Goal: Contribute content: Contribute content

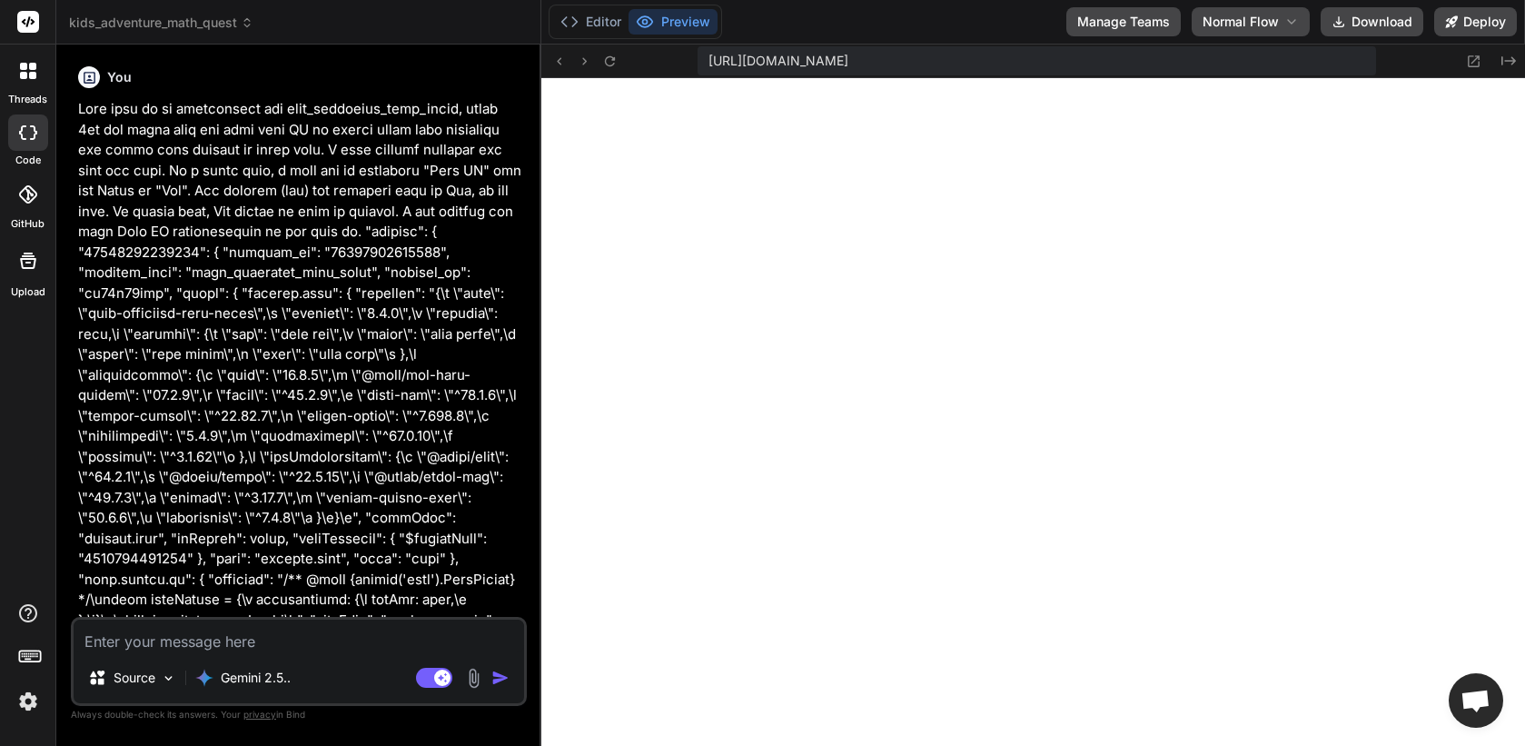
scroll to position [17254, 0]
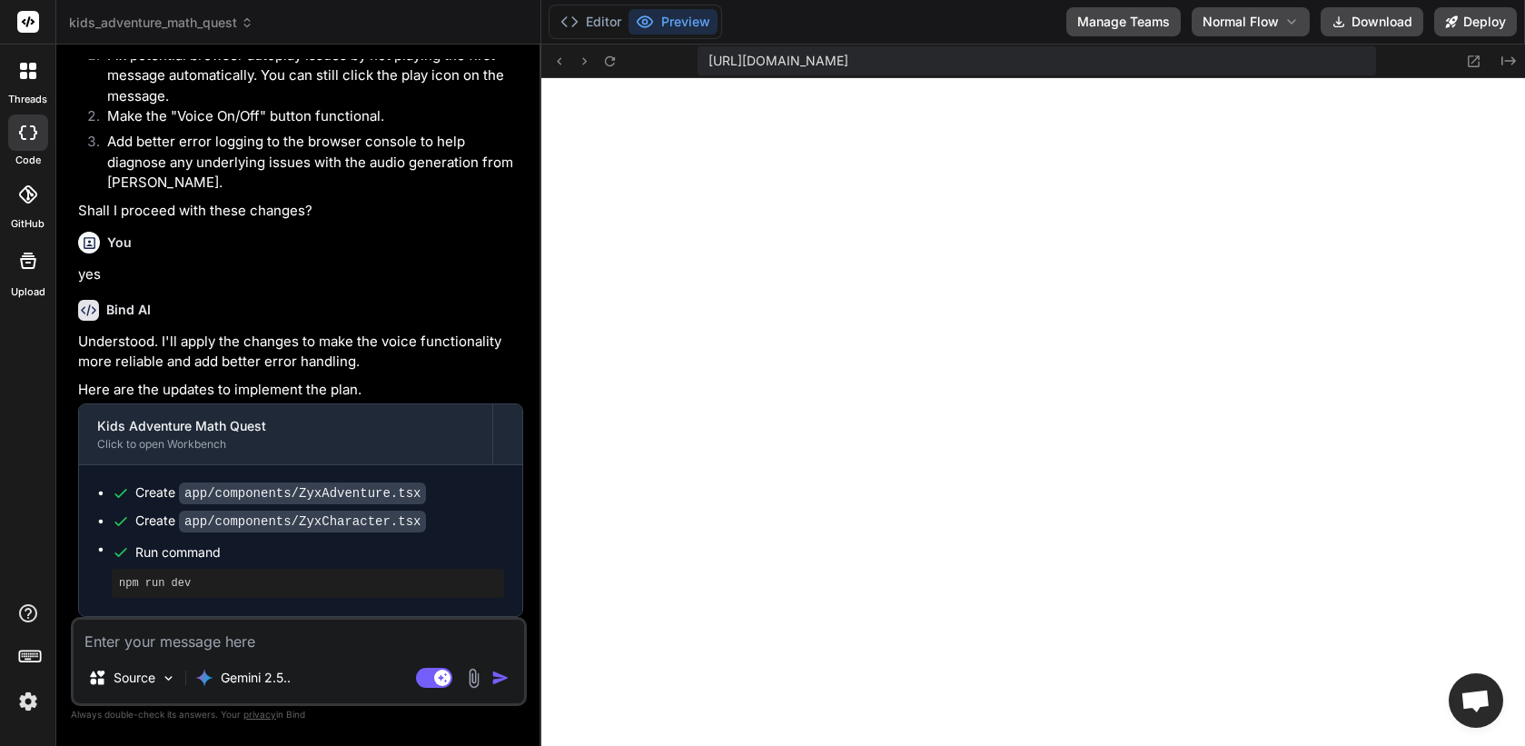
click at [27, 90] on div "threads" at bounding box center [27, 75] width 55 height 63
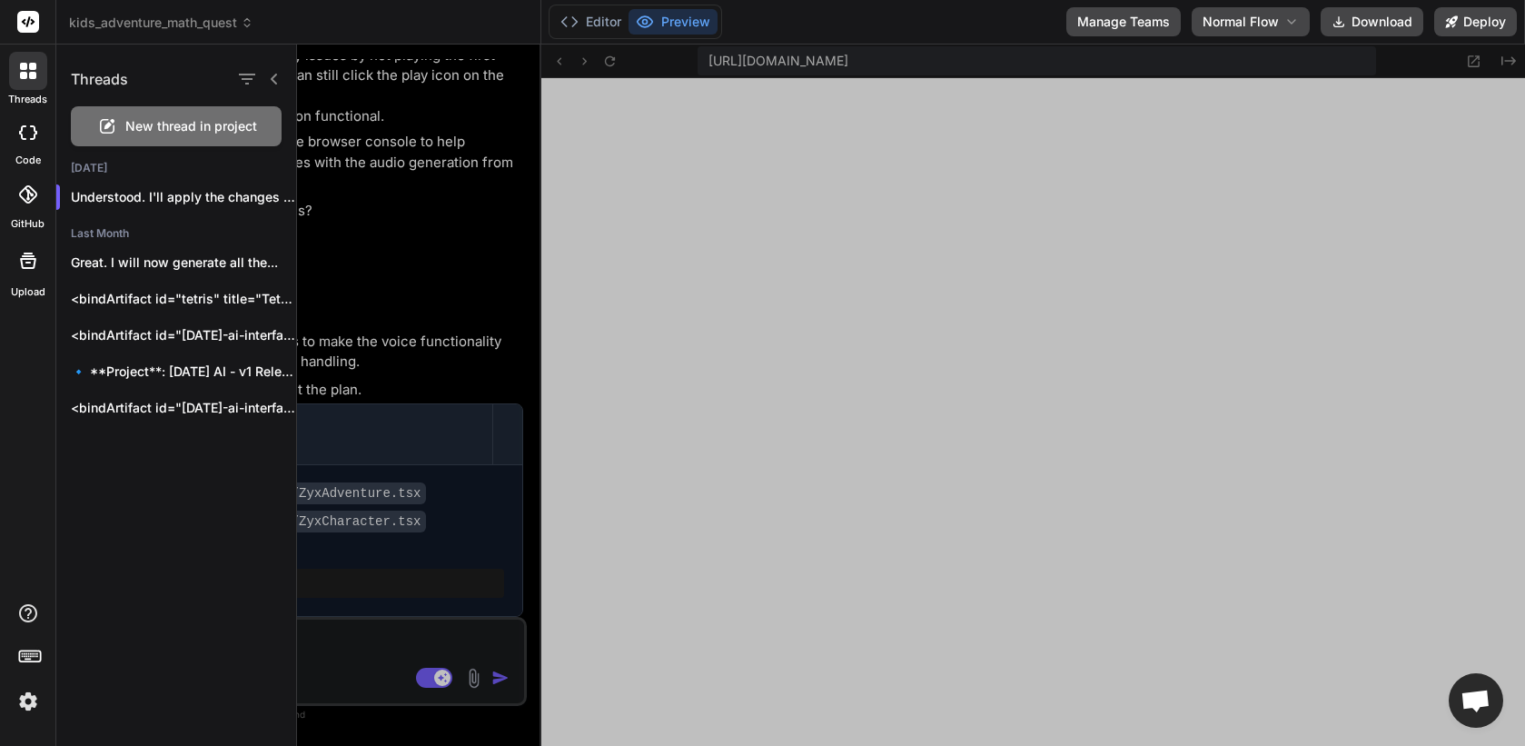
click at [172, 127] on span "New thread in project" at bounding box center [191, 126] width 132 height 18
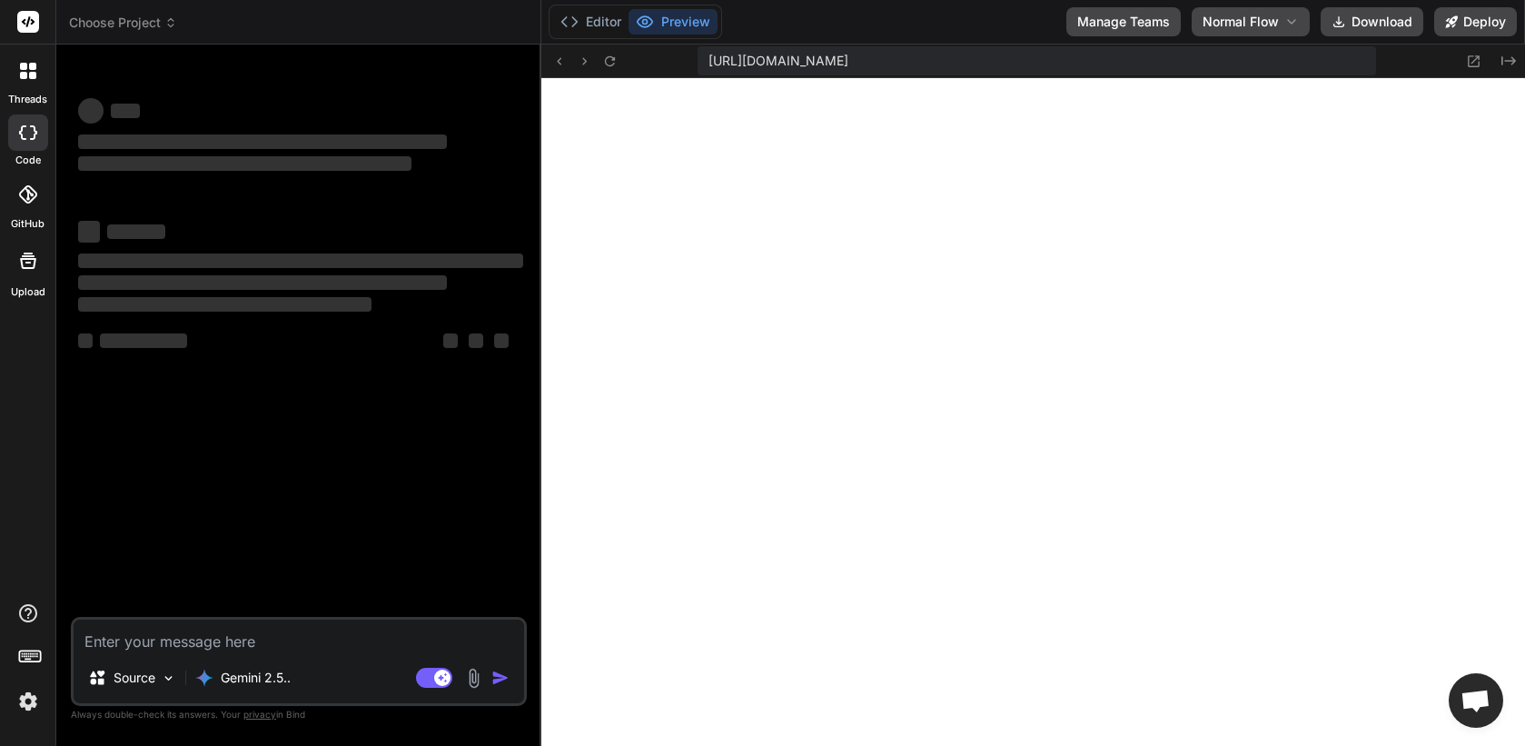
scroll to position [0, 0]
click at [273, 679] on p "Gemini 2.5.." at bounding box center [256, 677] width 70 height 18
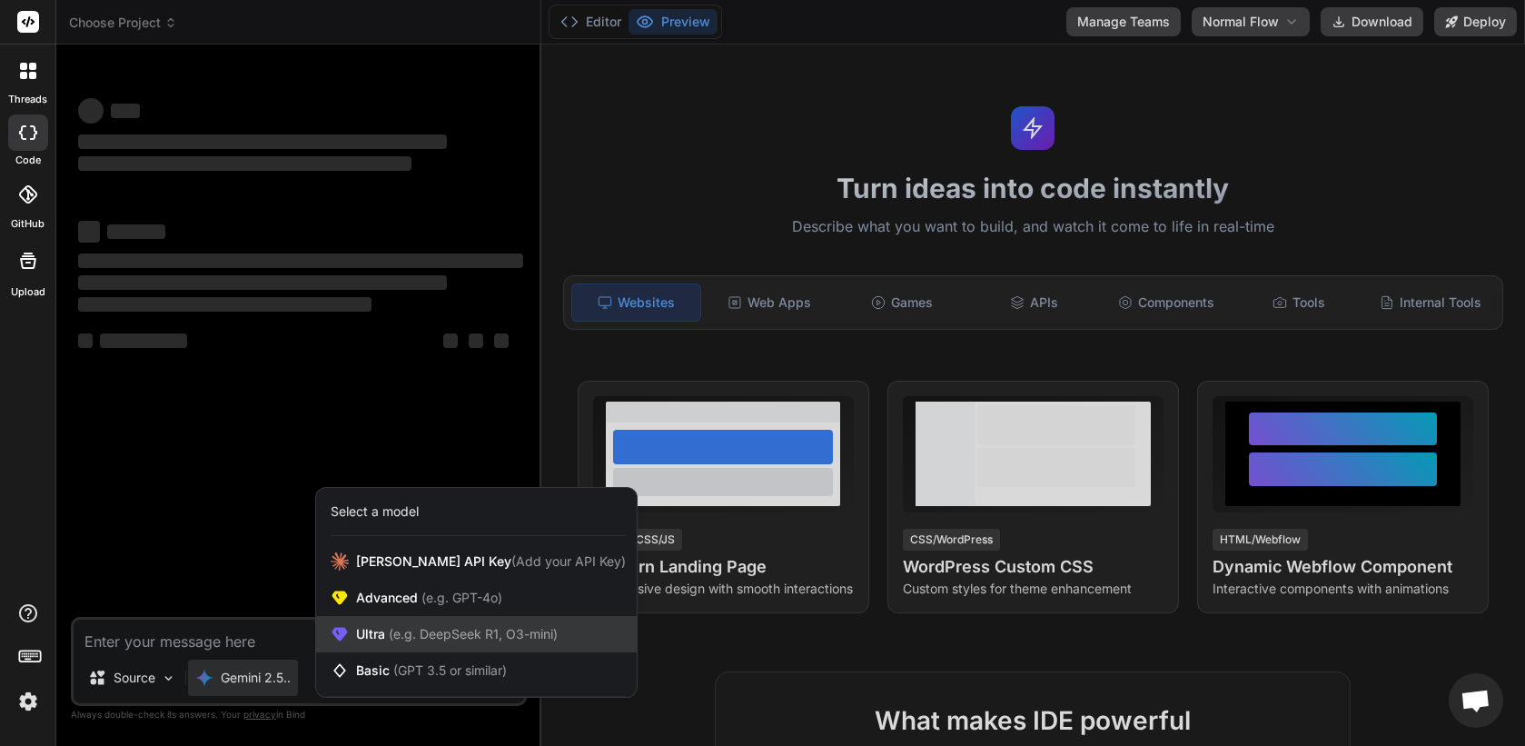
click at [404, 634] on span "(e.g. DeepSeek R1, O3-mini)" at bounding box center [471, 633] width 173 height 15
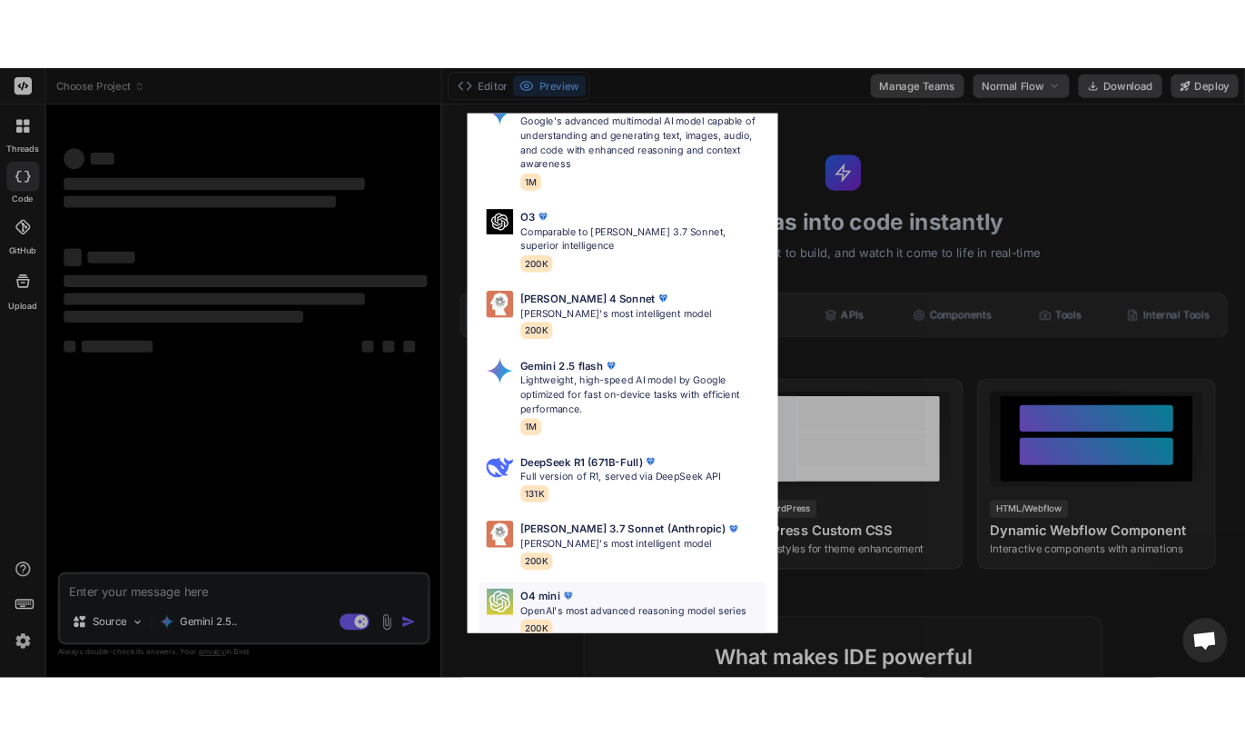
scroll to position [94, 0]
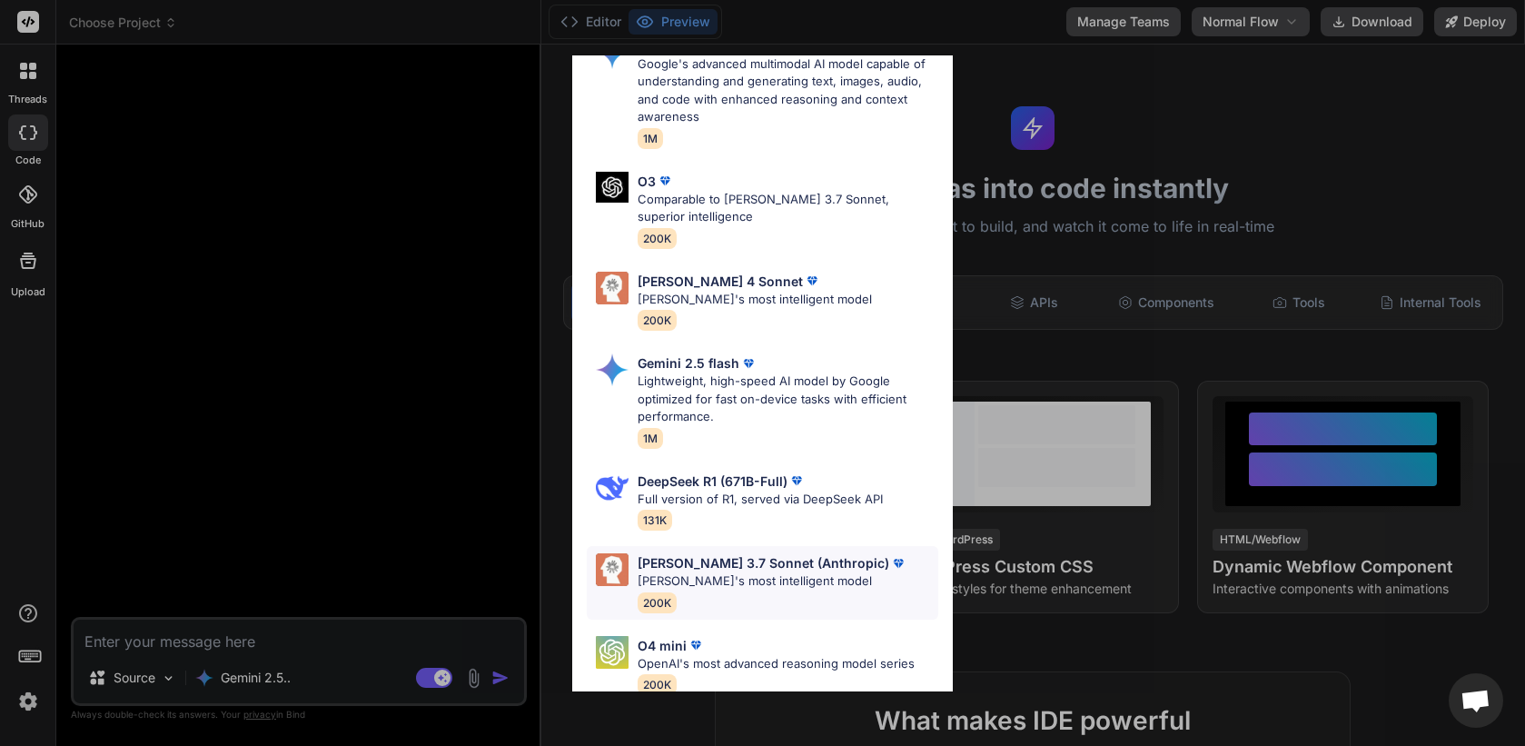
click at [726, 574] on p "[PERSON_NAME]'s most intelligent model" at bounding box center [773, 581] width 270 height 18
type textarea "x"
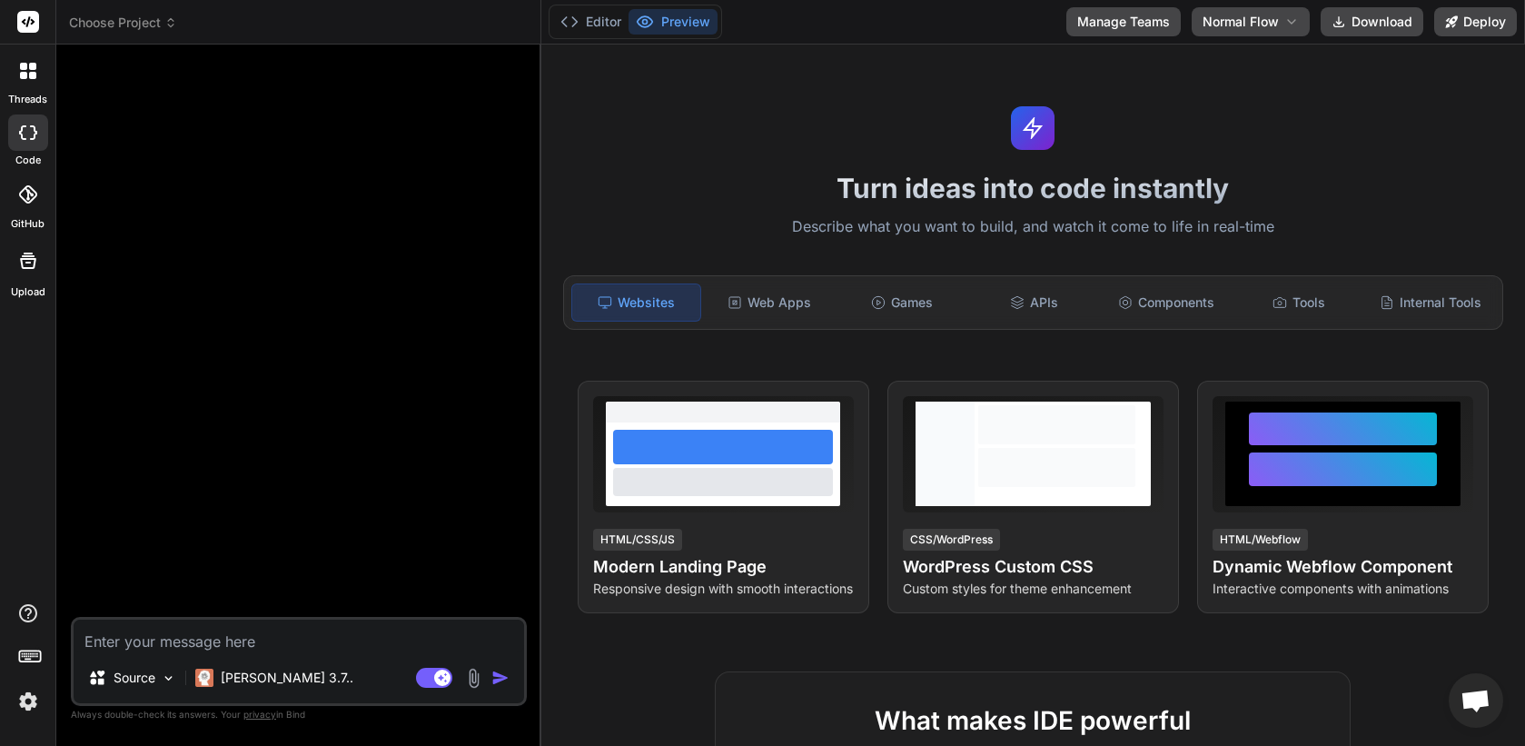
click at [255, 639] on textarea at bounding box center [299, 635] width 450 height 33
type textarea "L"
type textarea "x"
type textarea "Lt"
type textarea "x"
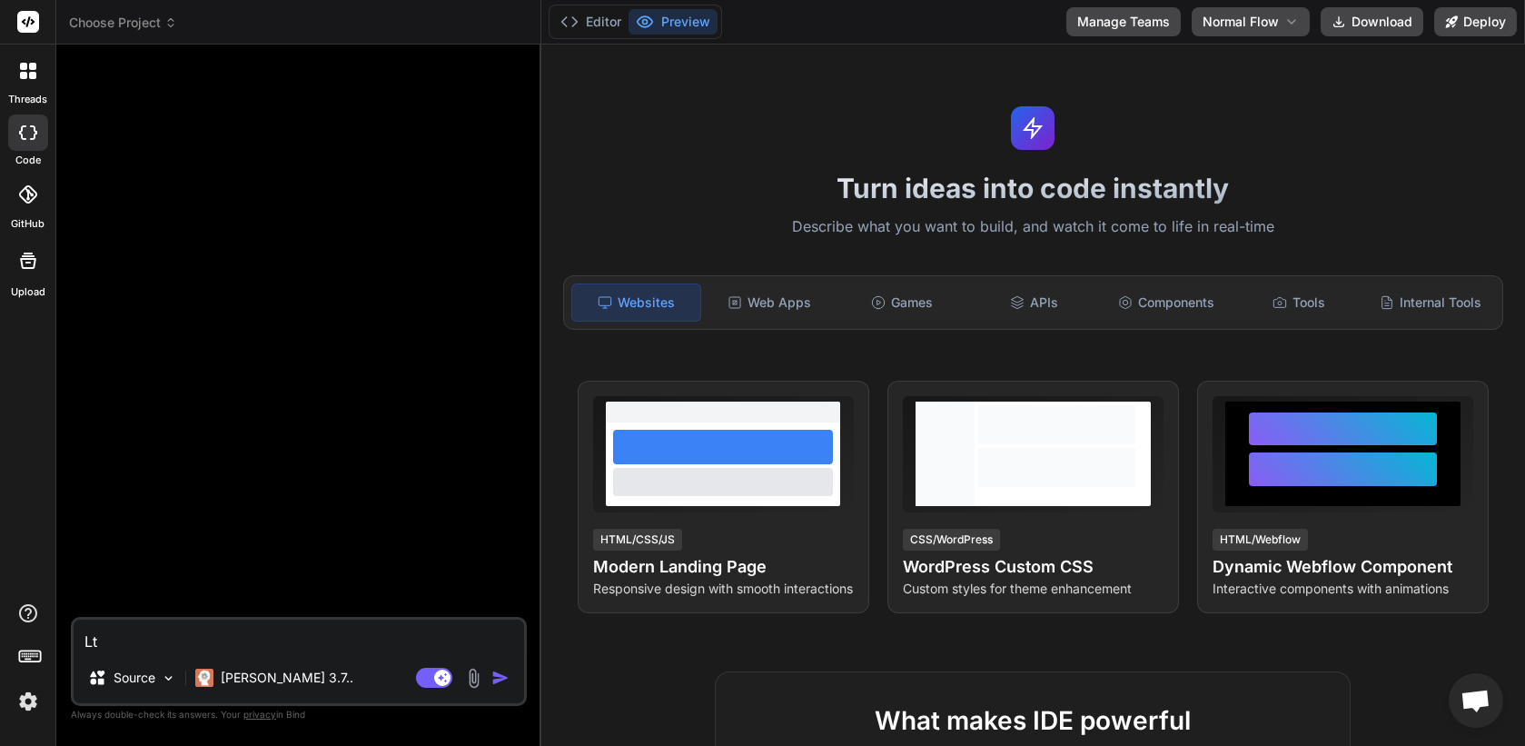
type textarea "L"
type textarea "x"
type textarea "Le"
type textarea "x"
type textarea "Let"
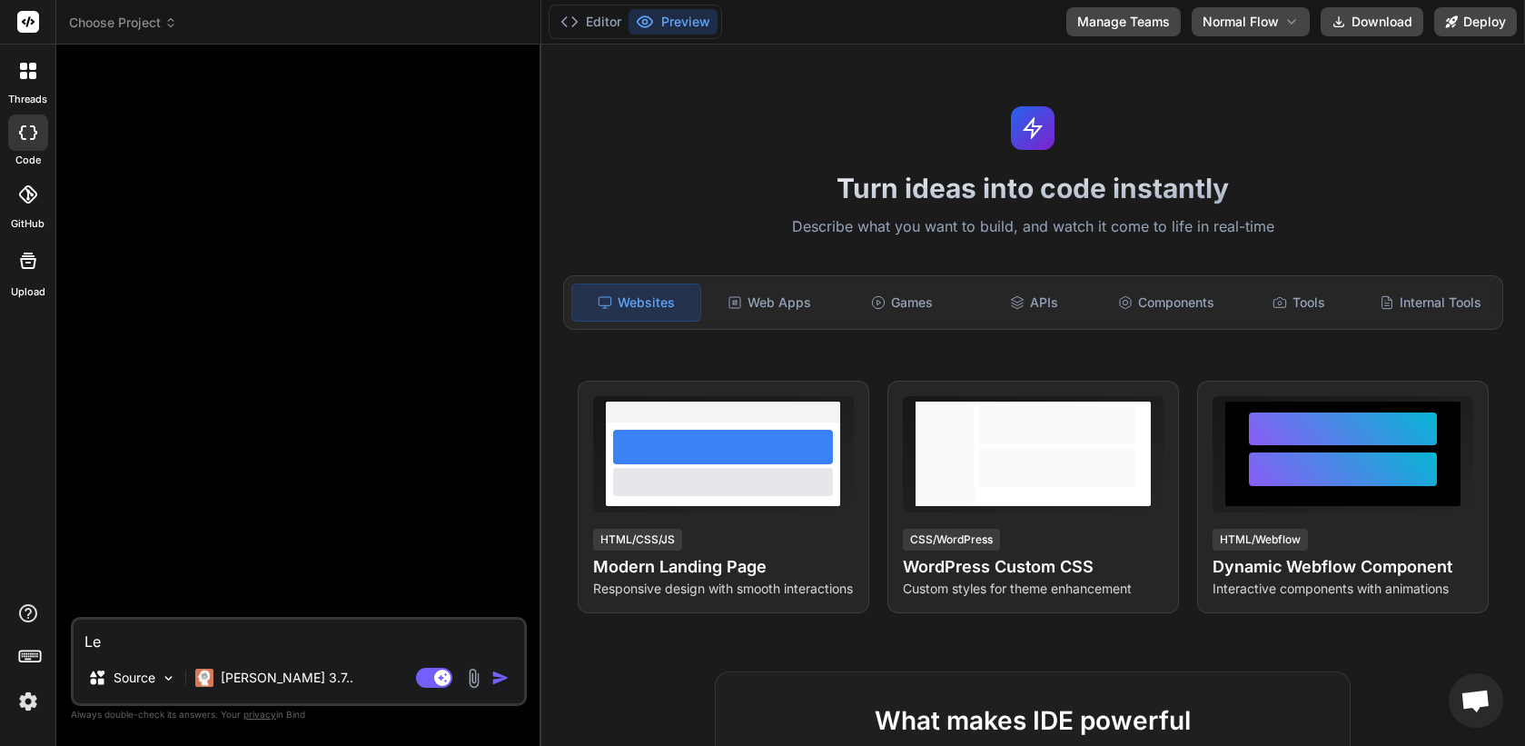
type textarea "x"
type textarea "Lets"
type textarea "x"
type textarea "Lets"
type textarea "x"
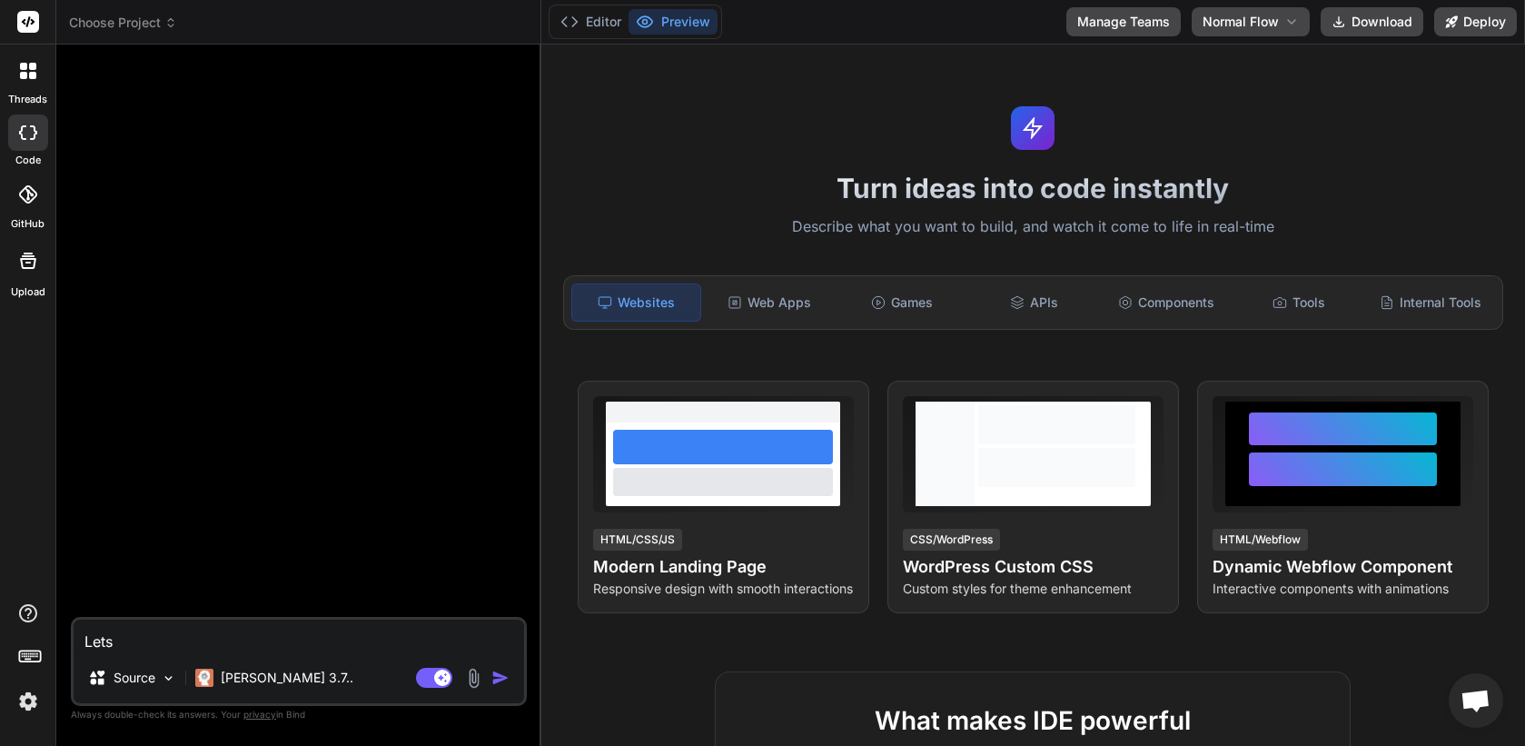
type textarea "Lets c"
type textarea "x"
type textarea "Lets cr"
type textarea "x"
type textarea "Lets cre"
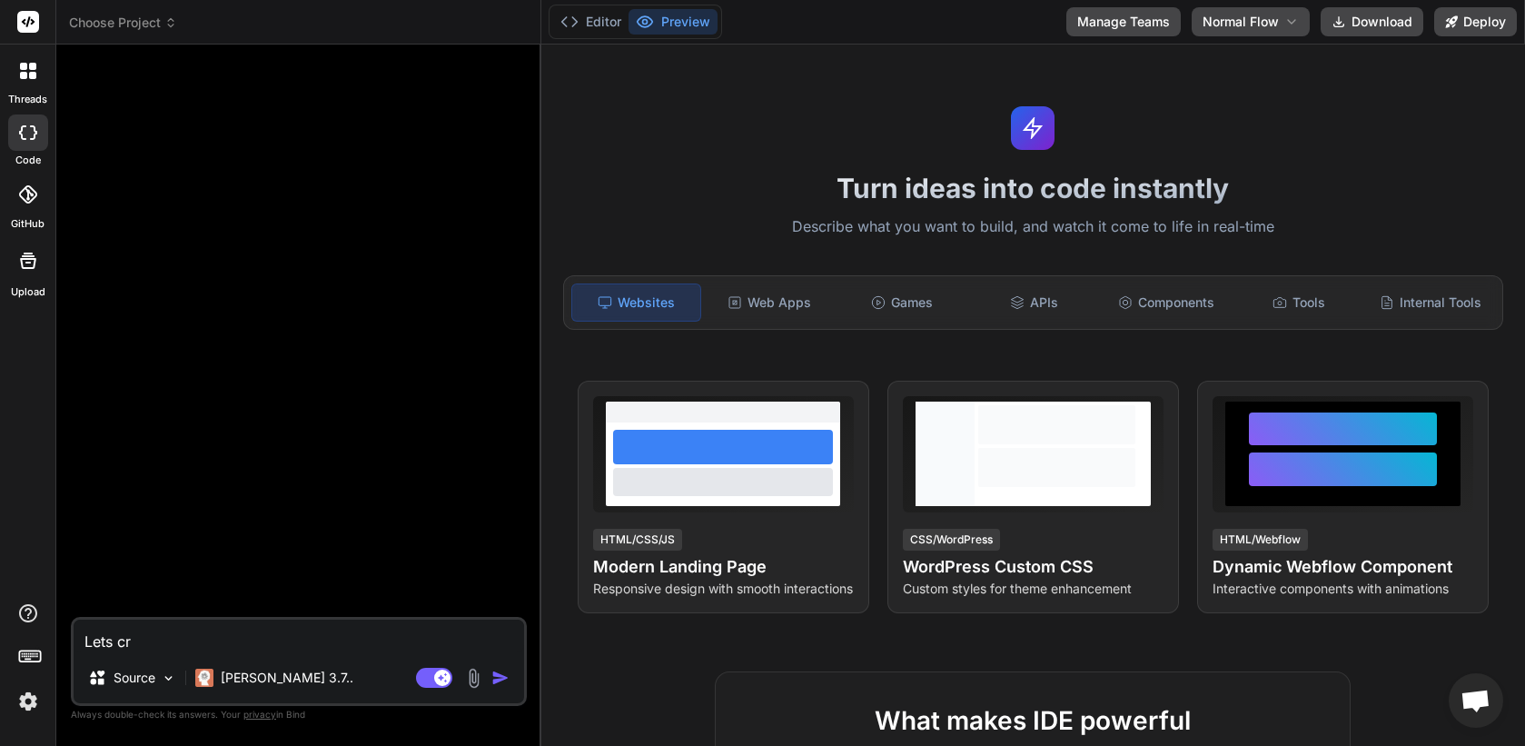
type textarea "x"
type textarea "Lets crea"
type textarea "x"
type textarea "Lets creat"
type textarea "x"
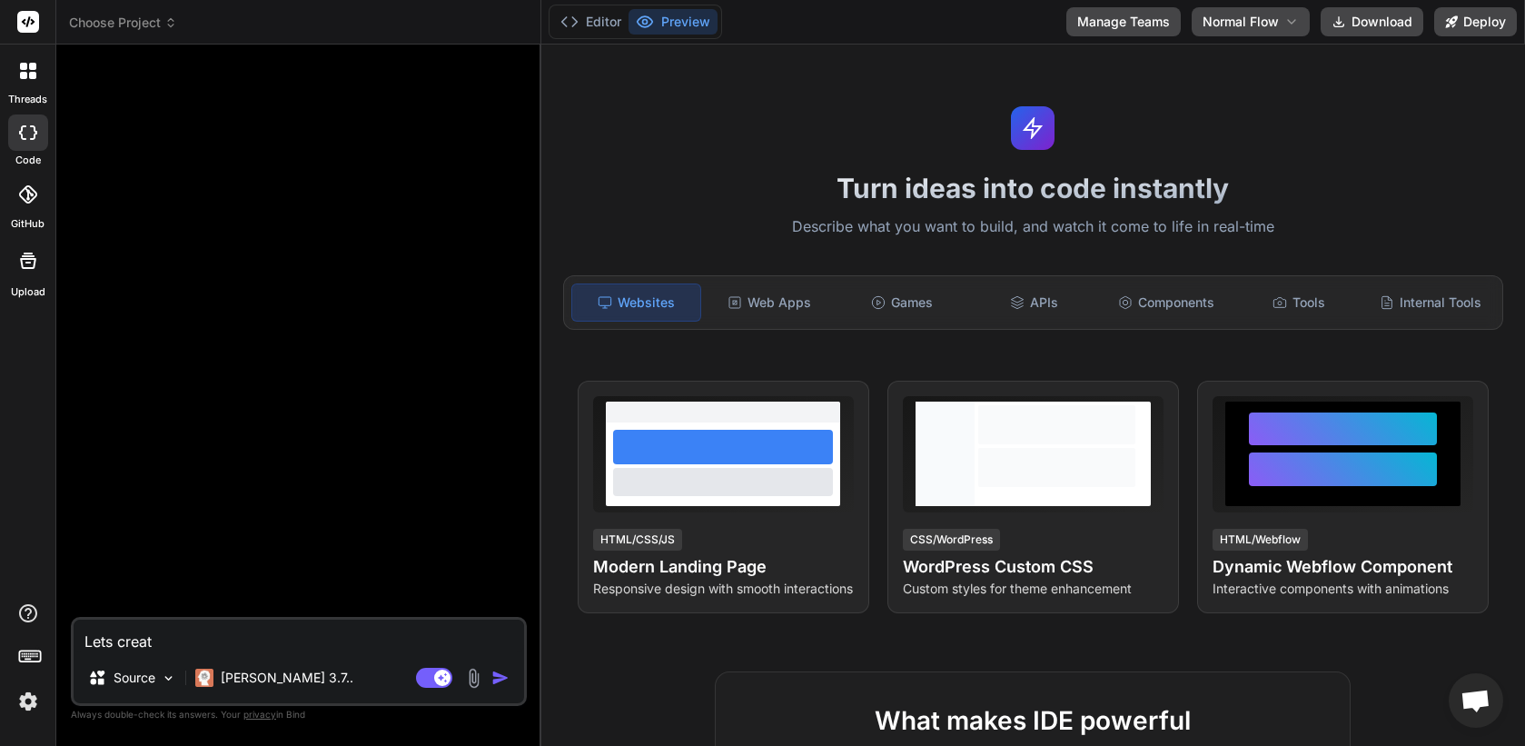
type textarea "Lets create"
type textarea "x"
type textarea "Lets create"
type textarea "x"
type textarea "Lets create a"
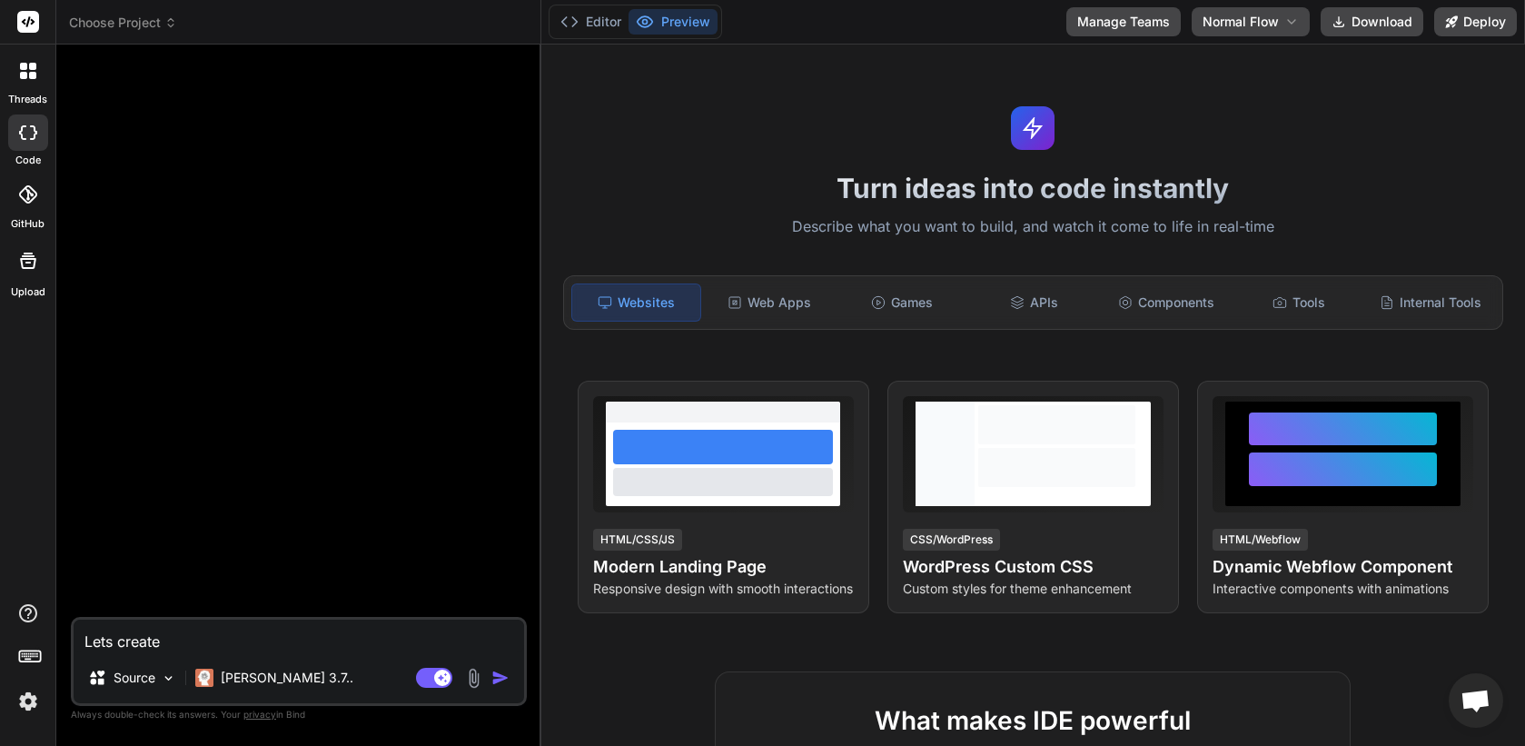
type textarea "x"
type textarea "Lets create a"
type textarea "x"
type textarea "Lets create a s"
type textarea "x"
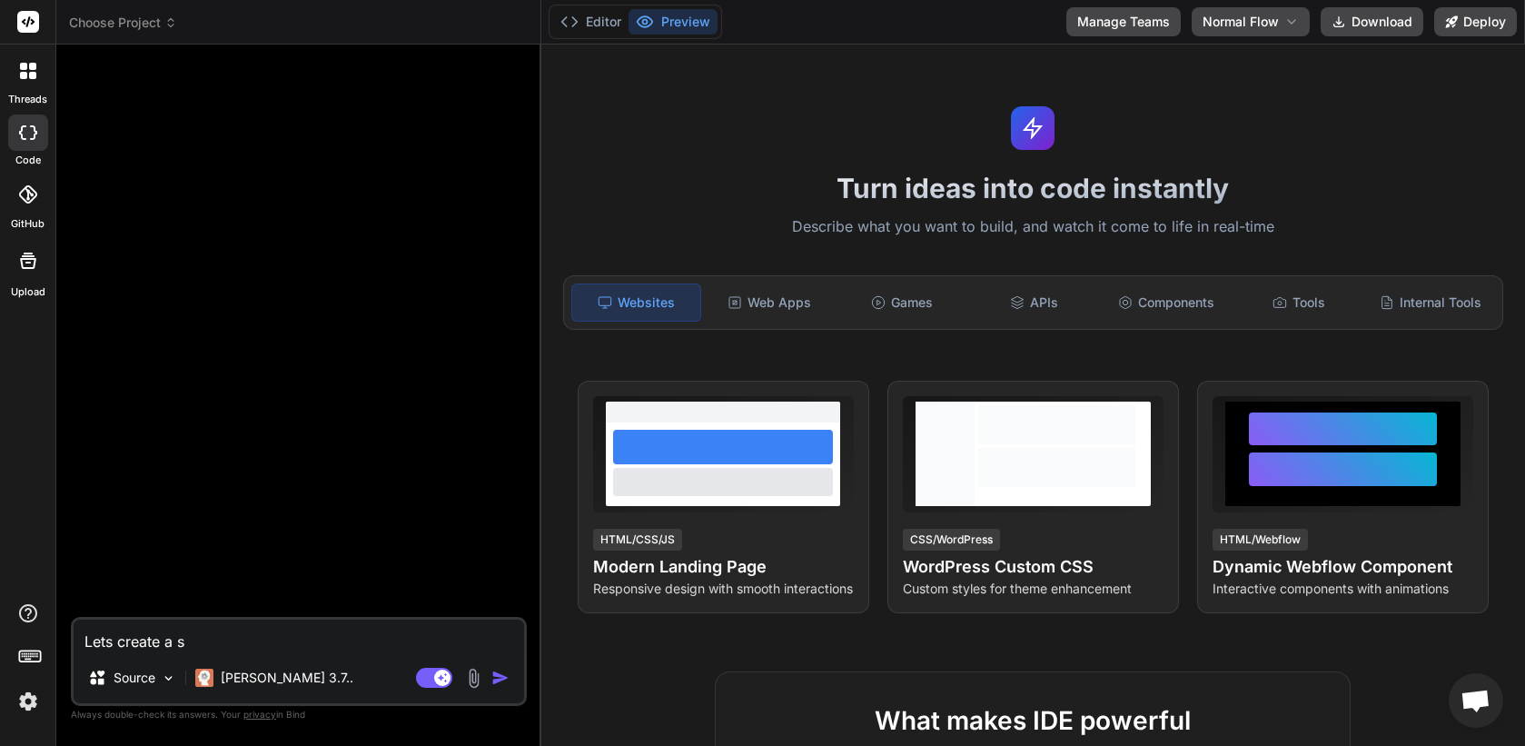
type textarea "Lets create a si"
type textarea "x"
type textarea "Lets create a sim"
type textarea "x"
type textarea "Lets create a simp"
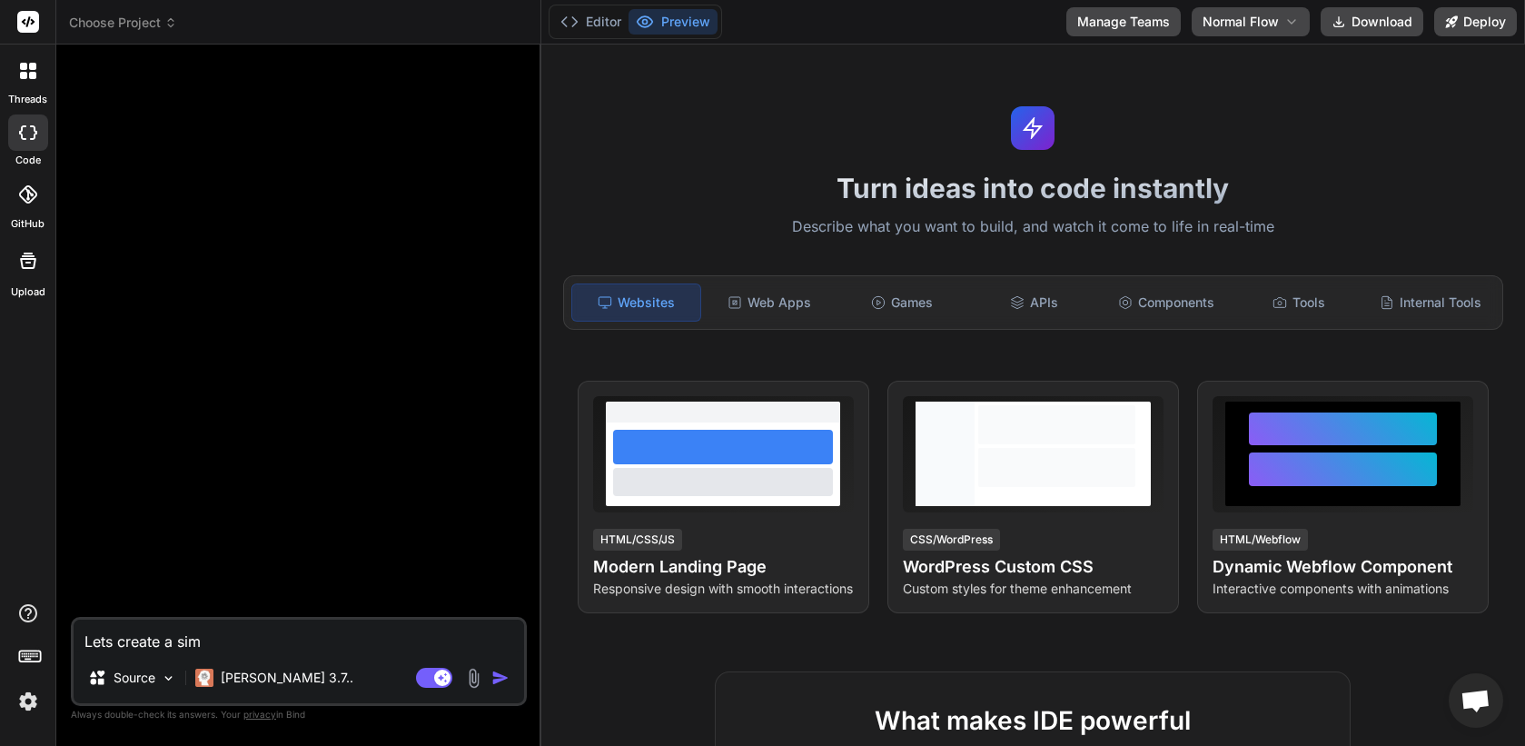
type textarea "x"
type textarea "Lets create a simpl"
type textarea "x"
type textarea "Lets create a simple"
type textarea "x"
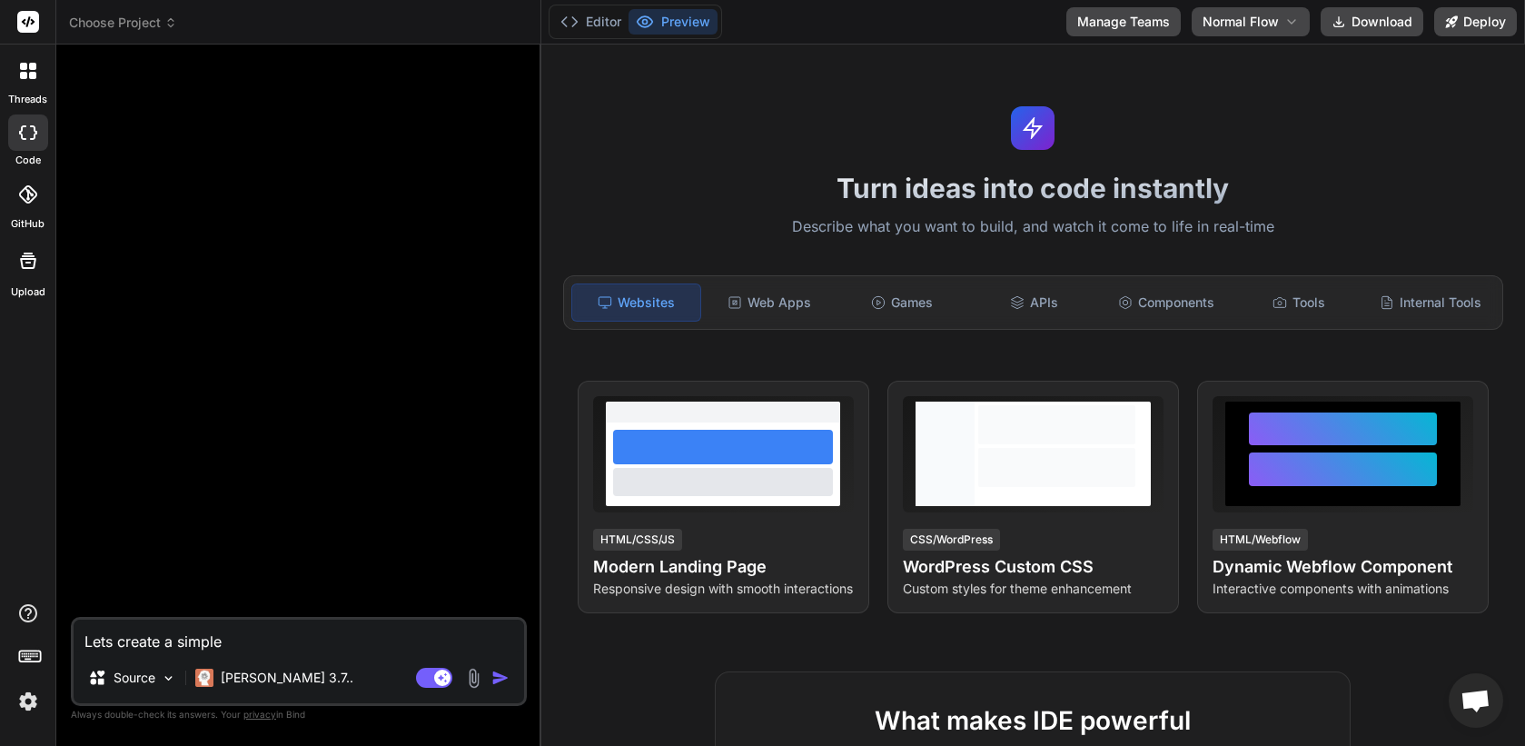
type textarea "Lets create a simple"
type textarea "x"
type textarea "Lets create a simple v"
type textarea "x"
type textarea "Lets create a simple vo"
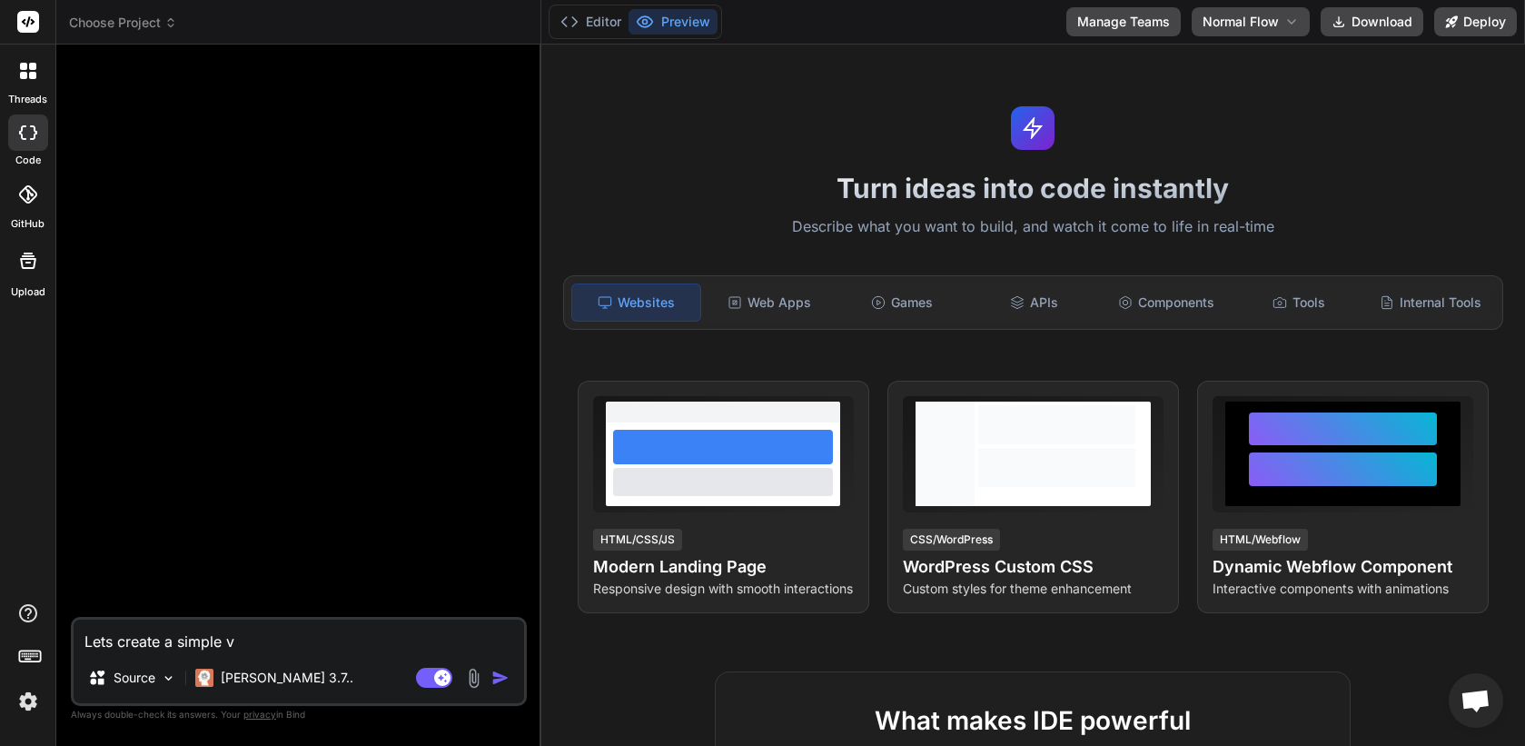
type textarea "x"
type textarea "Lets create a simple voi"
type textarea "x"
type textarea "Lets create a simple voic"
type textarea "x"
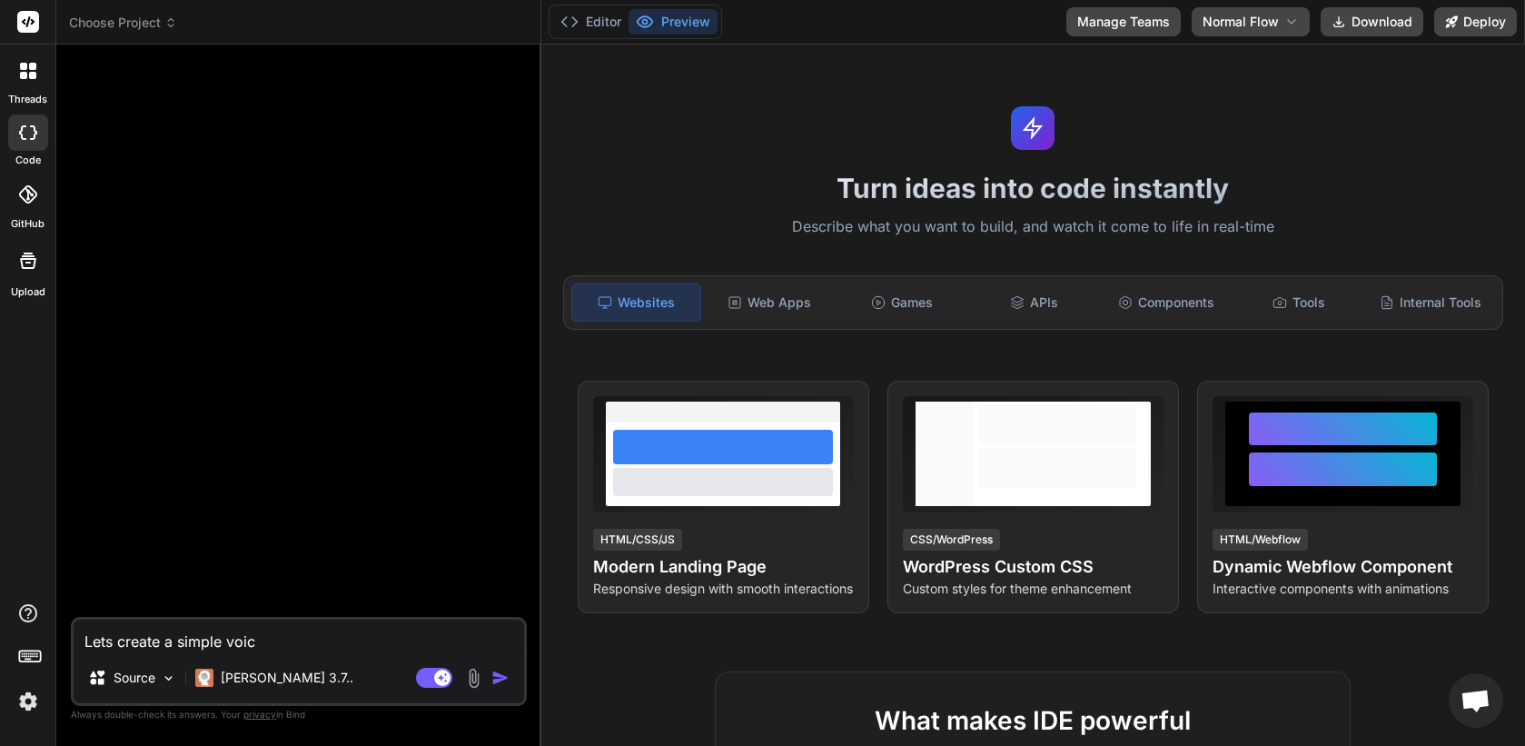
type textarea "Lets create a simple voice"
type textarea "x"
type textarea "Lets create a simple voice"
type textarea "x"
type textarea "Lets create a simple voice a"
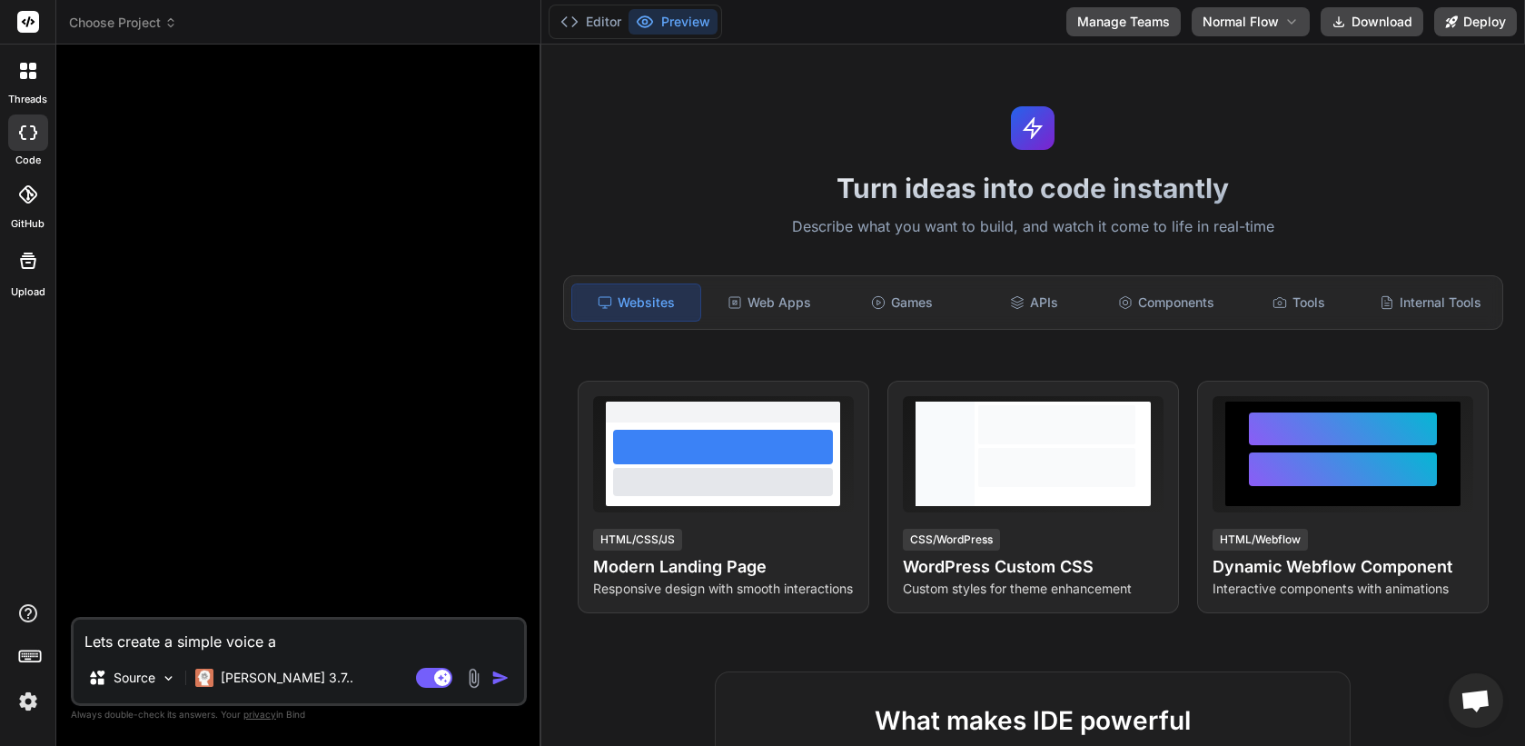
type textarea "x"
type textarea "Lets create a simple voice ap"
type textarea "x"
type textarea "Lets create a simple voice app"
type textarea "x"
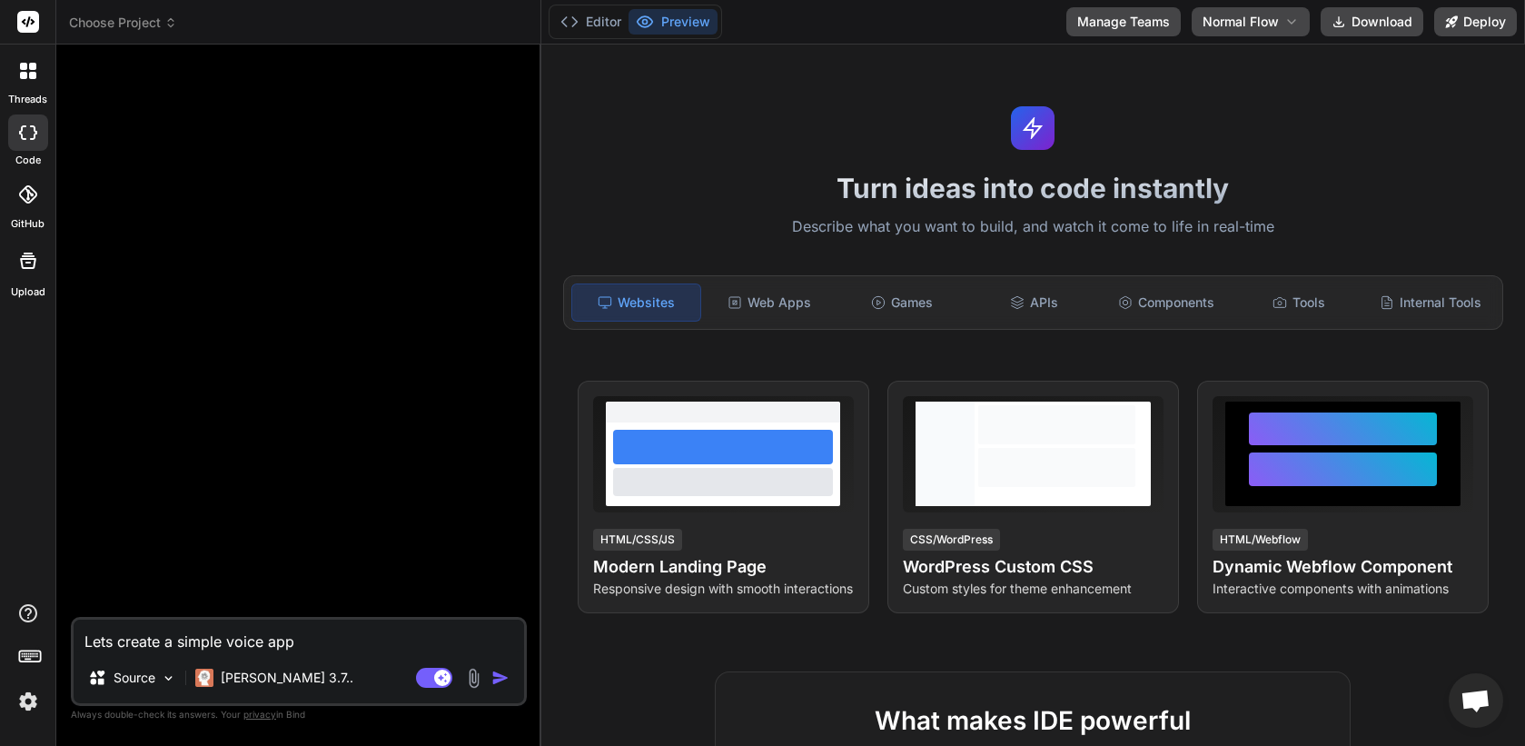
type textarea "Lets create a simple voice appl"
type textarea "x"
type textarea "Lets create a simple voice appli"
type textarea "x"
type textarea "Lets create a simple voice applic"
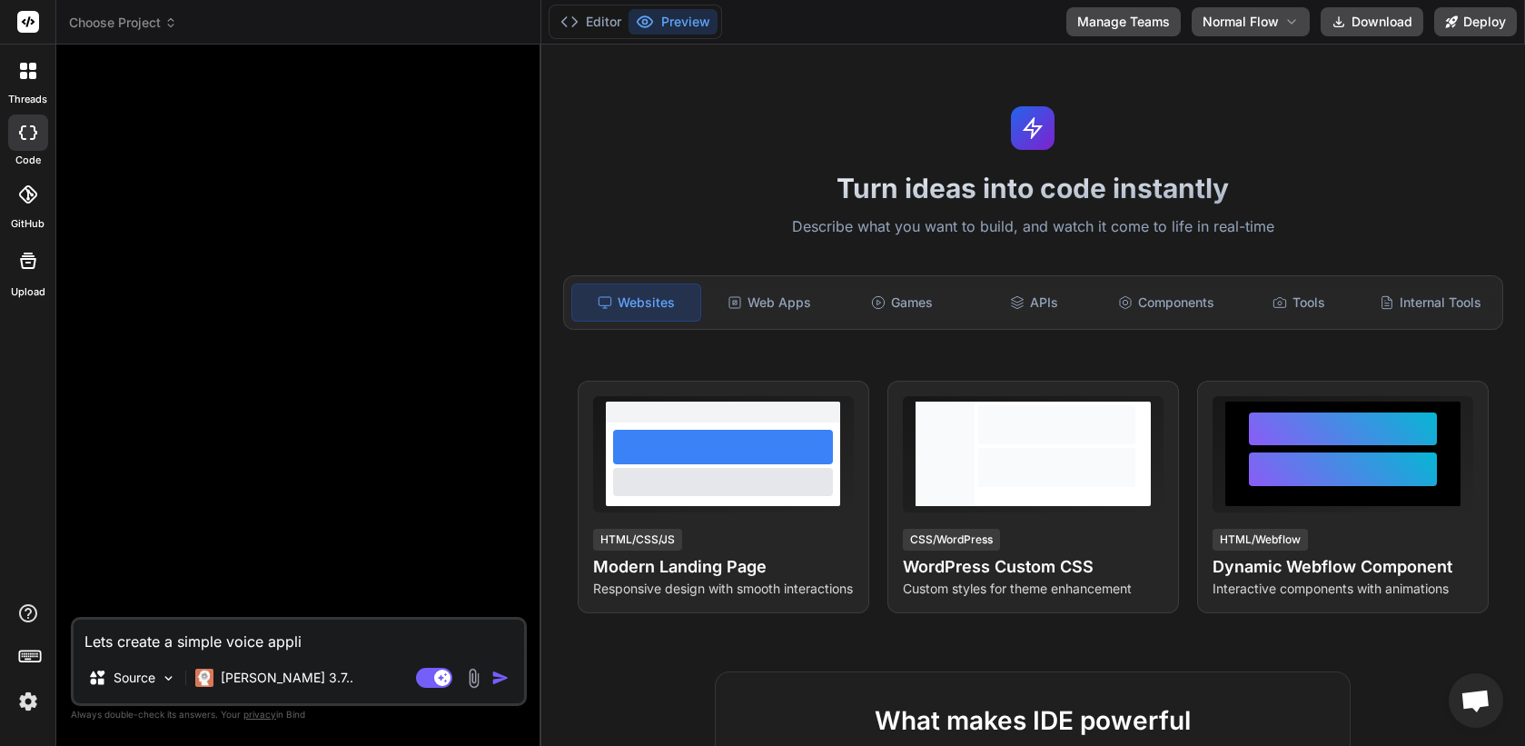
type textarea "x"
type textarea "Lets create a simple voice applica"
type textarea "x"
type textarea "Lets create a simple voice applicat"
type textarea "x"
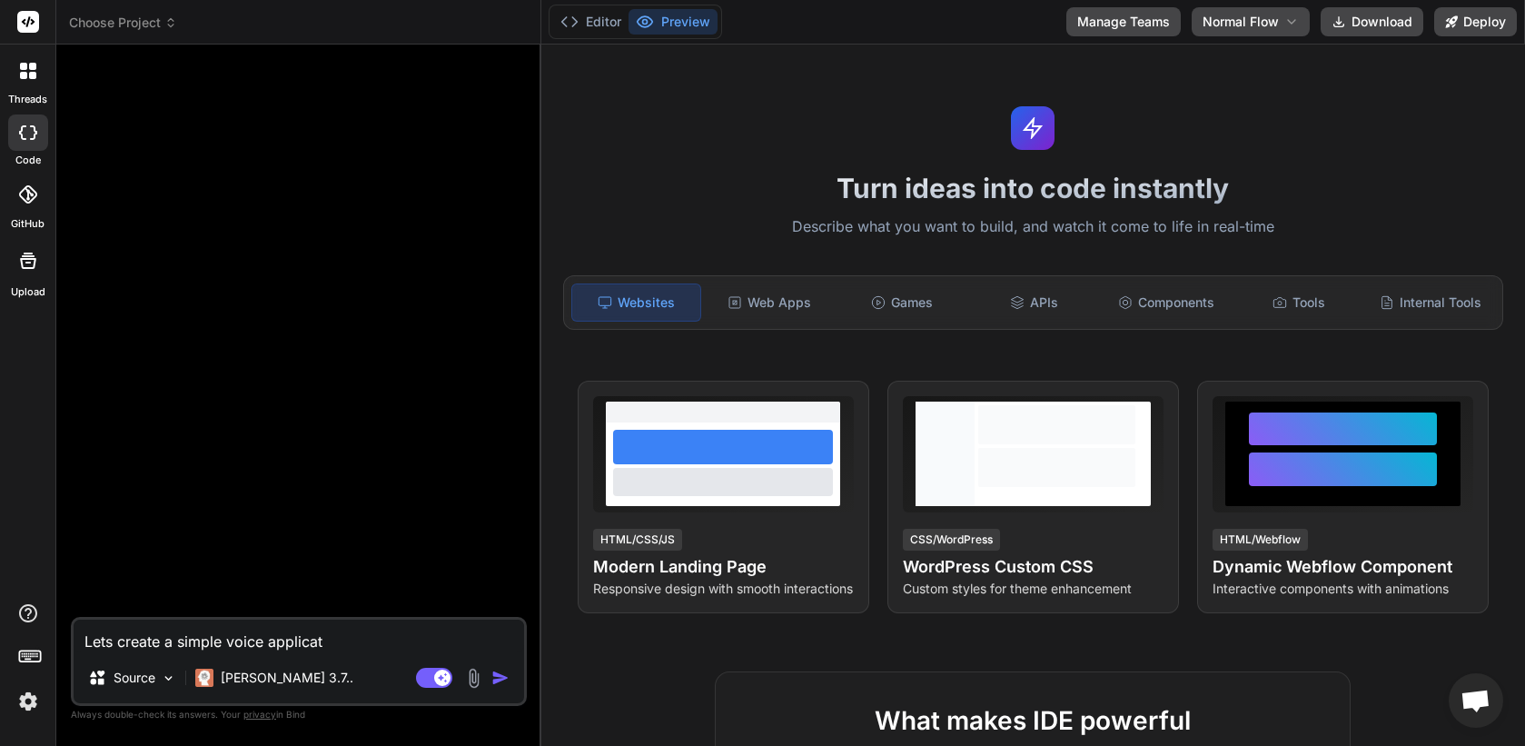
type textarea "Lets create a simple voice applicati"
type textarea "x"
type textarea "Lets create a simple voice applicatio"
type textarea "x"
type textarea "Lets create a simple voice application"
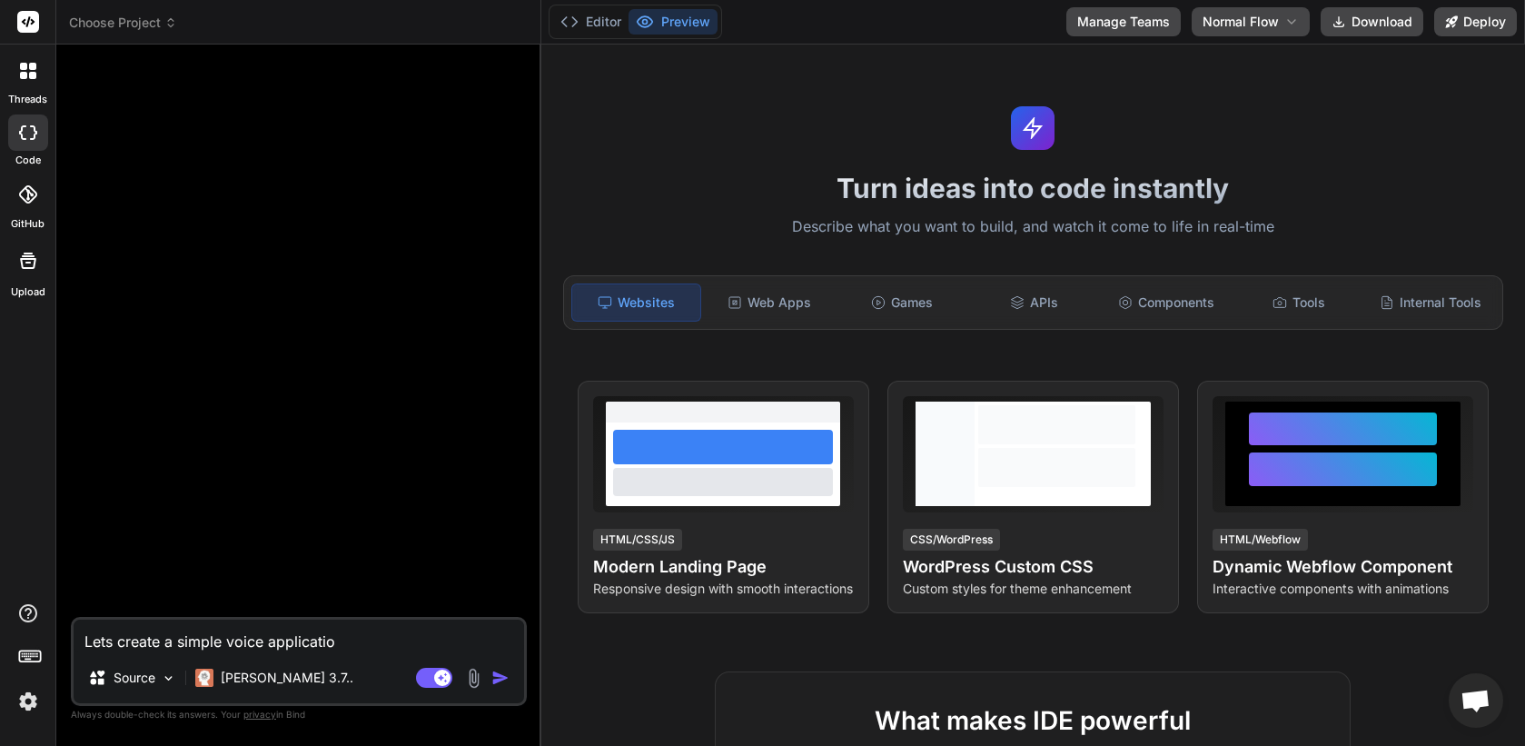
type textarea "x"
type textarea "Lets create a simple voice application"
type textarea "x"
type textarea "Lets create a simple voice application i"
type textarea "x"
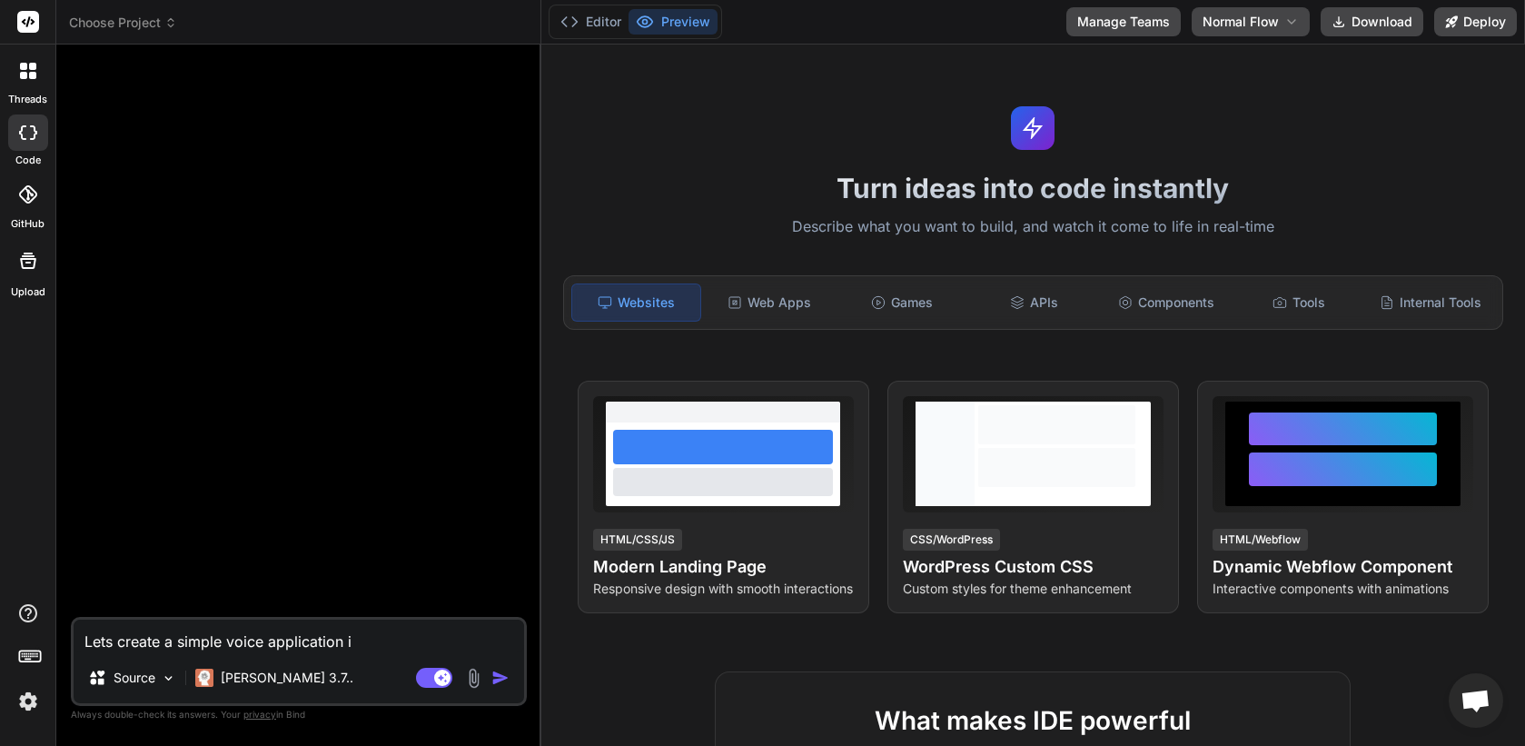
type textarea "Lets create a simple voice application is"
type textarea "x"
type textarea "Lets create a simple voice application i"
type textarea "x"
type textarea "Lets create a simple voice application"
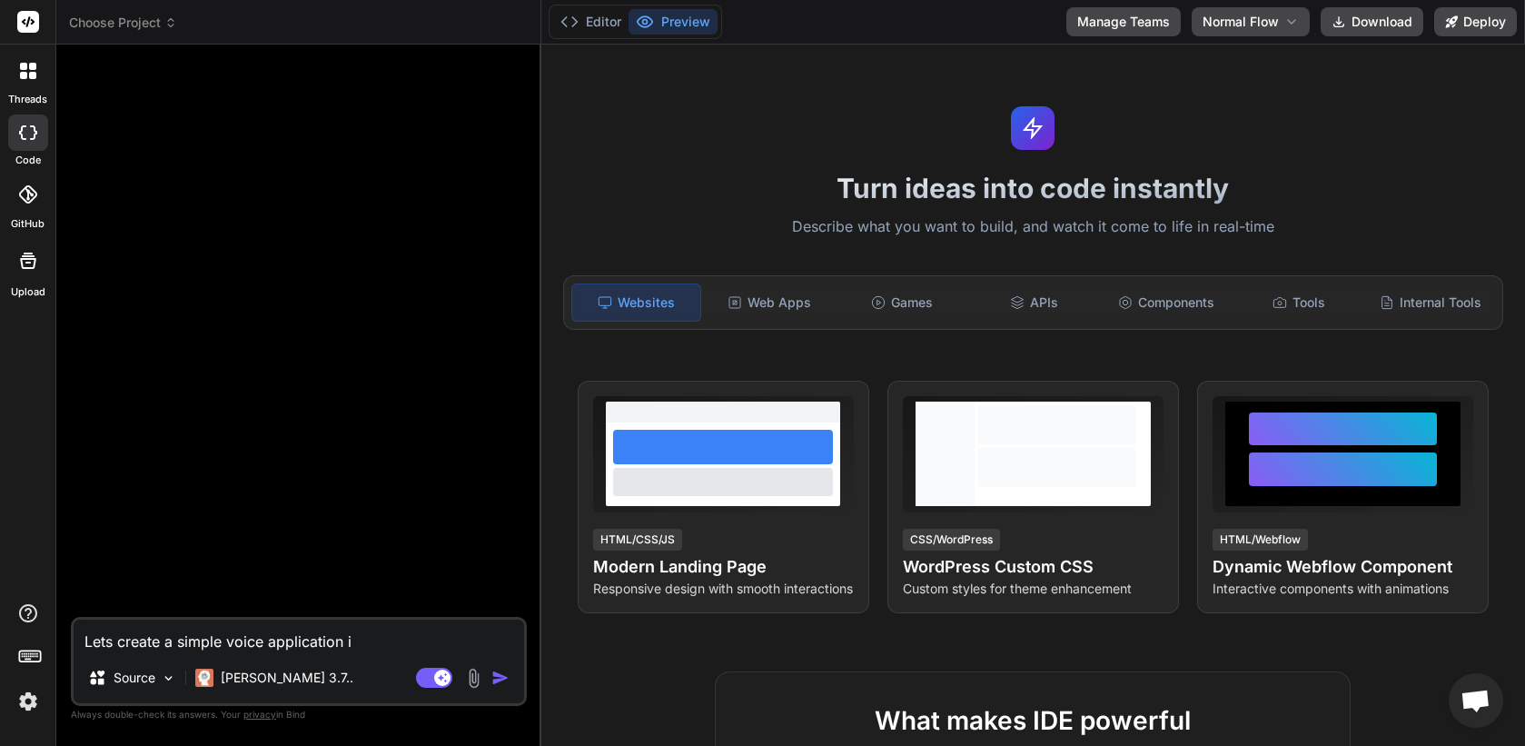
type textarea "x"
type textarea "Lets create a simple voice application u"
type textarea "x"
type textarea "Lets create a simple voice application us"
type textarea "x"
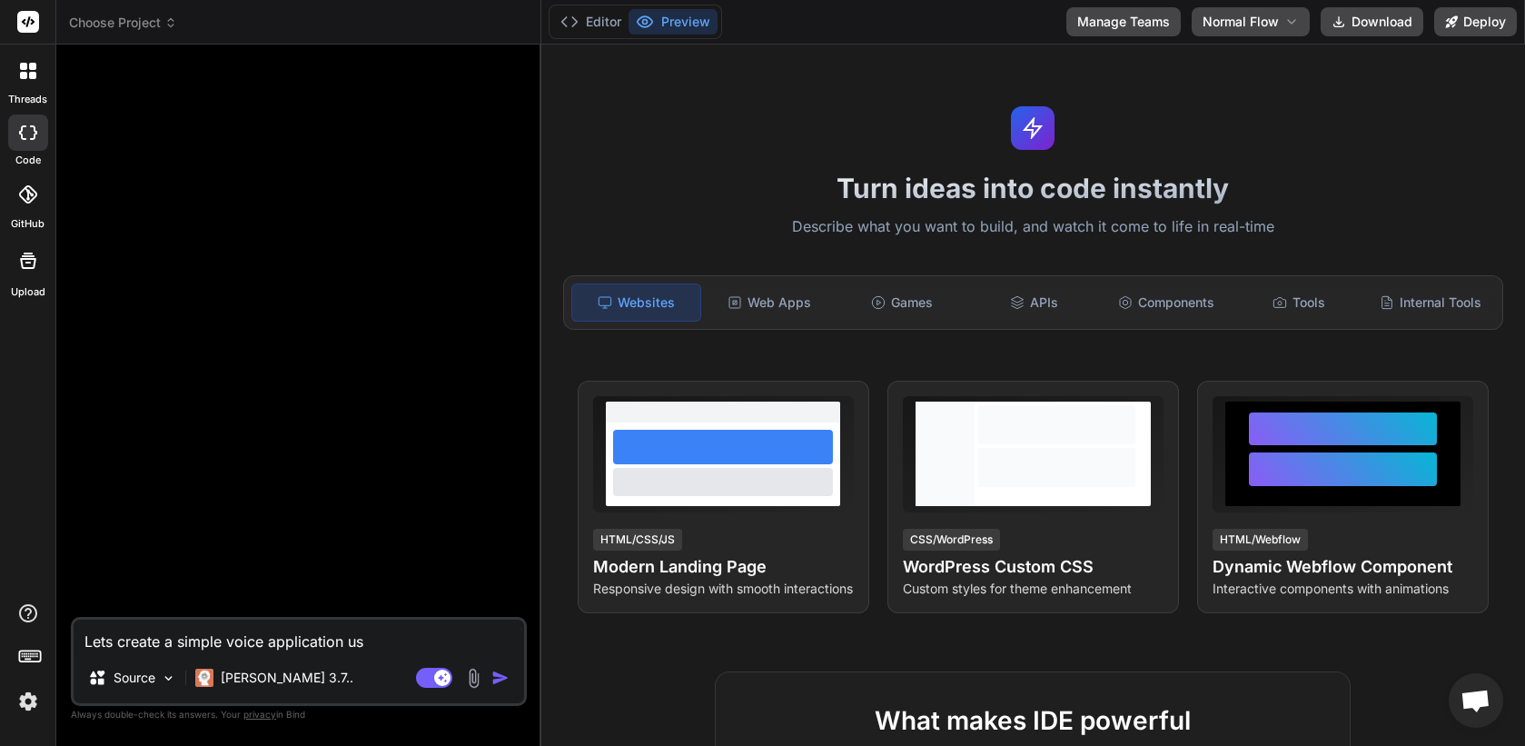
type textarea "Lets create a simple voice application usi"
type textarea "x"
type textarea "Lets create a simple voice application usin"
type textarea "x"
type textarea "Lets create a simple voice application using"
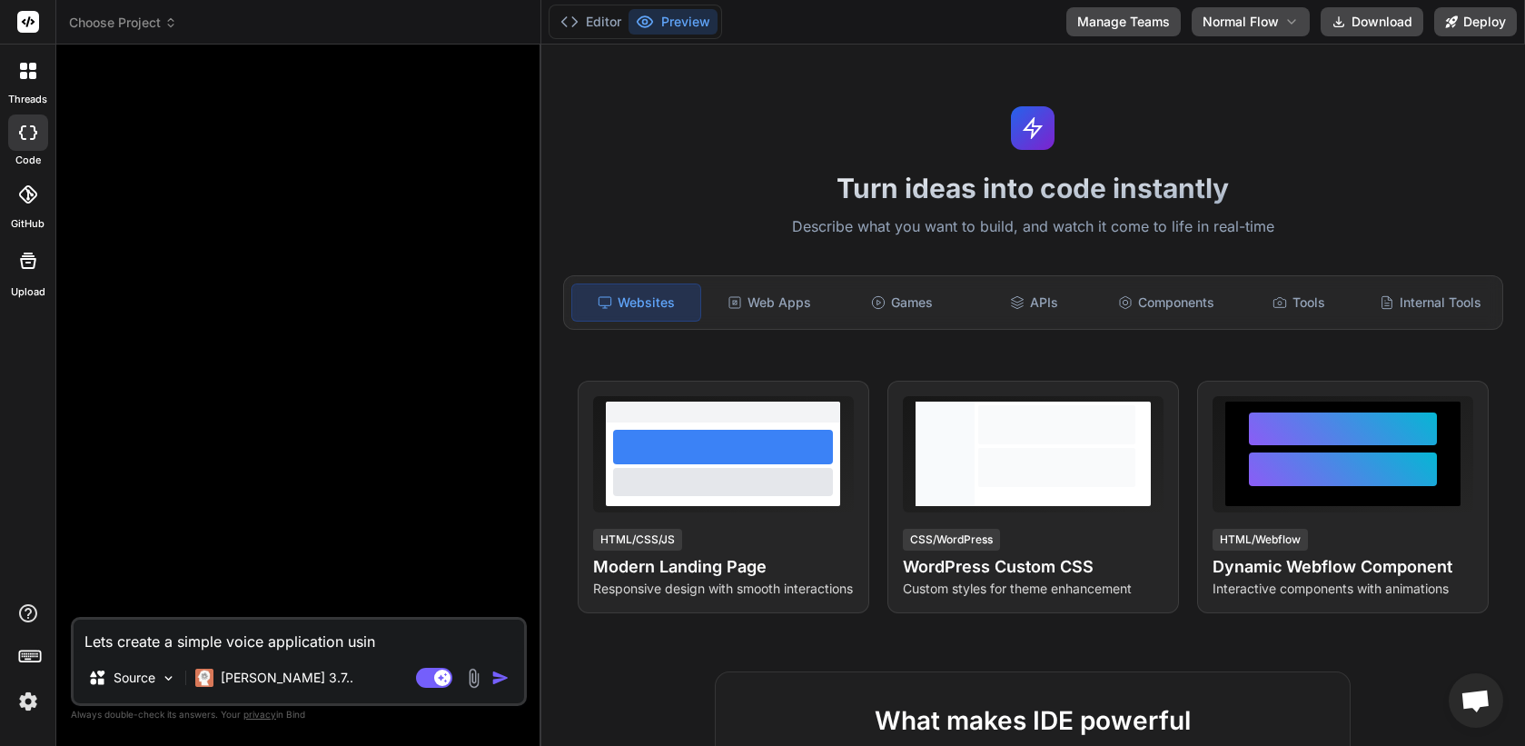
type textarea "x"
type textarea "Lets create a simple voice application using"
type textarea "x"
type textarea "Lets create a simple voice application using e"
type textarea "x"
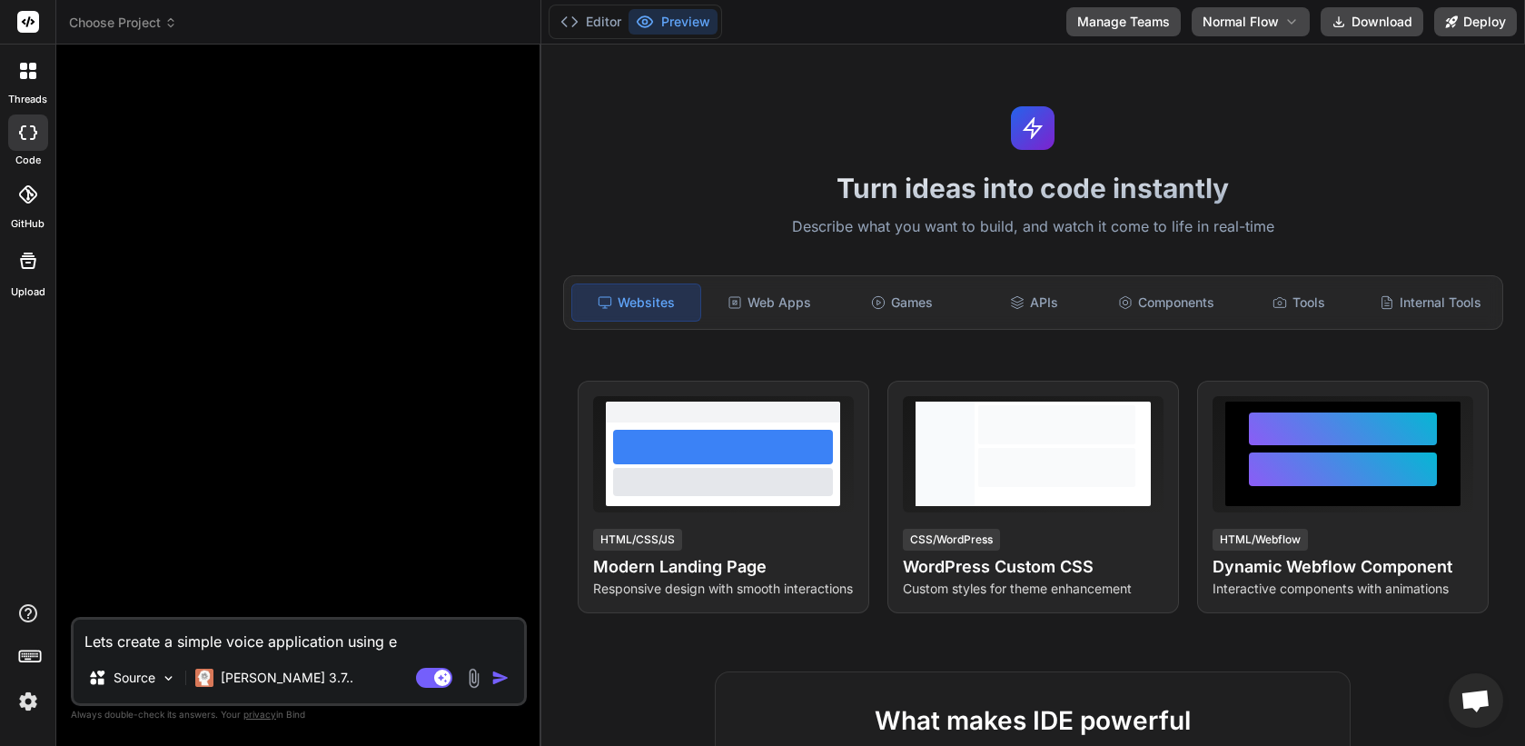
type textarea "Lets create a simple voice application using"
type textarea "x"
type textarea "Lets create a simple voice application using V"
type textarea "x"
type textarea "Lets create a simple voice application using Ve"
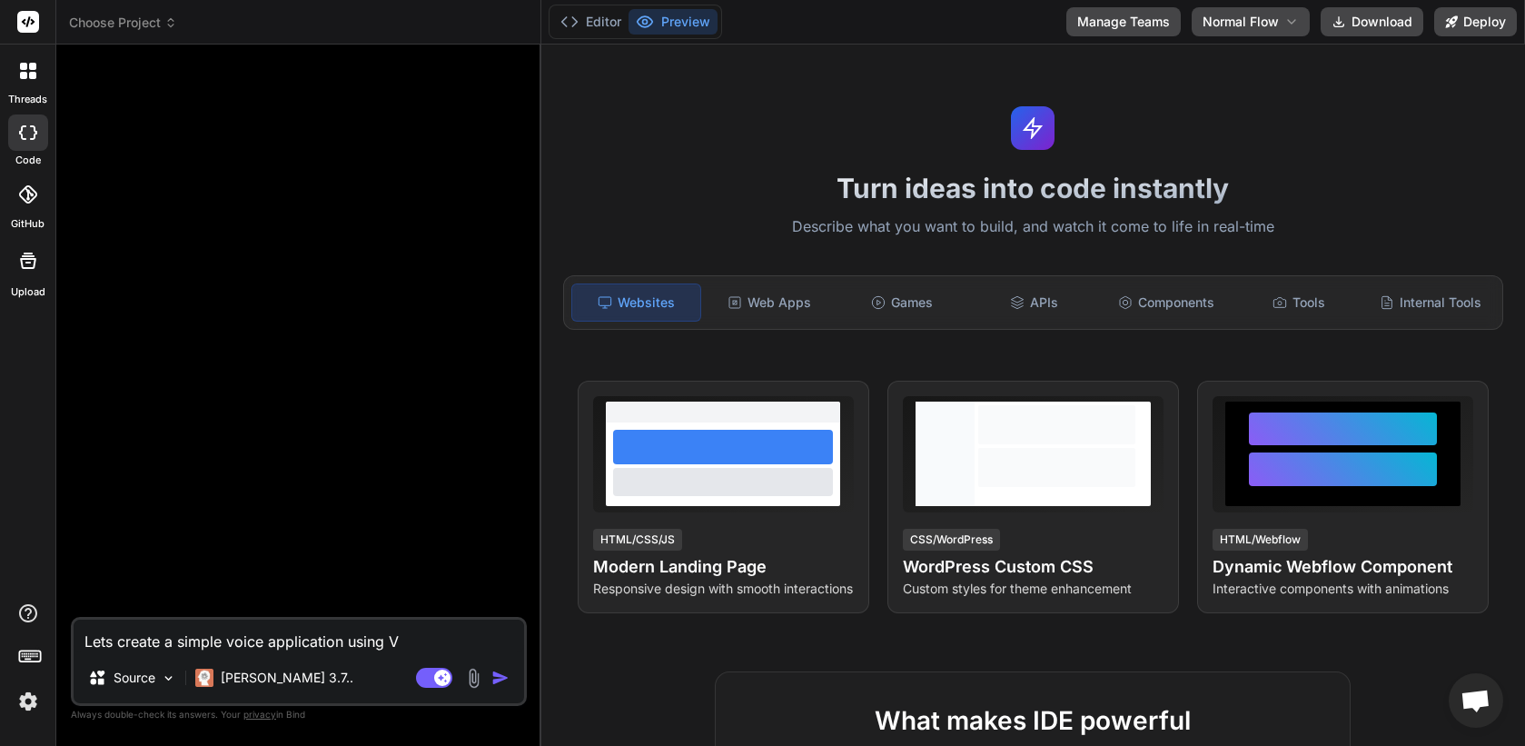
type textarea "x"
type textarea "Lets create a simple voice application using Ver"
type textarea "x"
type textarea "Lets create a simple voice application using Verc"
type textarea "x"
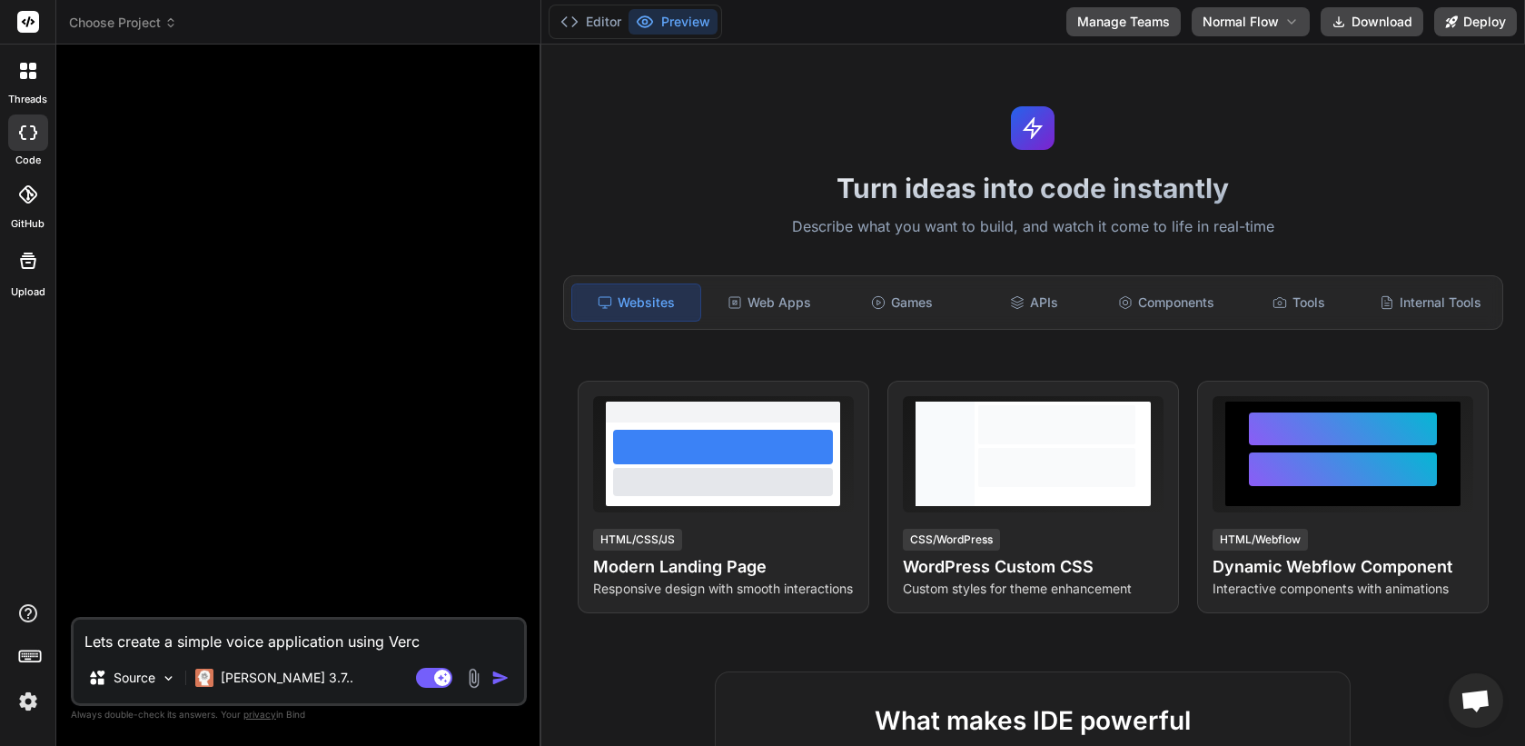
type textarea "Lets create a simple voice application using Verce"
type textarea "x"
type textarea "Lets create a simple voice application using Vercel"
type textarea "x"
type textarea "Lets create a simple voice application using Vercel"
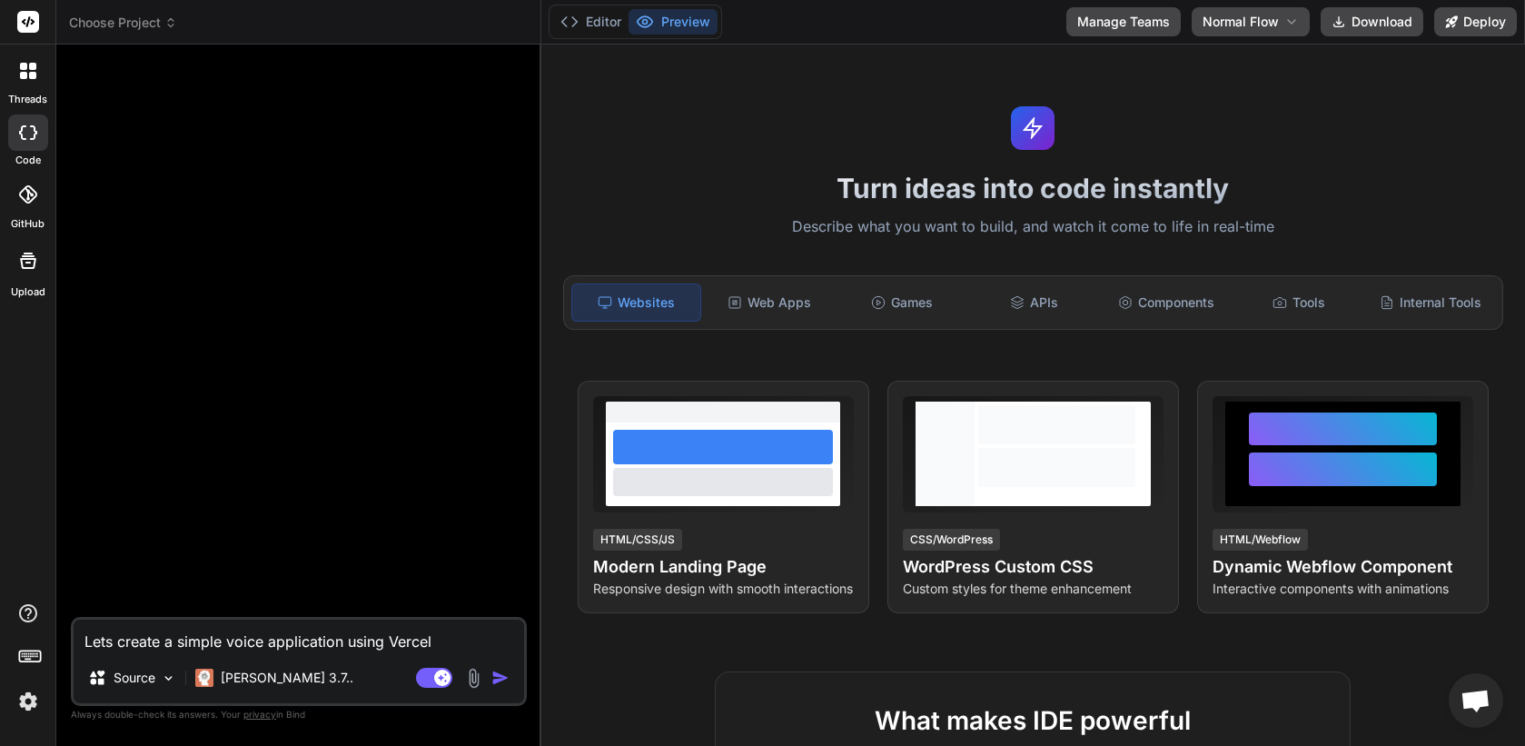
type textarea "x"
type textarea "Lets create a simple voice application using Vercel A"
type textarea "x"
type textarea "Lets create a simple voice application using Vercel AI"
type textarea "x"
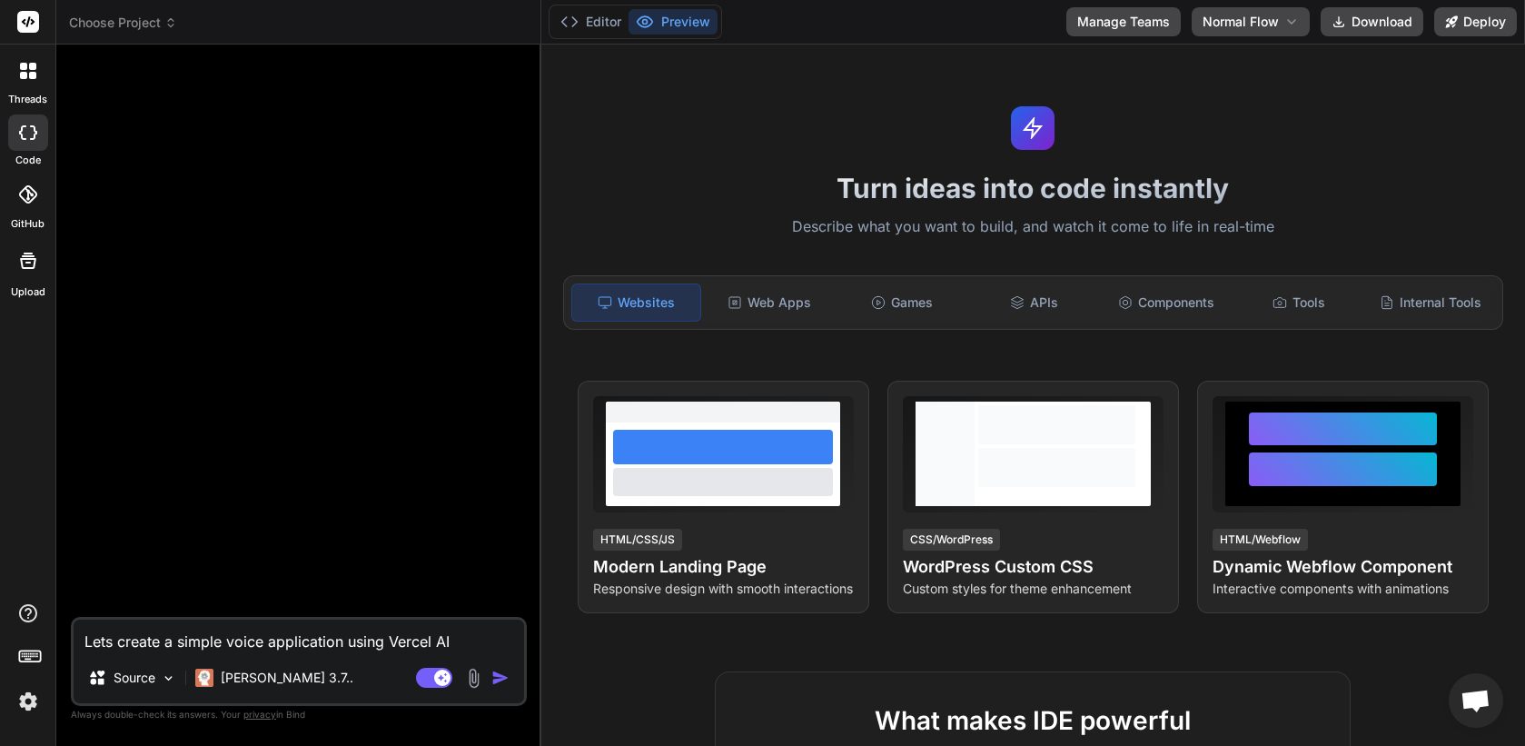
type textarea "Lets create a simple voice application using Vercel AI"
type textarea "x"
type textarea "Lets create a simple voice application using Vercel AI S"
type textarea "x"
type textarea "Lets create a simple voice application using Vercel AI SD"
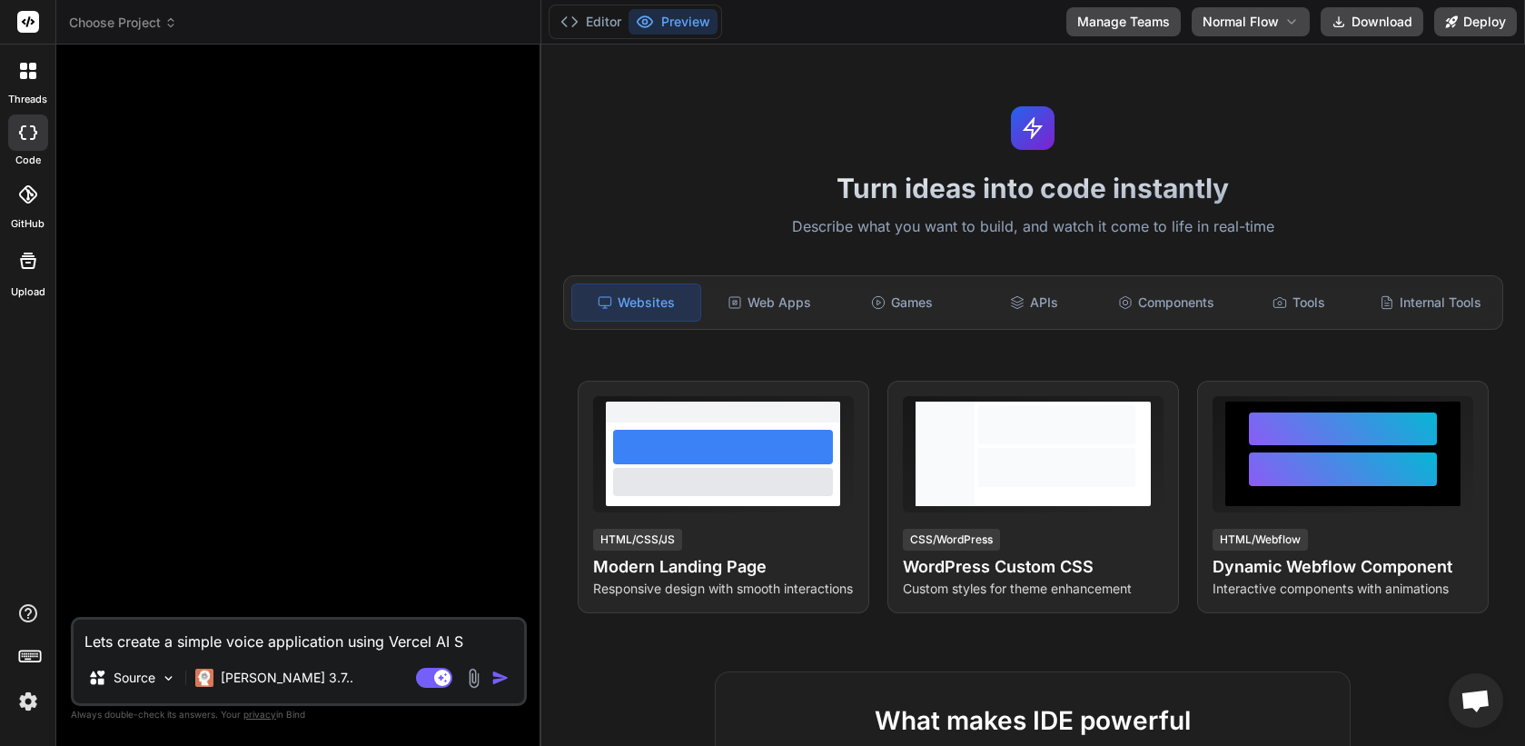
type textarea "x"
type textarea "Lets create a simple voice application using Vercel AI SDK"
type textarea "x"
type textarea "Lets create a simple voice application using Vercel AI SDK"
type textarea "x"
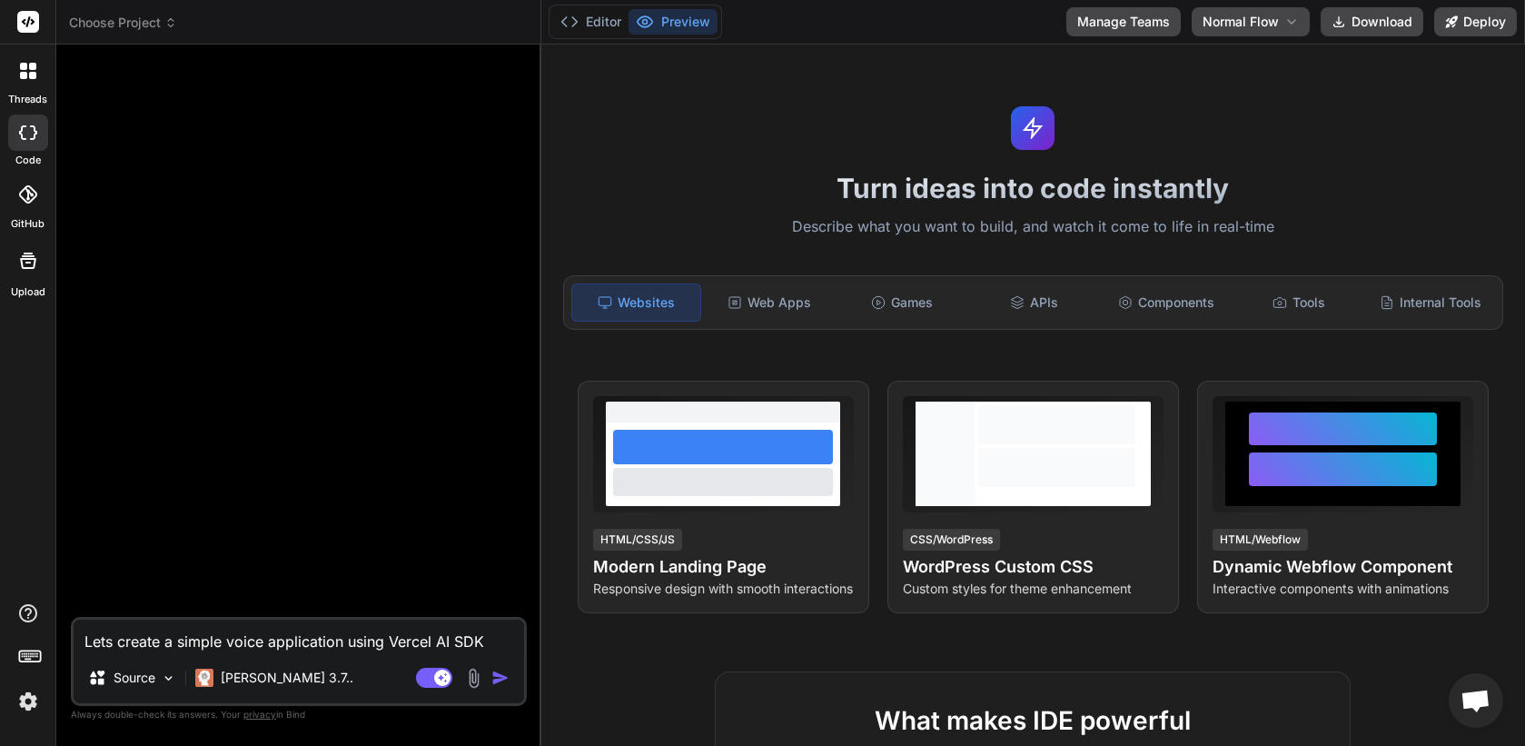
type textarea "Lets create a simple voice application using Vercel AI SDK a"
type textarea "x"
type textarea "Lets create a simple voice application using Vercel AI SDK an"
type textarea "x"
type textarea "Lets create a simple voice application using Vercel AI SDK and"
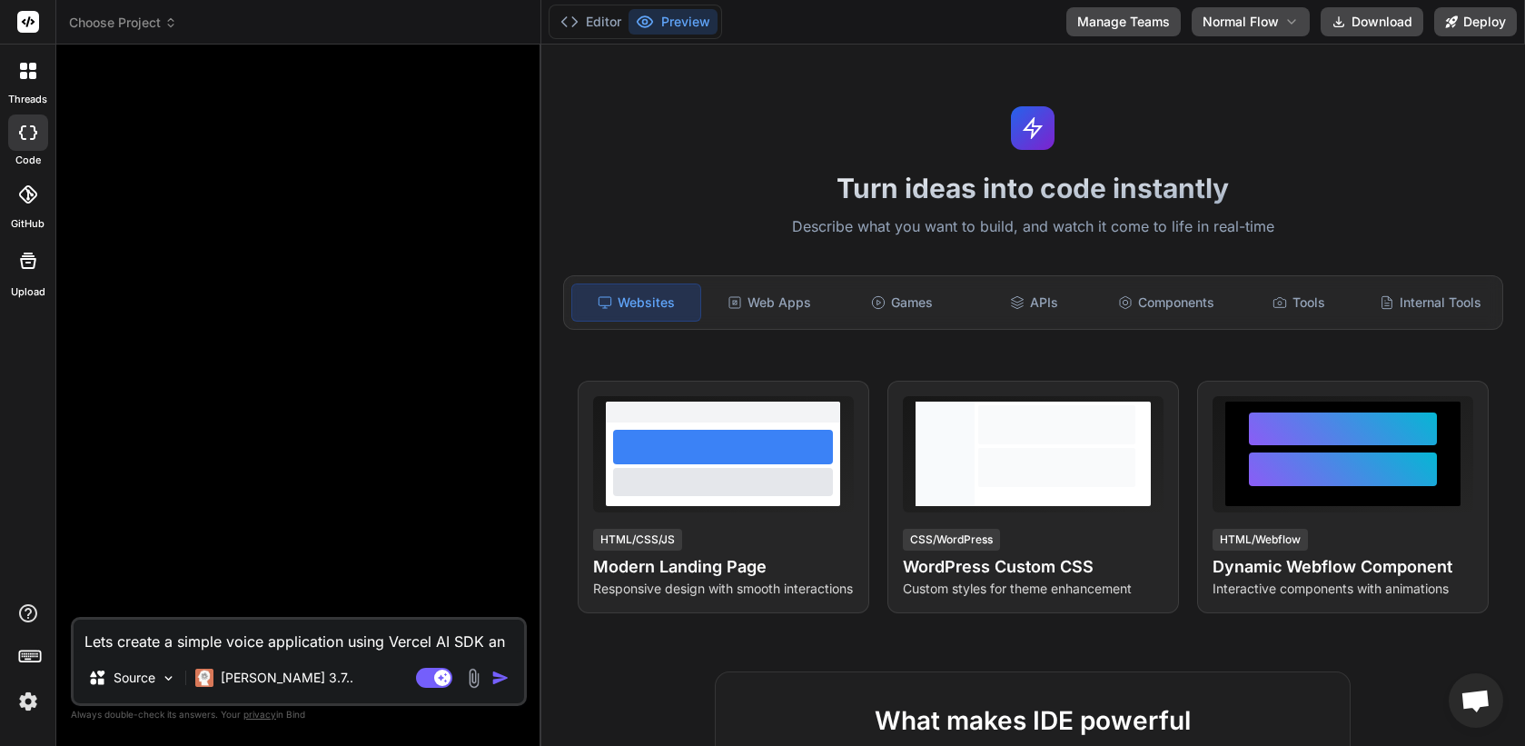
type textarea "x"
type textarea "Lets create a simple voice application using Vercel AI SDK and"
type textarea "x"
type textarea "Lets create a simple voice application using Vercel AI SDK and h"
type textarea "x"
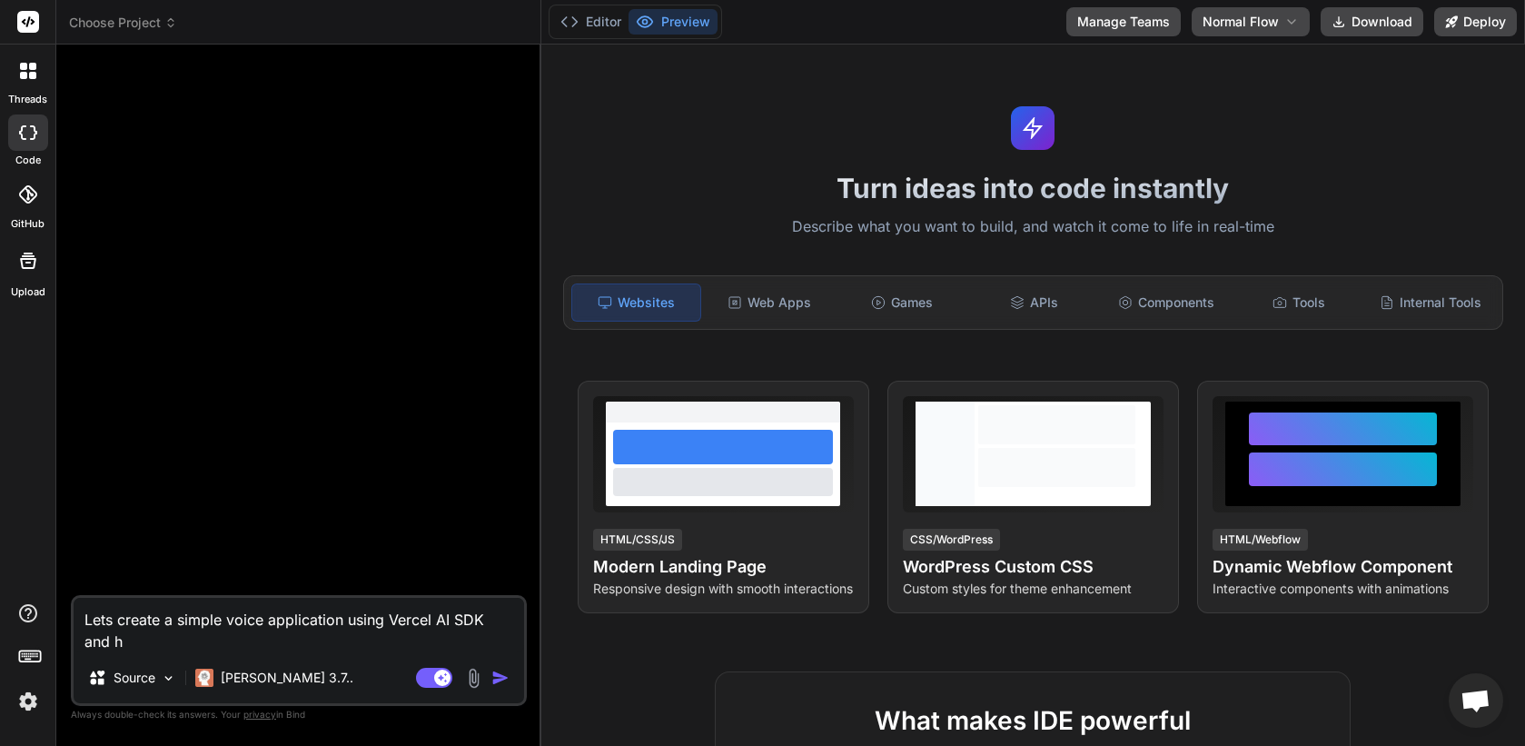
type textarea "Lets create a simple voice application using Vercel AI SDK and hi"
type textarea "x"
type textarea "Lets create a simple voice application using Vercel AI SDK and him"
type textarea "x"
type textarea "Lets create a simple voice application using Vercel AI SDK and hime"
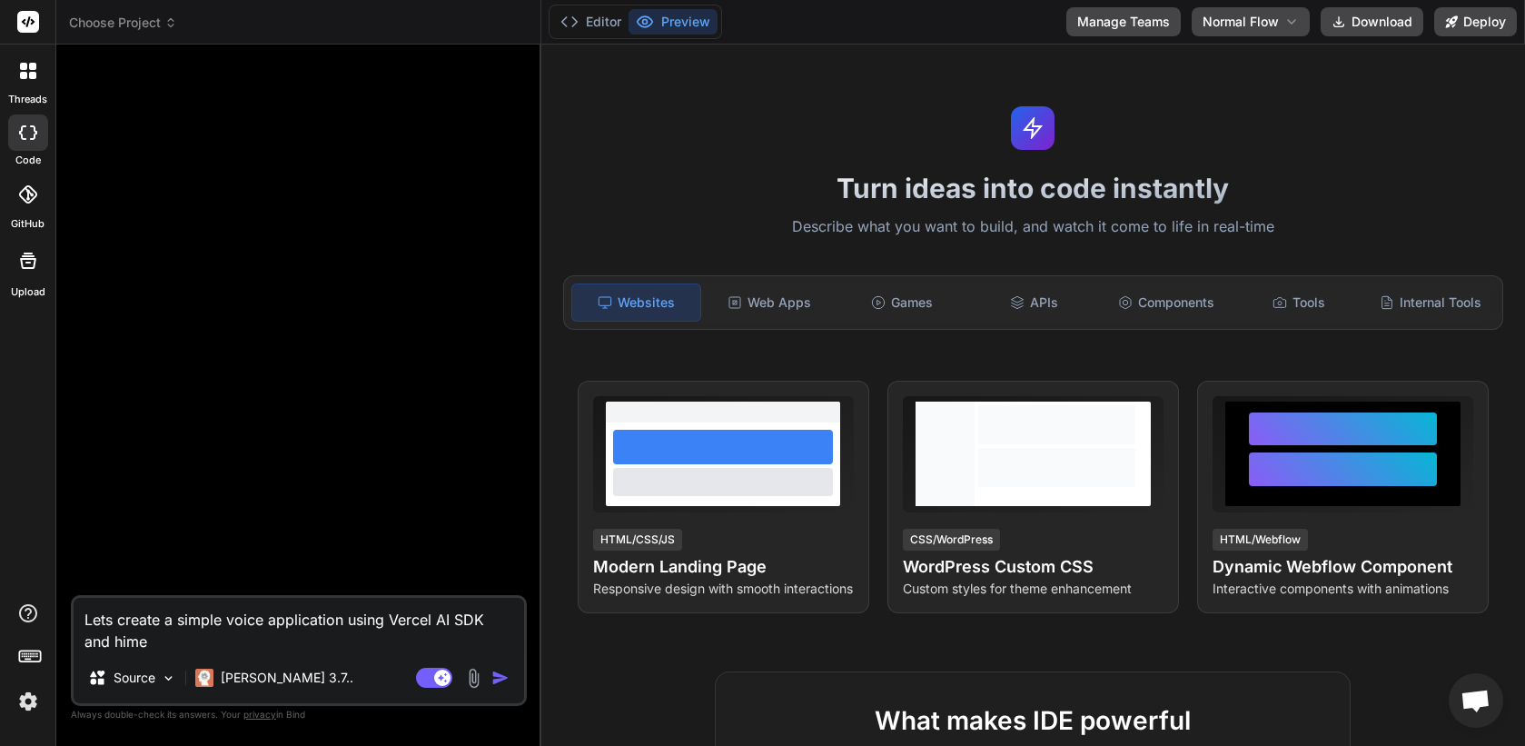
type textarea "x"
type textarea "Lets create a simple voice application using Vercel AI SDK and hime"
type textarea "x"
type textarea "Lets create a simple voice application using Vercel AI SDK and hime"
type textarea "x"
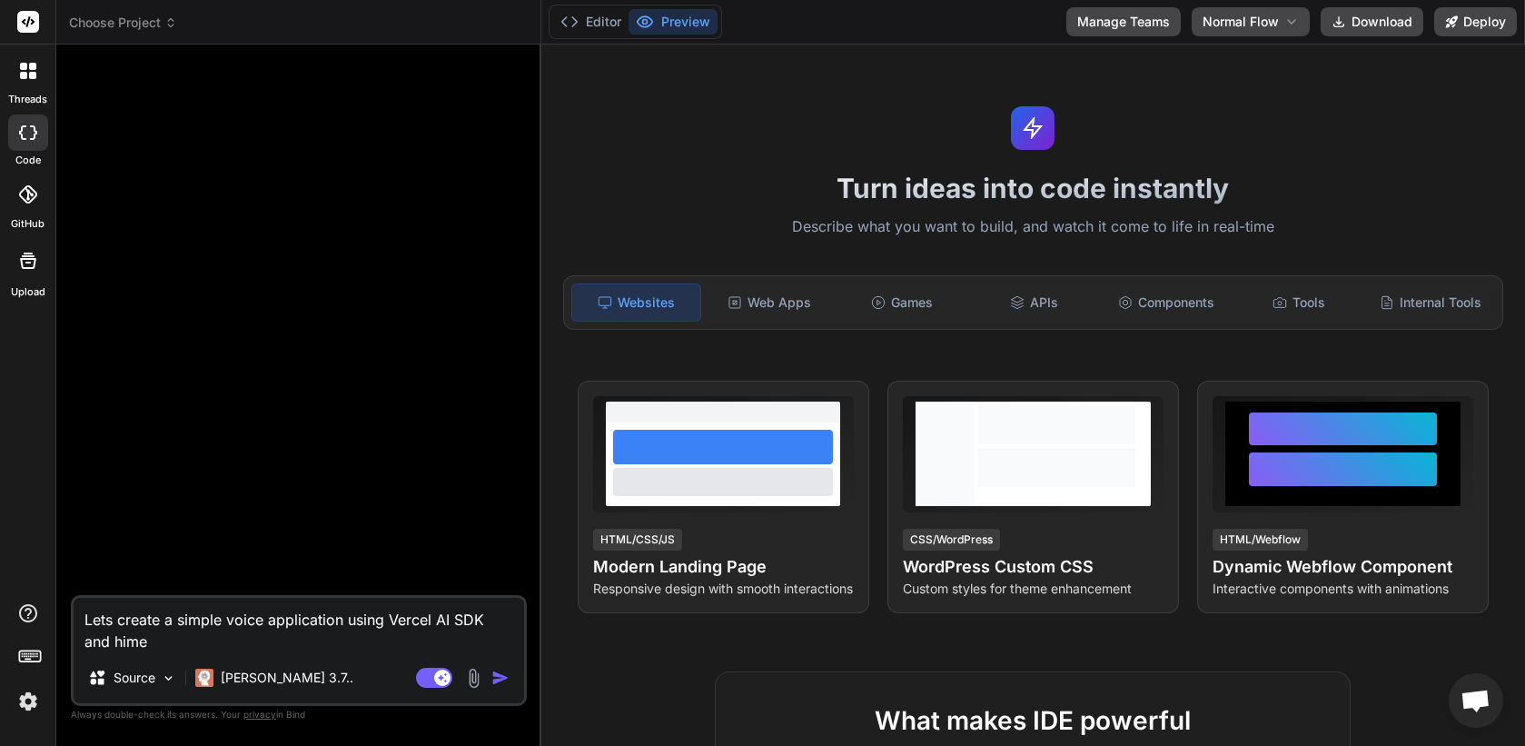
type textarea "Lets create a simple voice application using Vercel AI SDK and him"
type textarea "x"
type textarea "Lets create a simple voice application using Vercel AI SDK and hi"
type textarea "x"
type textarea "Lets create a simple voice application using Vercel AI SDK and h"
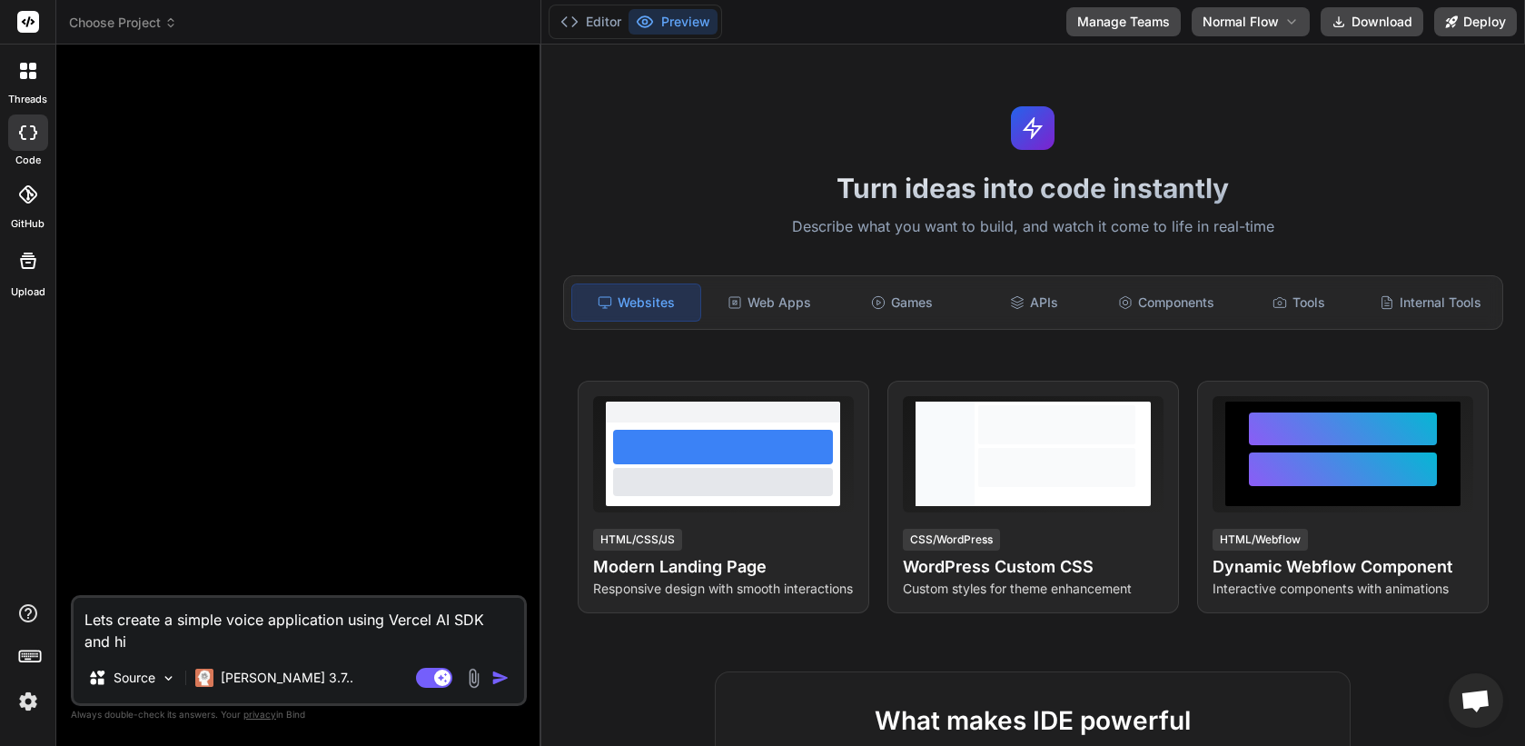
type textarea "x"
type textarea "Lets create a simple voice application using Vercel AI SDK and"
type textarea "x"
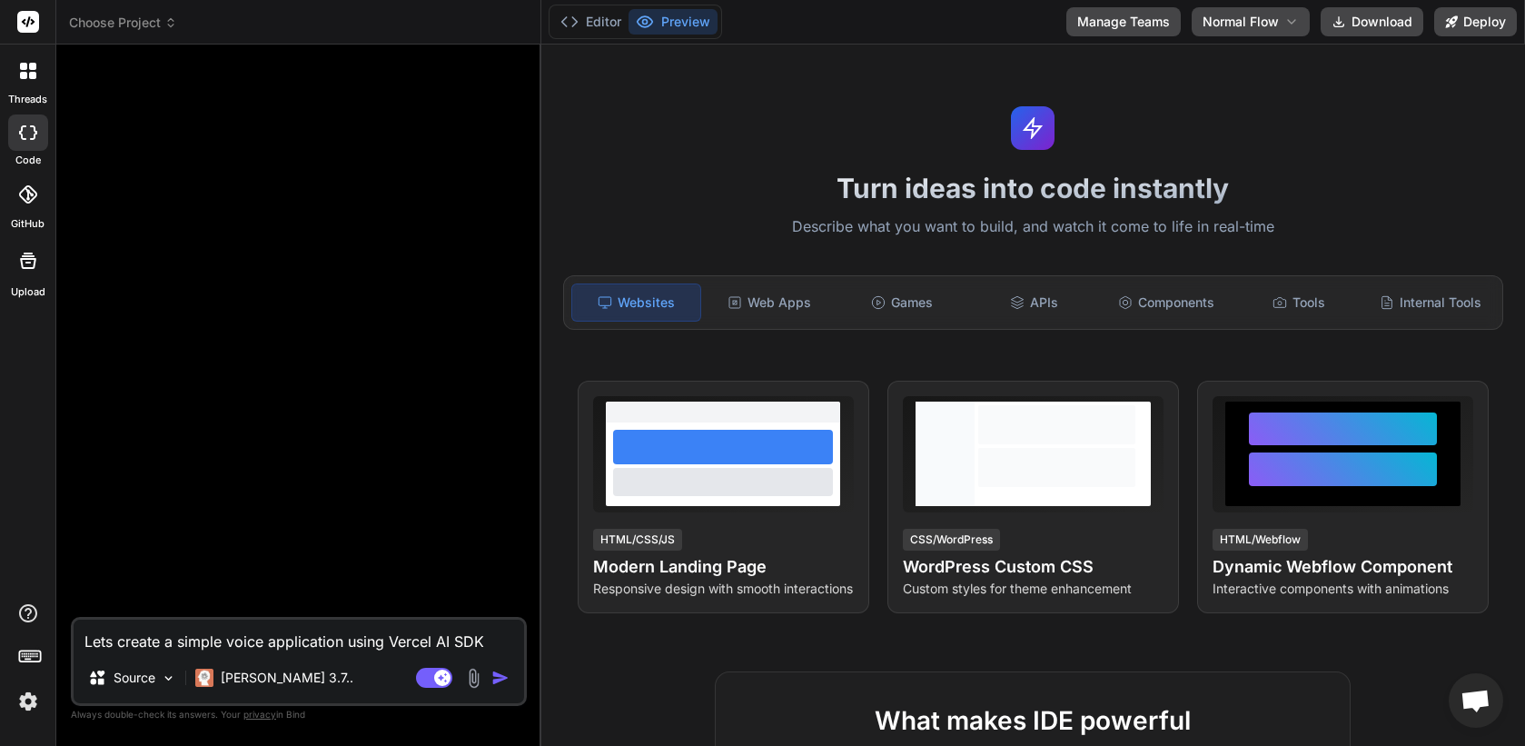
type textarea "Lets create a simple voice application using Vercel AI SDK and ""
type textarea "x"
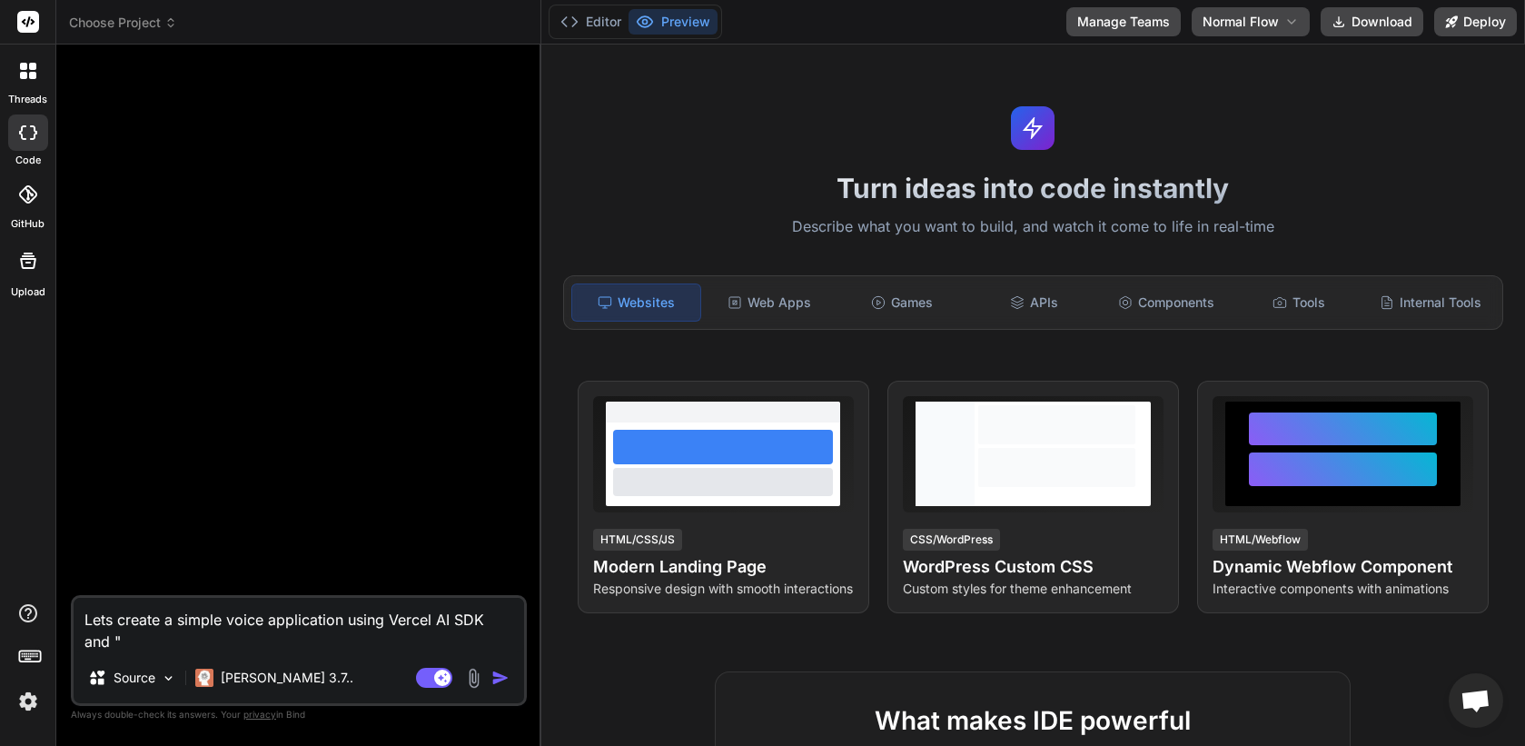
type textarea "Lets create a simple voice application using Vercel AI SDK and"
type textarea "x"
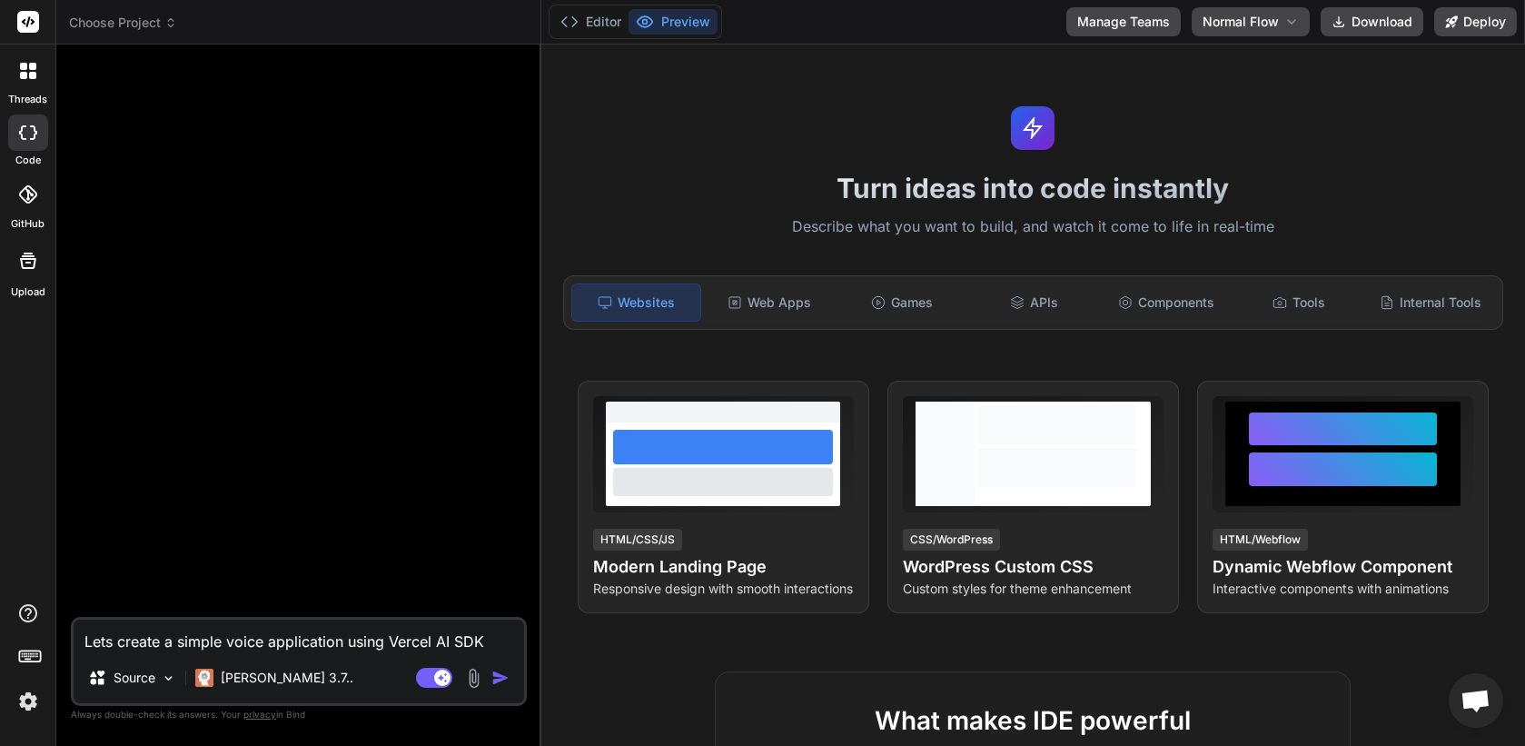
type textarea "Lets create a simple voice application using Vercel AI SDK and"
type textarea "x"
type textarea "Lets create a simple voice application using Vercel AI SDK and ""
type textarea "x"
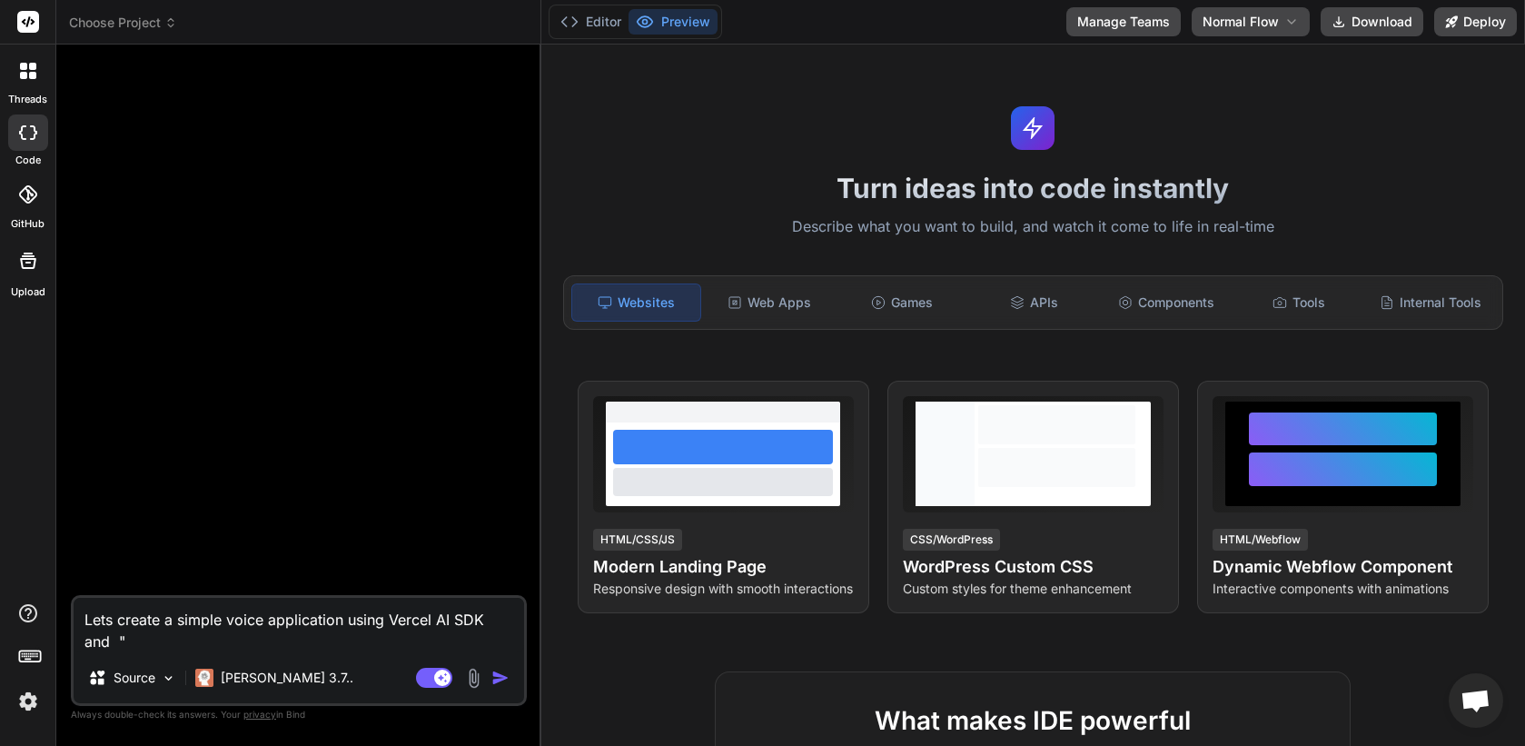
type textarea "Lets create a simple voice application using Vercel AI SDK and "H"
type textarea "x"
type textarea "Lets create a simple voice application using Vercel AI SDK and "Hu"
type textarea "x"
type textarea "Lets create a simple voice application using Vercel AI SDK and "Hum"
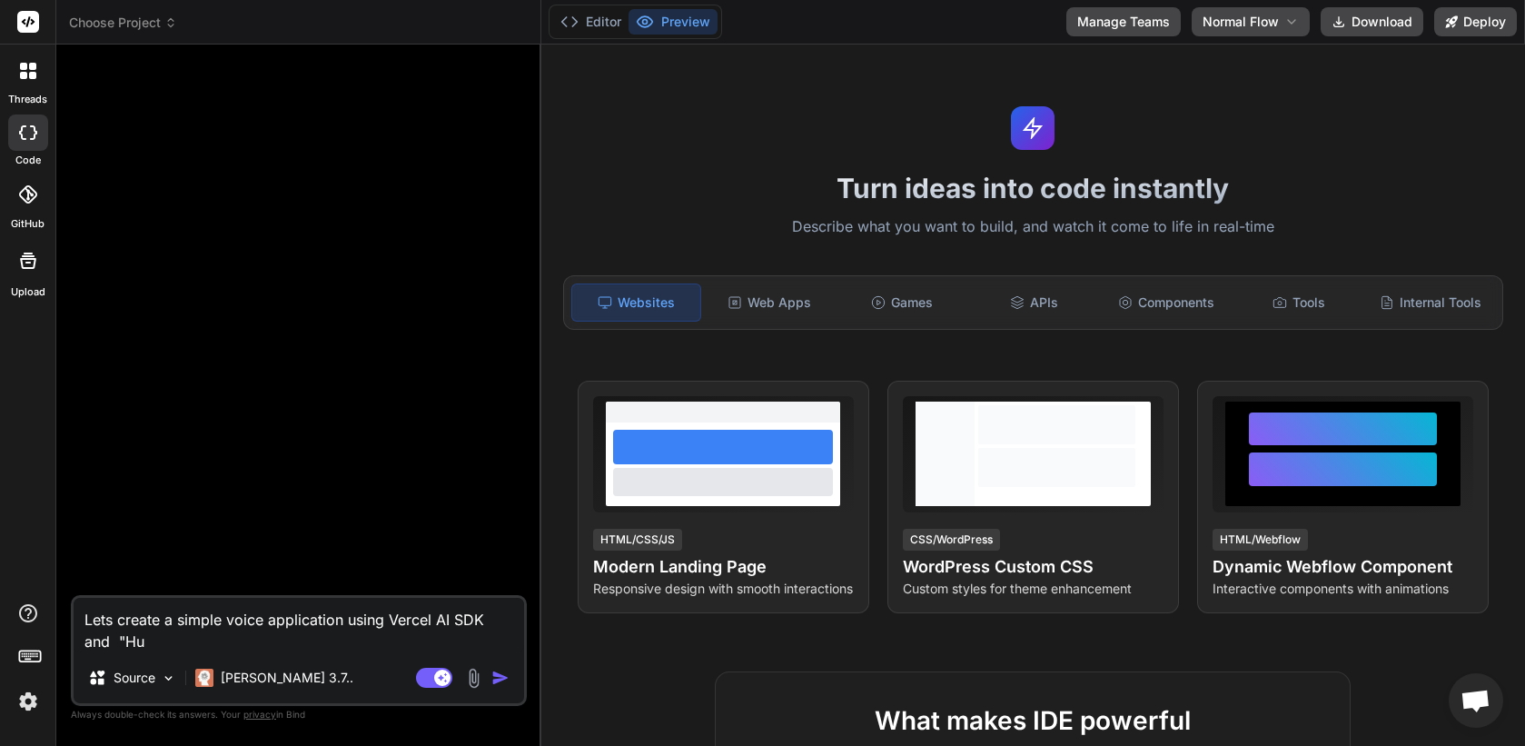
type textarea "x"
type textarea "Lets create a simple voice application using Vercel AI SDK and "[PERSON_NAME]"
type textarea "x"
type textarea "Lets create a simple voice application using Vercel AI SDK and "[PERSON_NAME]"
type textarea "x"
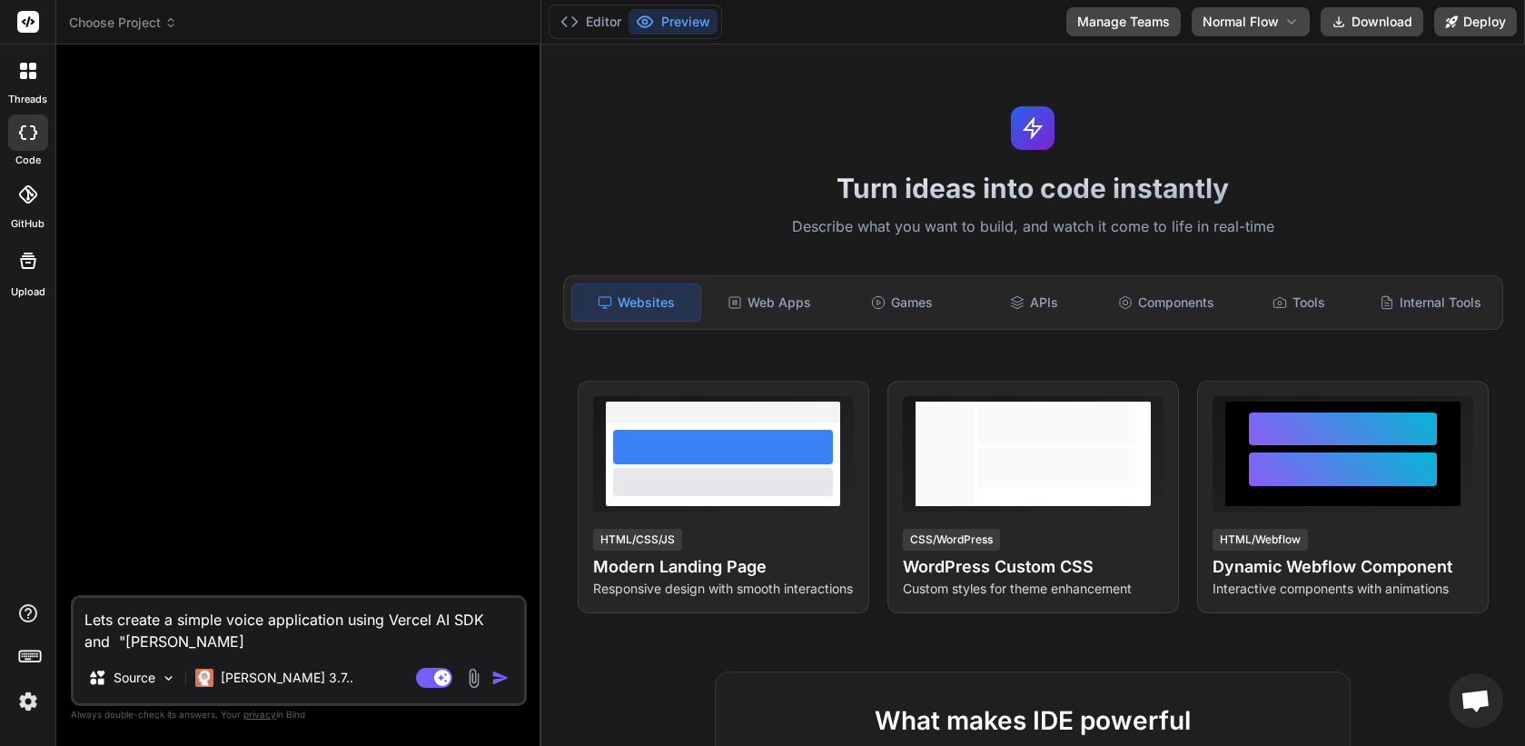
type textarea "Lets create a simple voice application using Vercel AI SDK and "[PERSON_NAME] A"
type textarea "x"
type textarea "Lets create a simple voice application using Vercel AI SDK and "[PERSON_NAME]"
type textarea "x"
type textarea "Lets create a simple voice application using Vercel AI SDK and "[PERSON_NAME]""
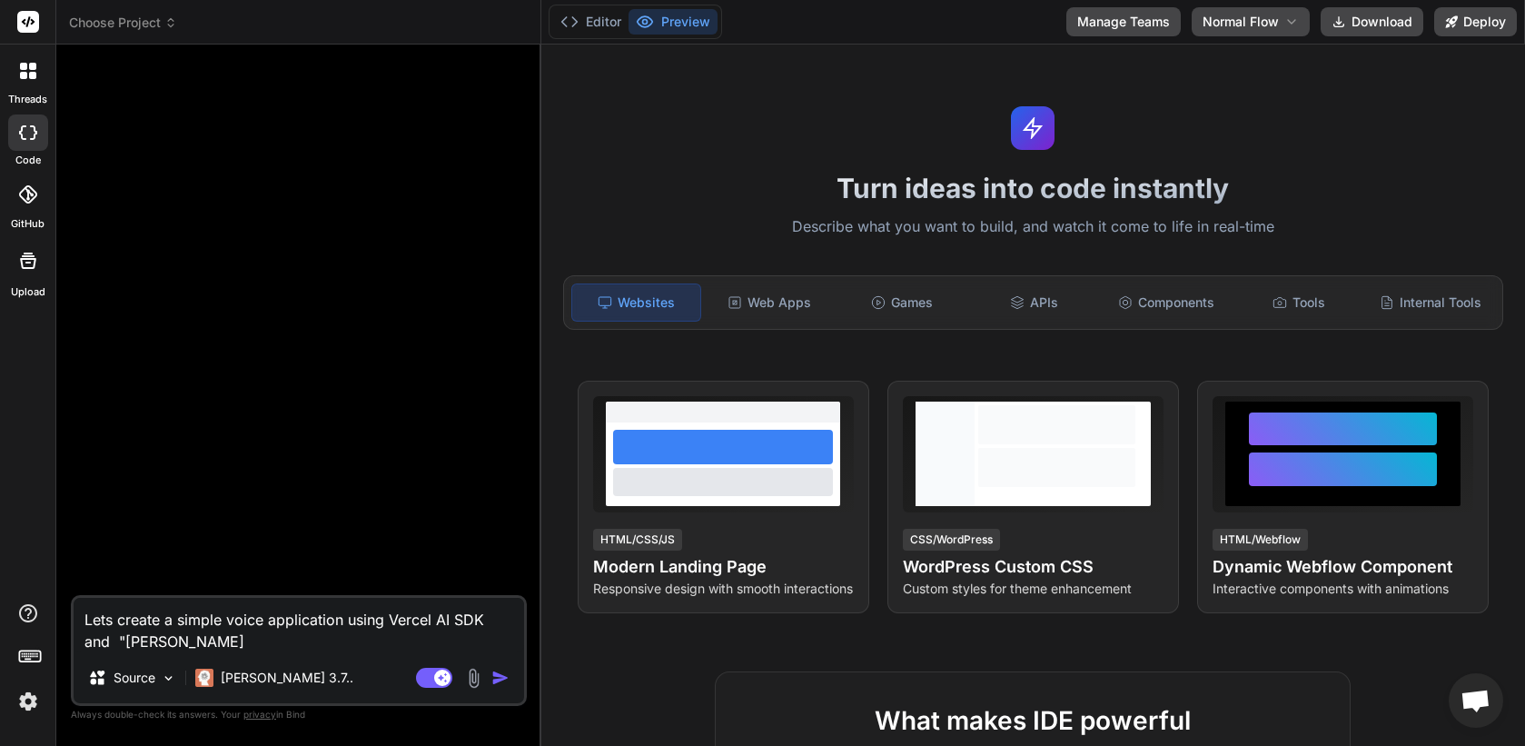
type textarea "x"
type textarea "Lets create a simple voice application using Vercel AI SDK and "[PERSON_NAME]"/"
type textarea "x"
type textarea "Lets create a simple voice application using Vercel AI SDK and "[PERSON_NAME]""
type textarea "x"
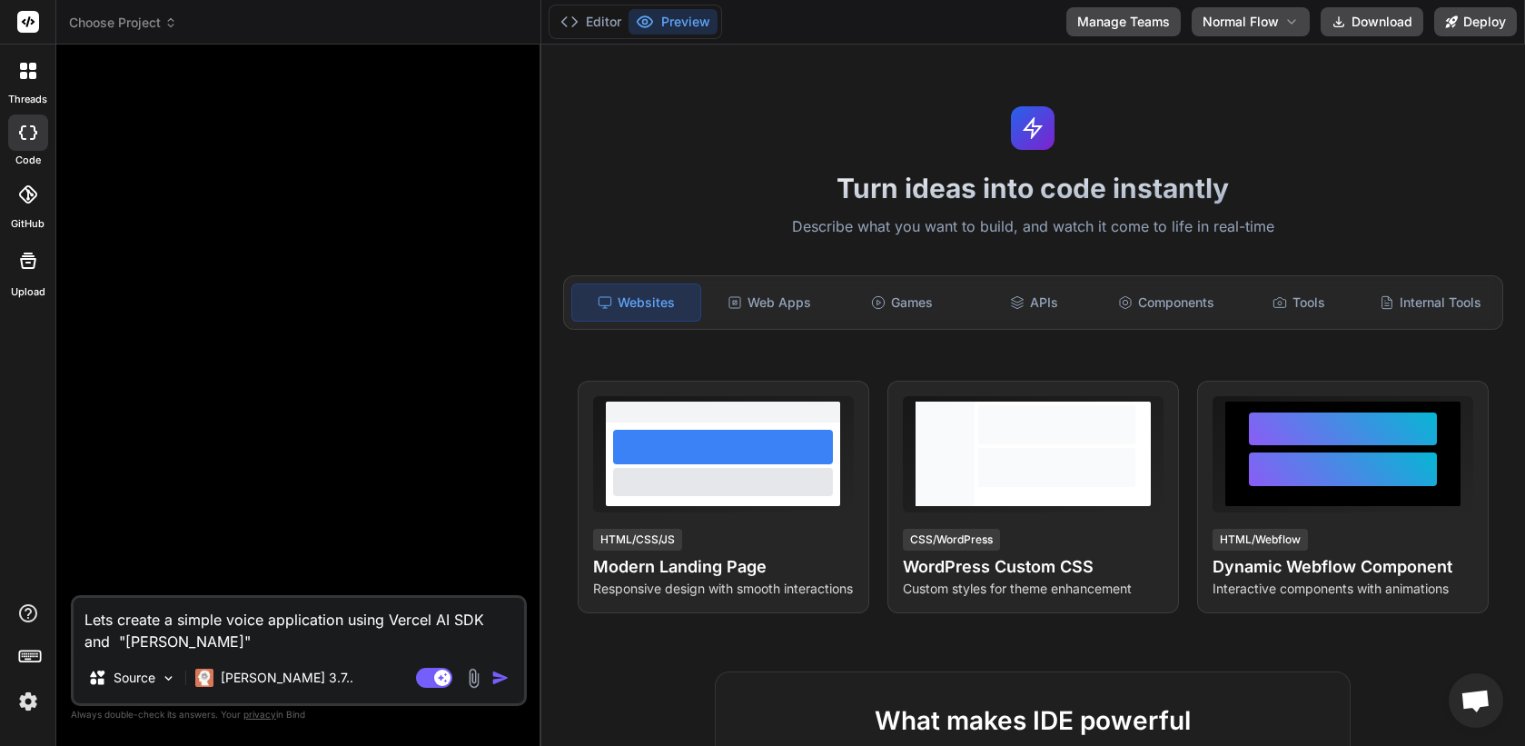
type textarea "Lets create a simple voice application using Vercel AI SDK and "[PERSON_NAME]"."
type textarea "x"
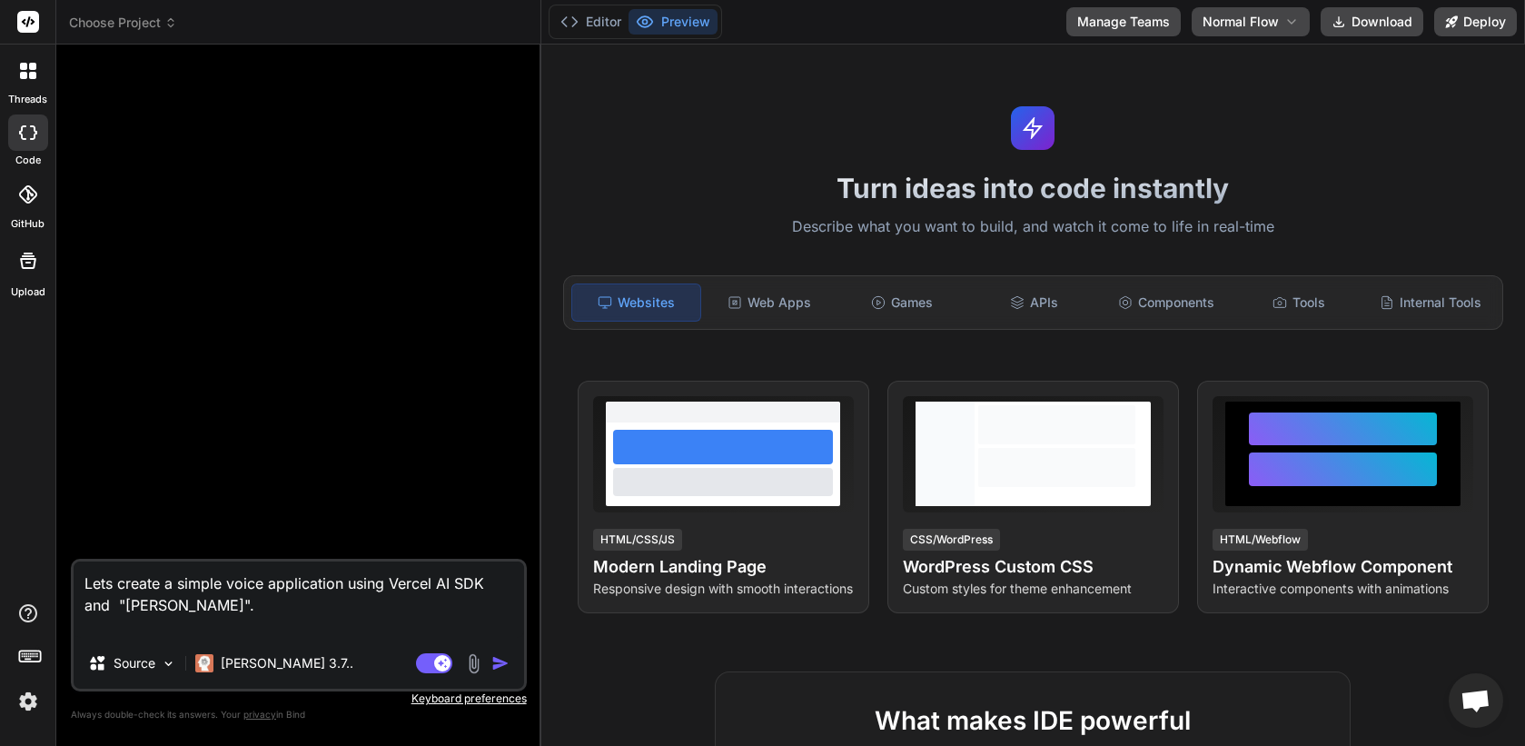
type textarea "Lets create a simple voice application using Vercel AI SDK and "[PERSON_NAME]".…"
type textarea "x"
type textarea "Lets create a simple voice application using Vercel AI SDK and "[PERSON_NAME]".…"
type textarea "x"
type textarea "Lets create a simple voice application using Vercel AI SDK and "[PERSON_NAME]".…"
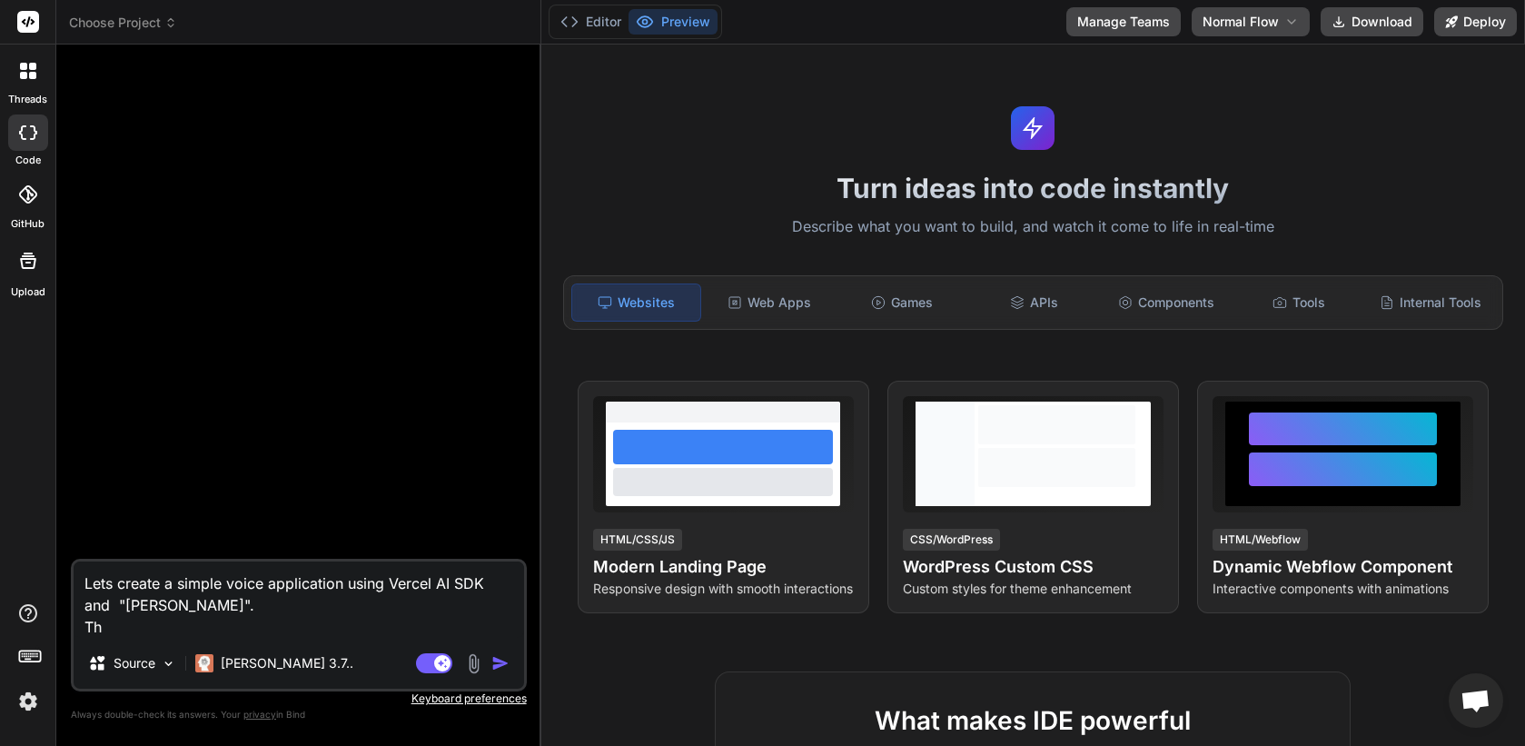
type textarea "x"
type textarea "Lets create a simple voice application using Vercel AI SDK and "[PERSON_NAME]".…"
click at [308, 623] on textarea "Lets create a simple voice application using Vercel AI SDK and "[PERSON_NAME]".…" at bounding box center [299, 599] width 450 height 76
click at [510, 638] on div "Lets create a simple voice application using Vercel AI SDK and "[PERSON_NAME]".…" at bounding box center [299, 624] width 456 height 133
click at [509, 636] on textarea "Lets create a simple voice application using Vercel AI SDK and "[PERSON_NAME]".…" at bounding box center [299, 599] width 450 height 76
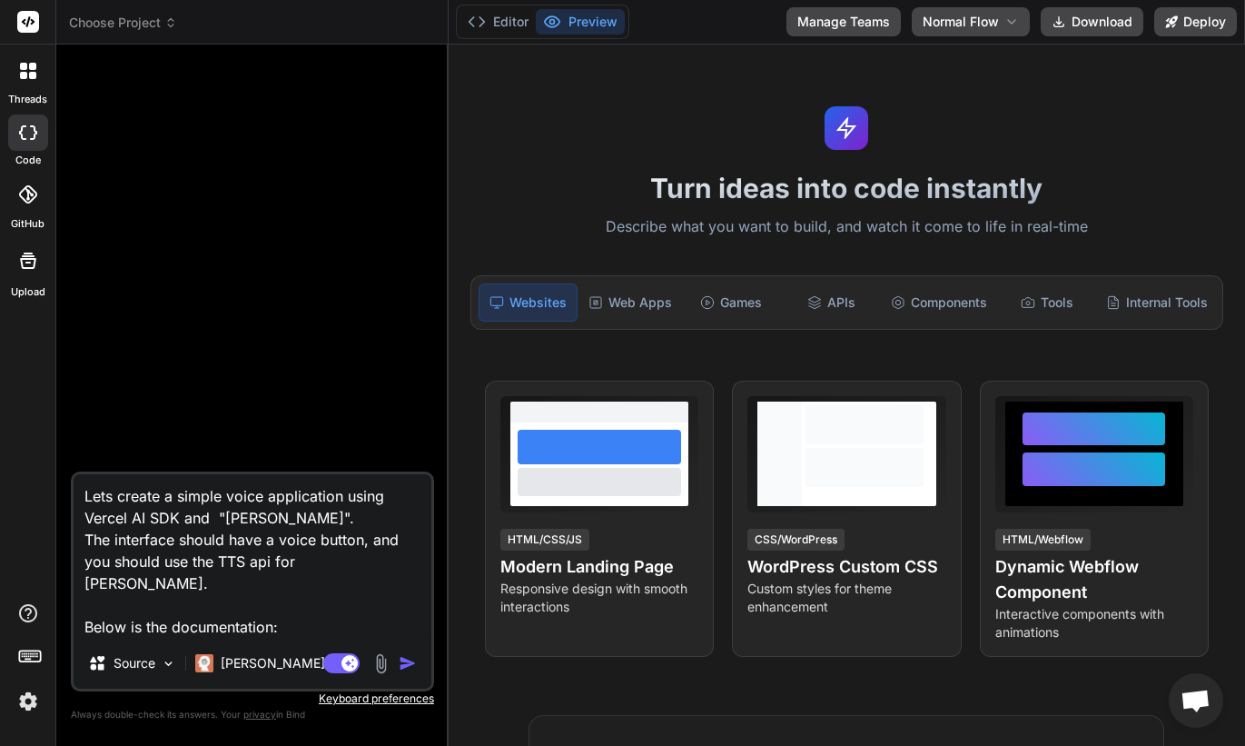
paste textarea "--- lorem: Ipsumd SI AME consect: >- Adipi el seddoeiusmo Temp INC utla etdo ma…"
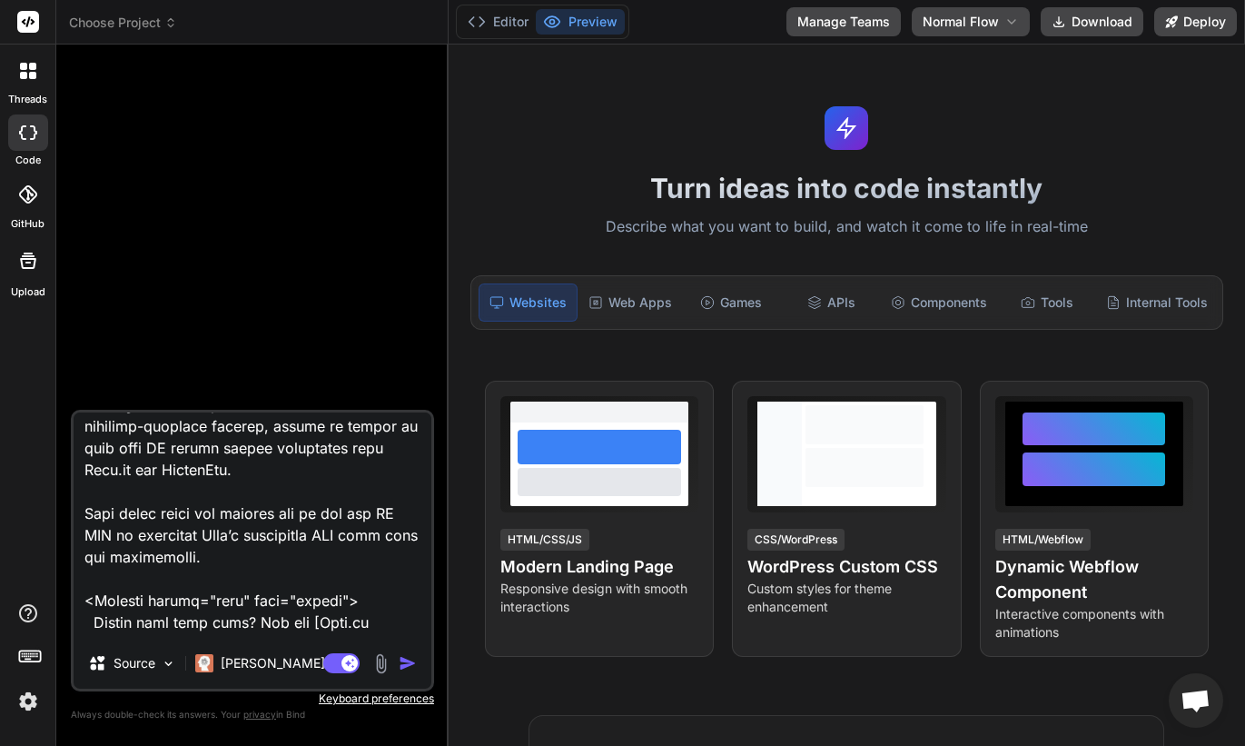
scroll to position [0, 0]
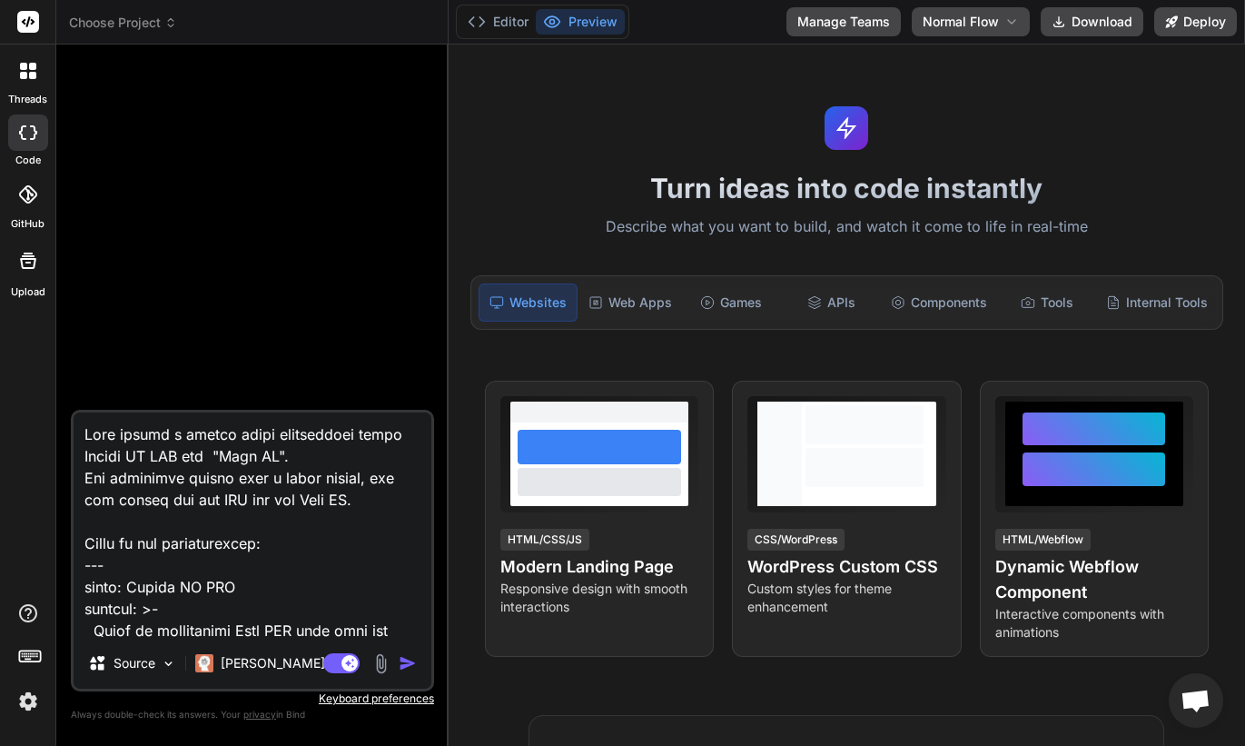
click at [310, 558] on textarea at bounding box center [253, 524] width 358 height 225
click at [306, 549] on textarea at bounding box center [253, 524] width 358 height 225
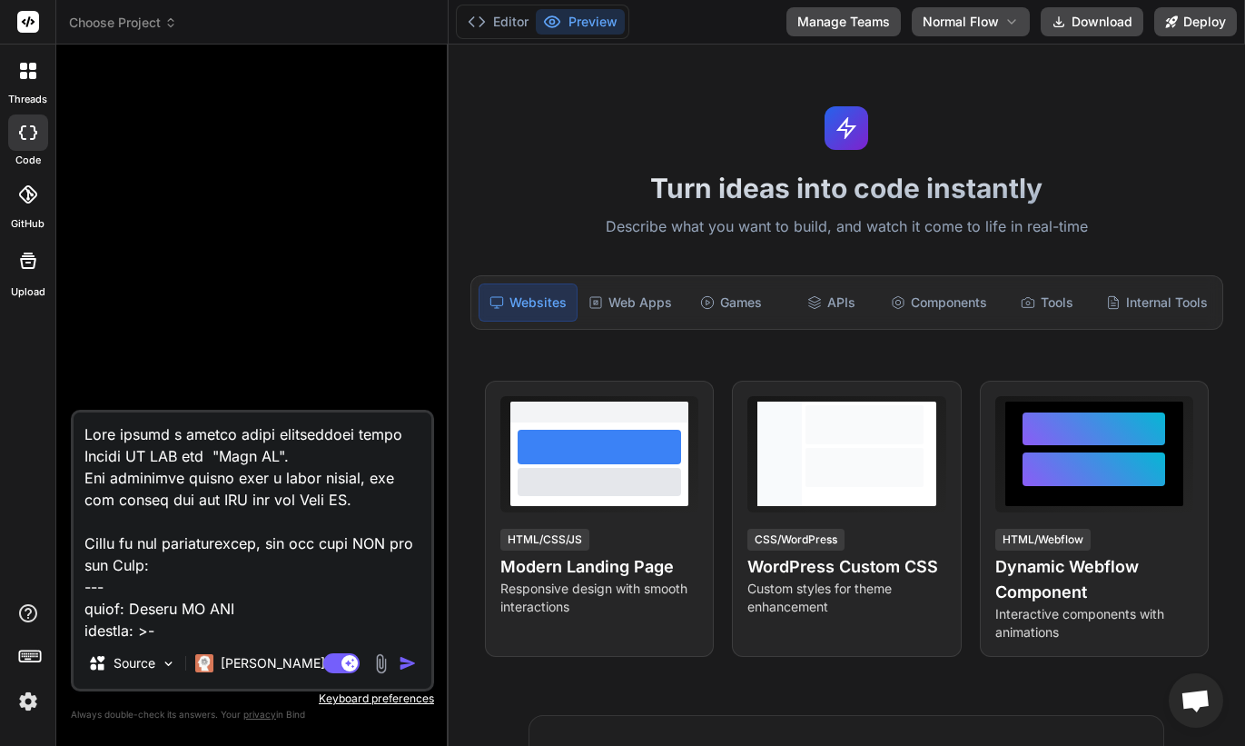
paste textarea "7oOasPh2m8xqKgOnMb2xvJW4tK2SAMsGbGVy0JYPBAYe0i9s"
click at [409, 664] on img "button" at bounding box center [408, 663] width 18 height 18
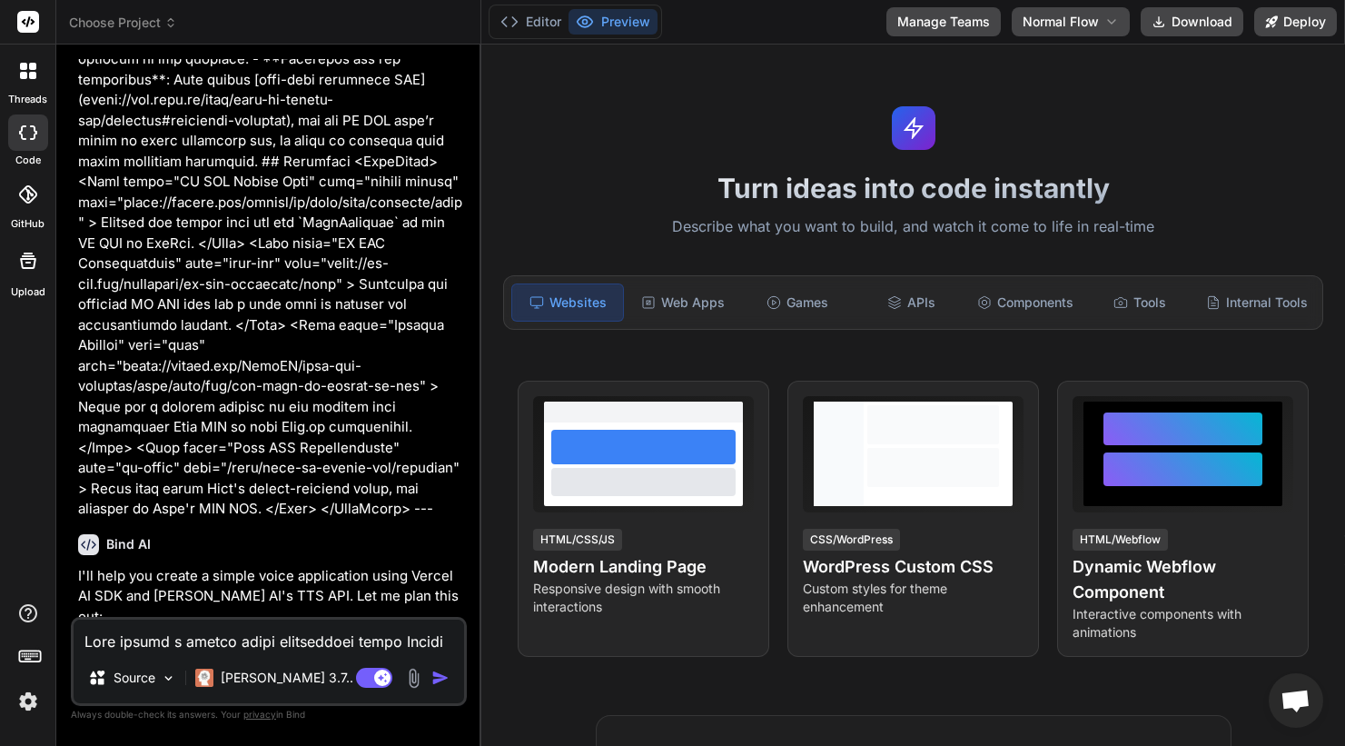
scroll to position [3616, 0]
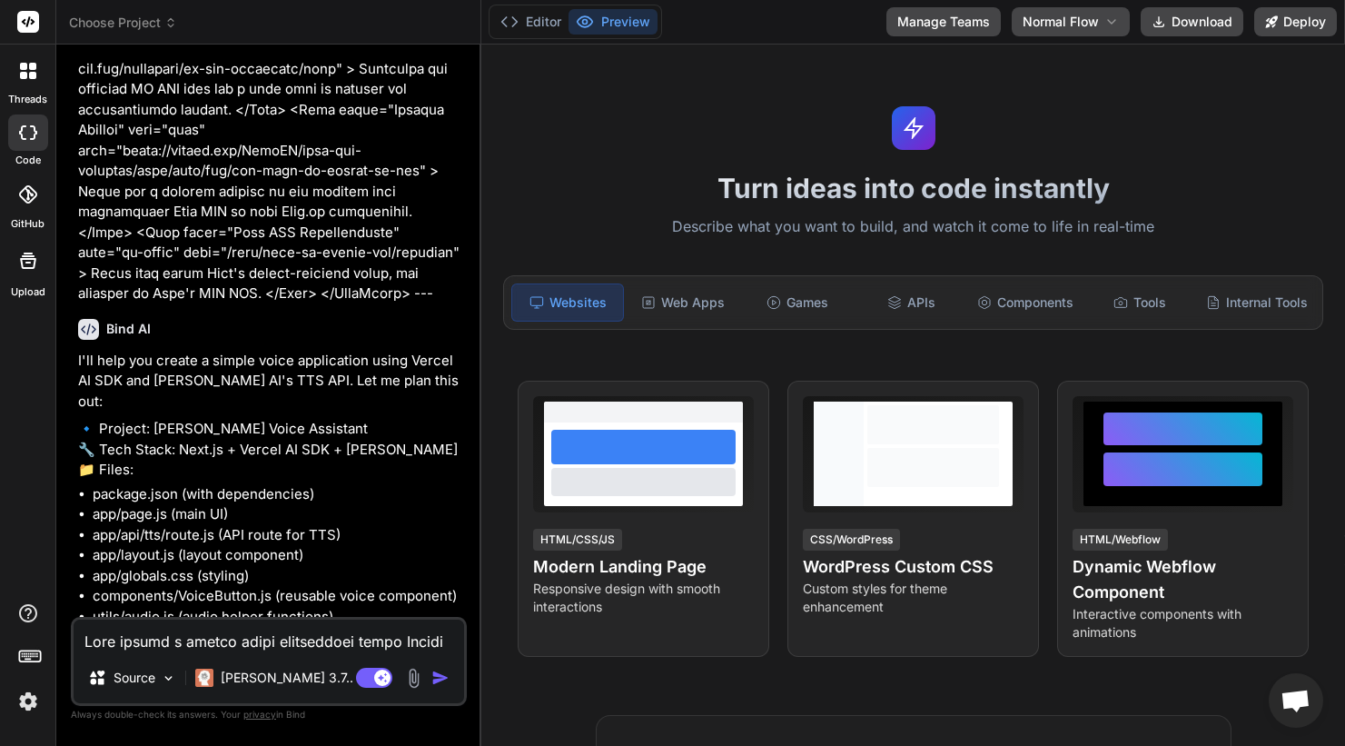
click at [282, 634] on p "Shall I go ahead and generate this project?" at bounding box center [270, 644] width 385 height 21
click at [280, 639] on textarea at bounding box center [269, 635] width 390 height 33
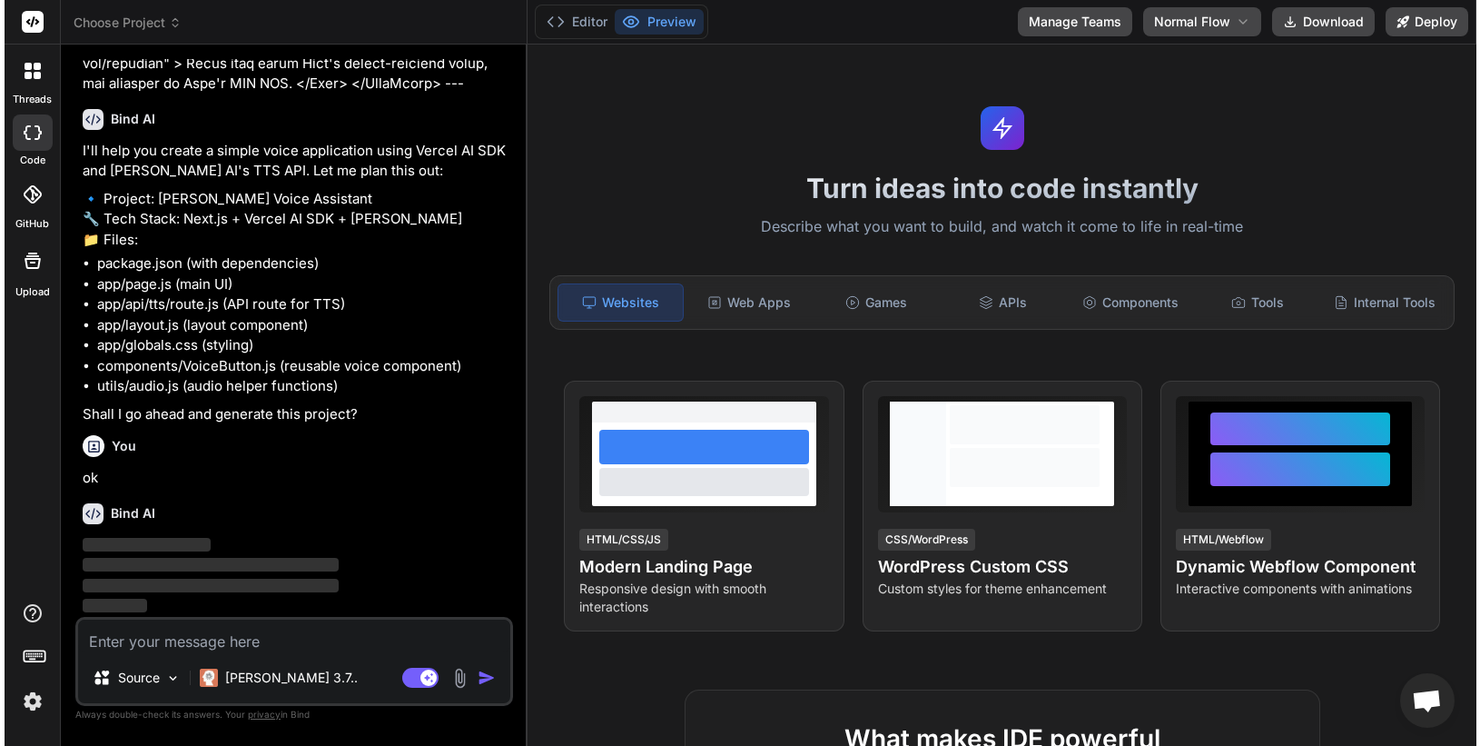
scroll to position [15632, 0]
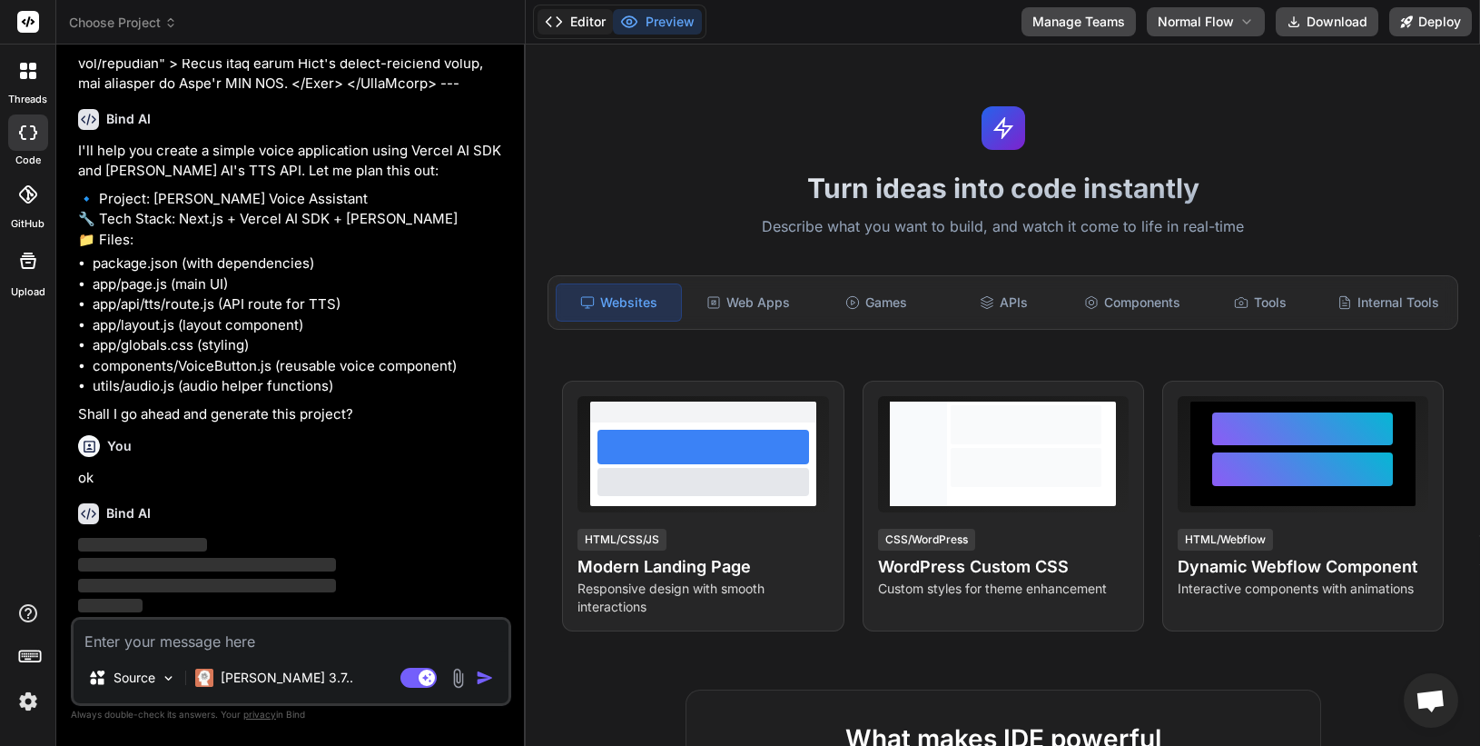
click at [578, 33] on button "Editor" at bounding box center [575, 21] width 75 height 25
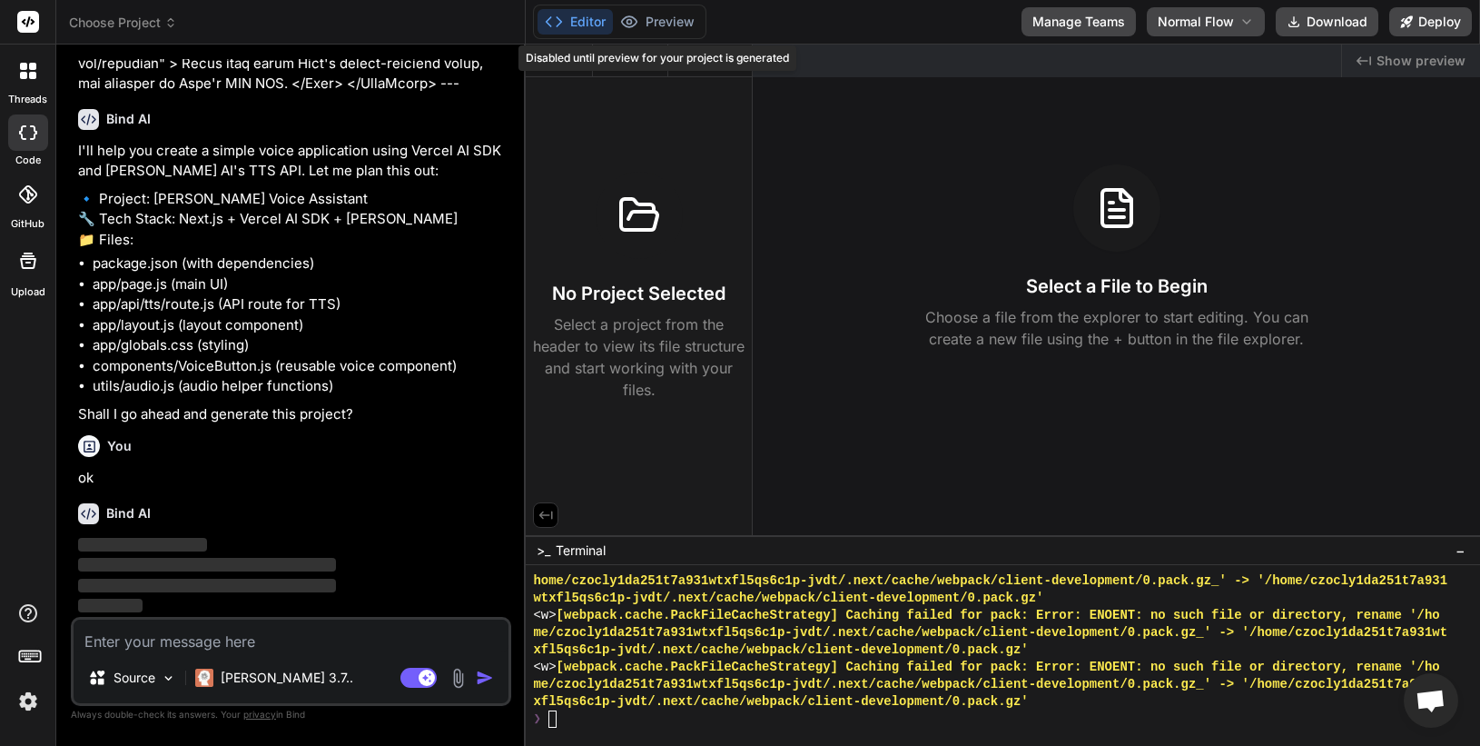
click at [634, 63] on div "Disabled until preview for your project is generated" at bounding box center [658, 57] width 278 height 25
click at [657, 24] on button "Preview" at bounding box center [657, 21] width 89 height 25
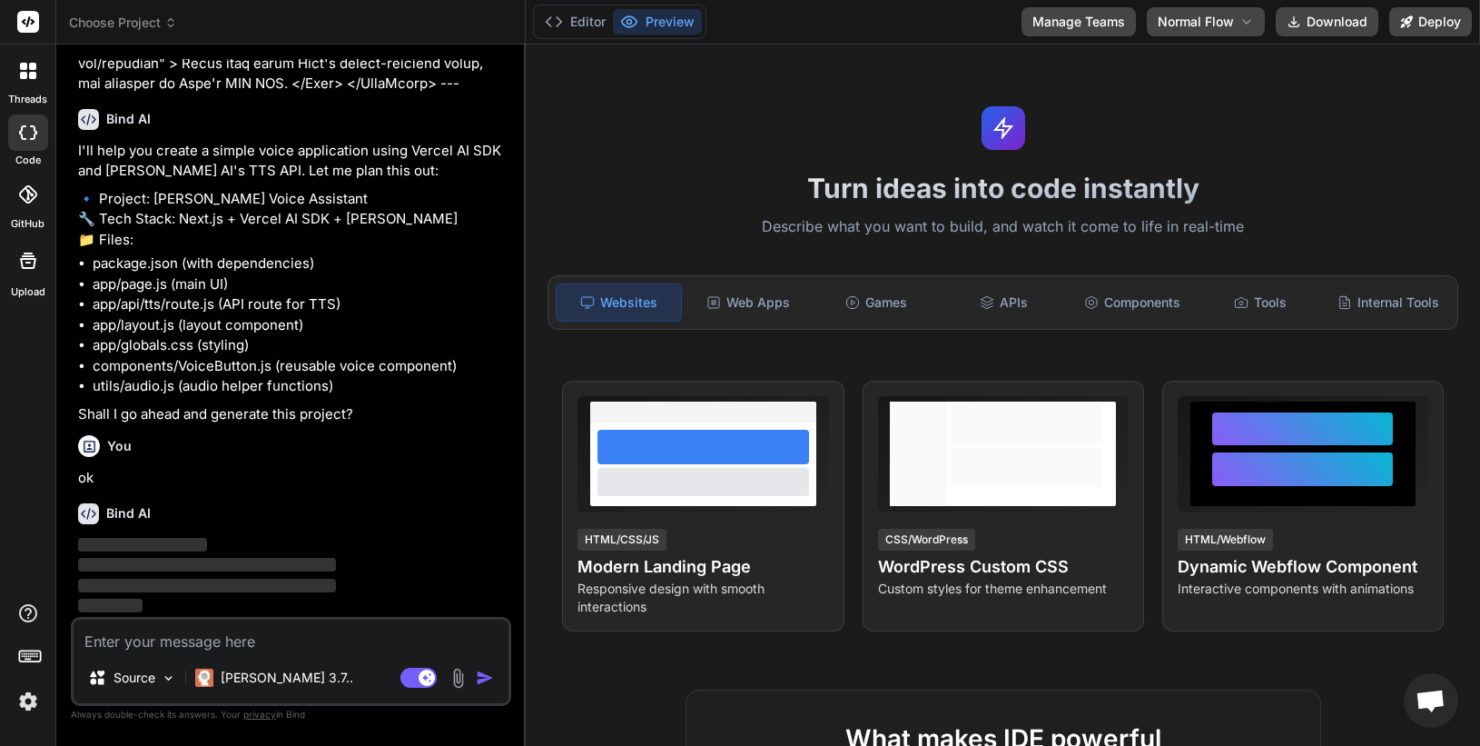
click at [841, 108] on div "Turn ideas into code instantly Describe what you want to build, and watch it co…" at bounding box center [1003, 394] width 954 height 701
click at [34, 696] on img at bounding box center [28, 701] width 31 height 31
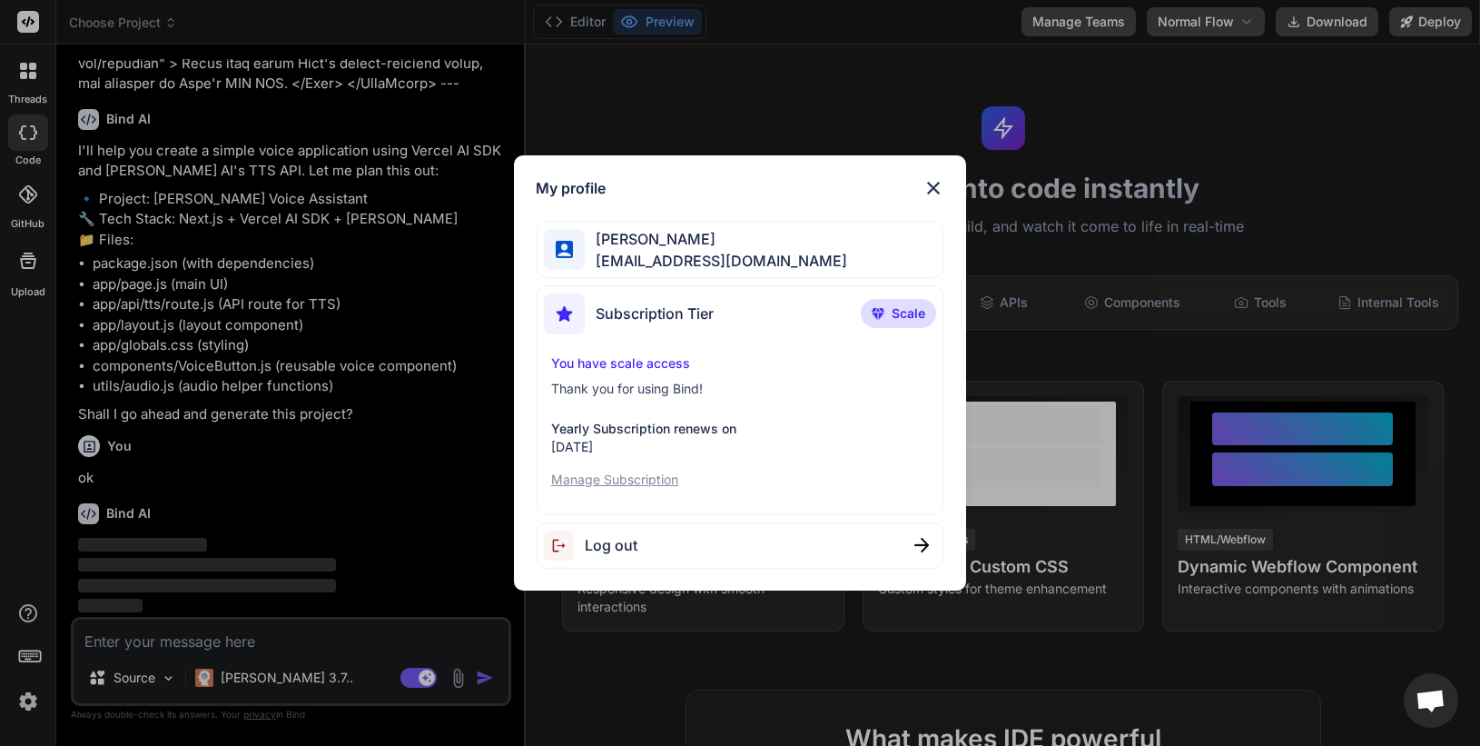
click at [936, 190] on img at bounding box center [934, 188] width 22 height 22
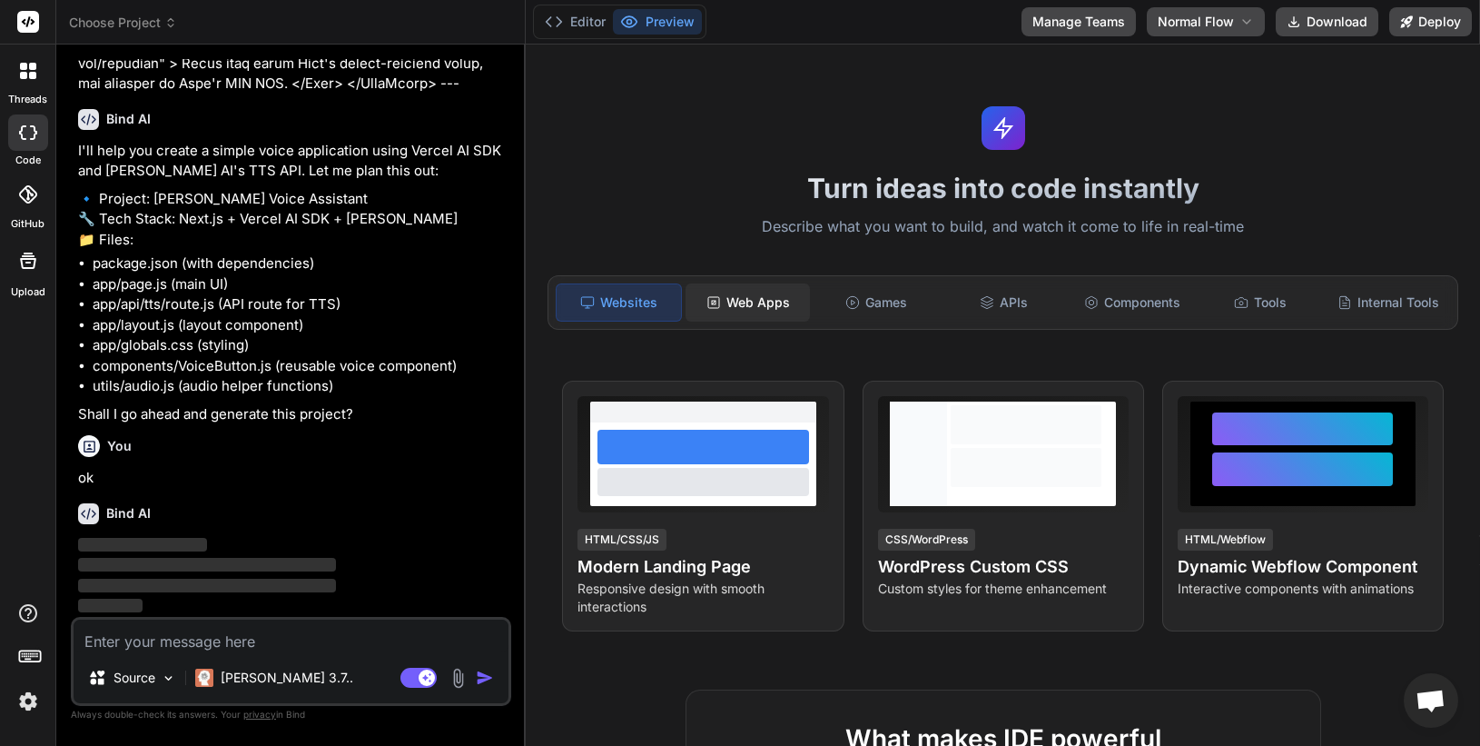
click at [767, 301] on div "Web Apps" at bounding box center [748, 302] width 124 height 38
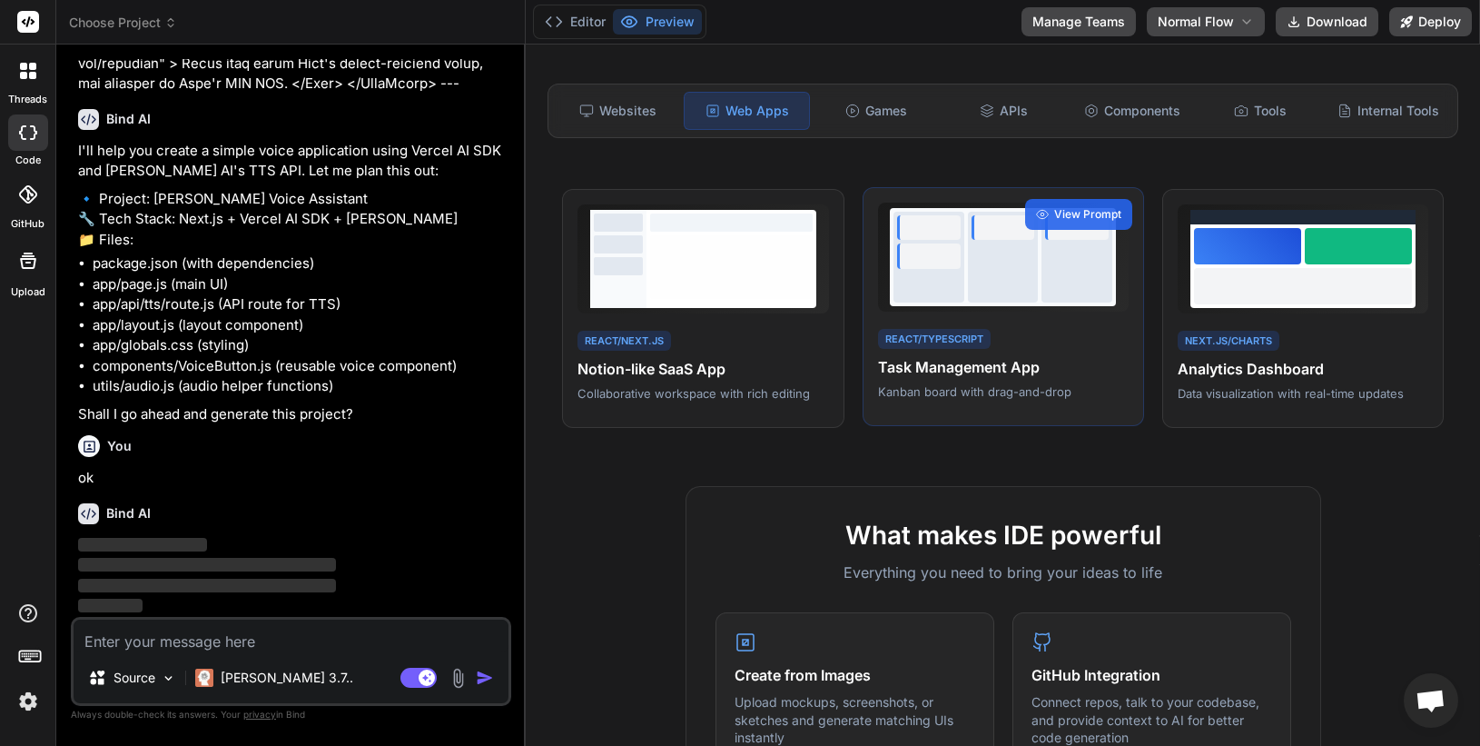
scroll to position [0, 0]
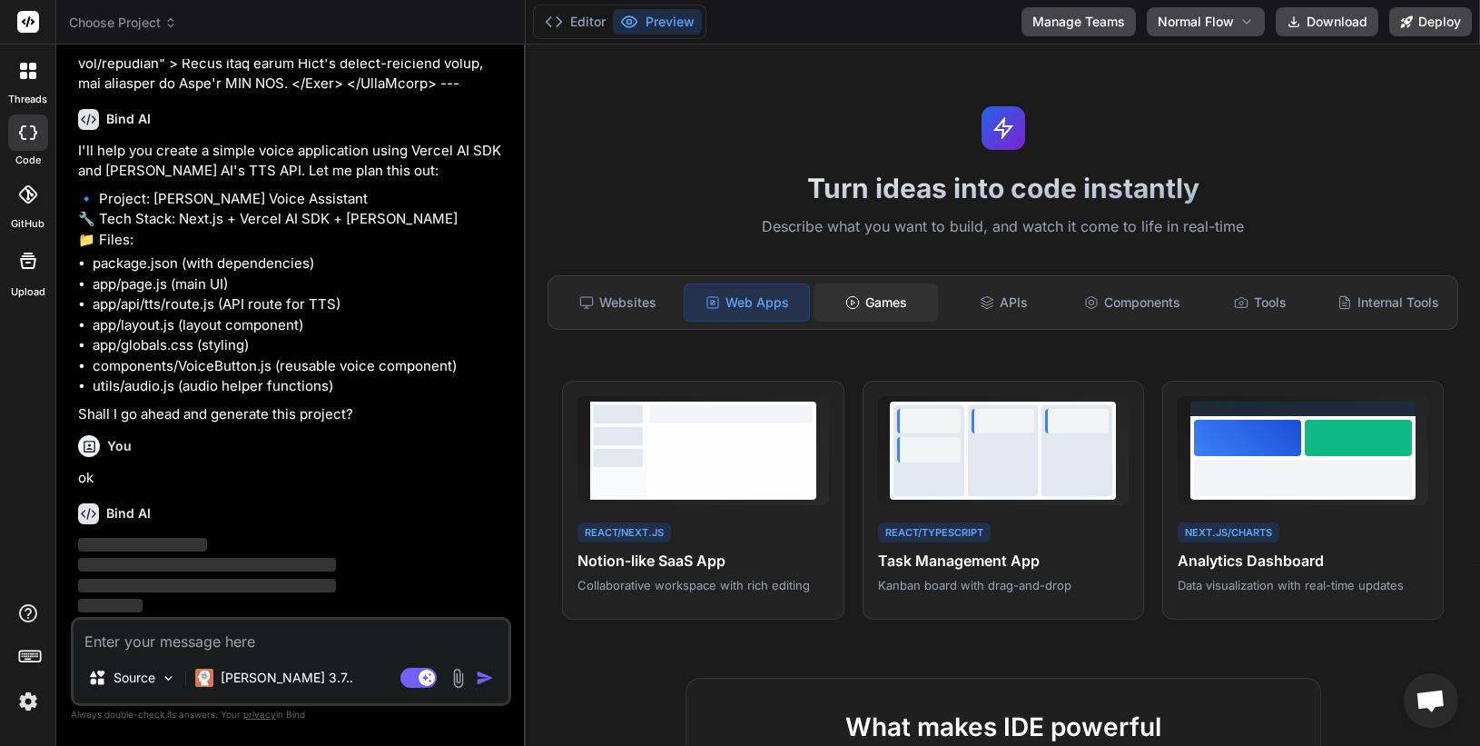
click at [871, 312] on div "Games" at bounding box center [876, 302] width 124 height 38
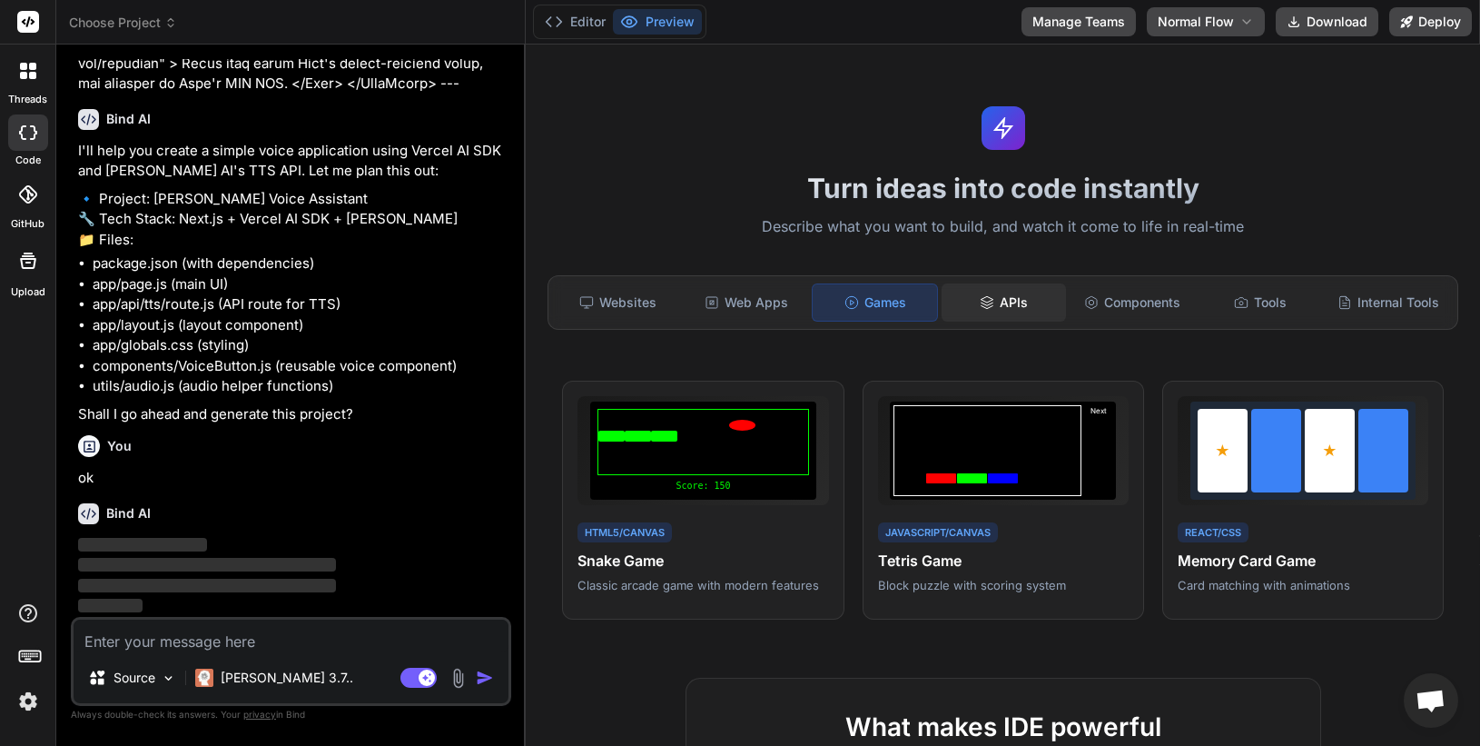
click at [1013, 292] on div "APIs" at bounding box center [1004, 302] width 124 height 38
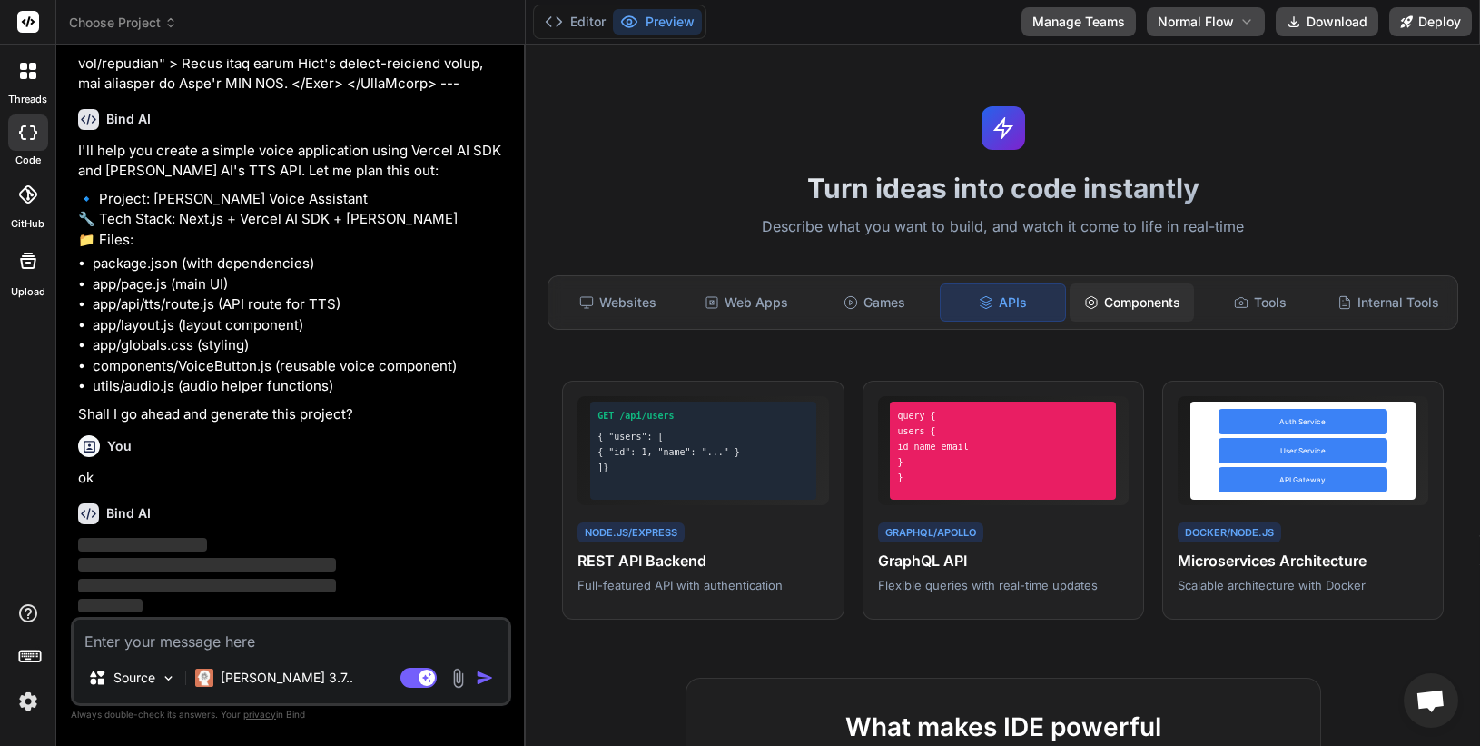
click at [1122, 292] on div "Components" at bounding box center [1132, 302] width 124 height 38
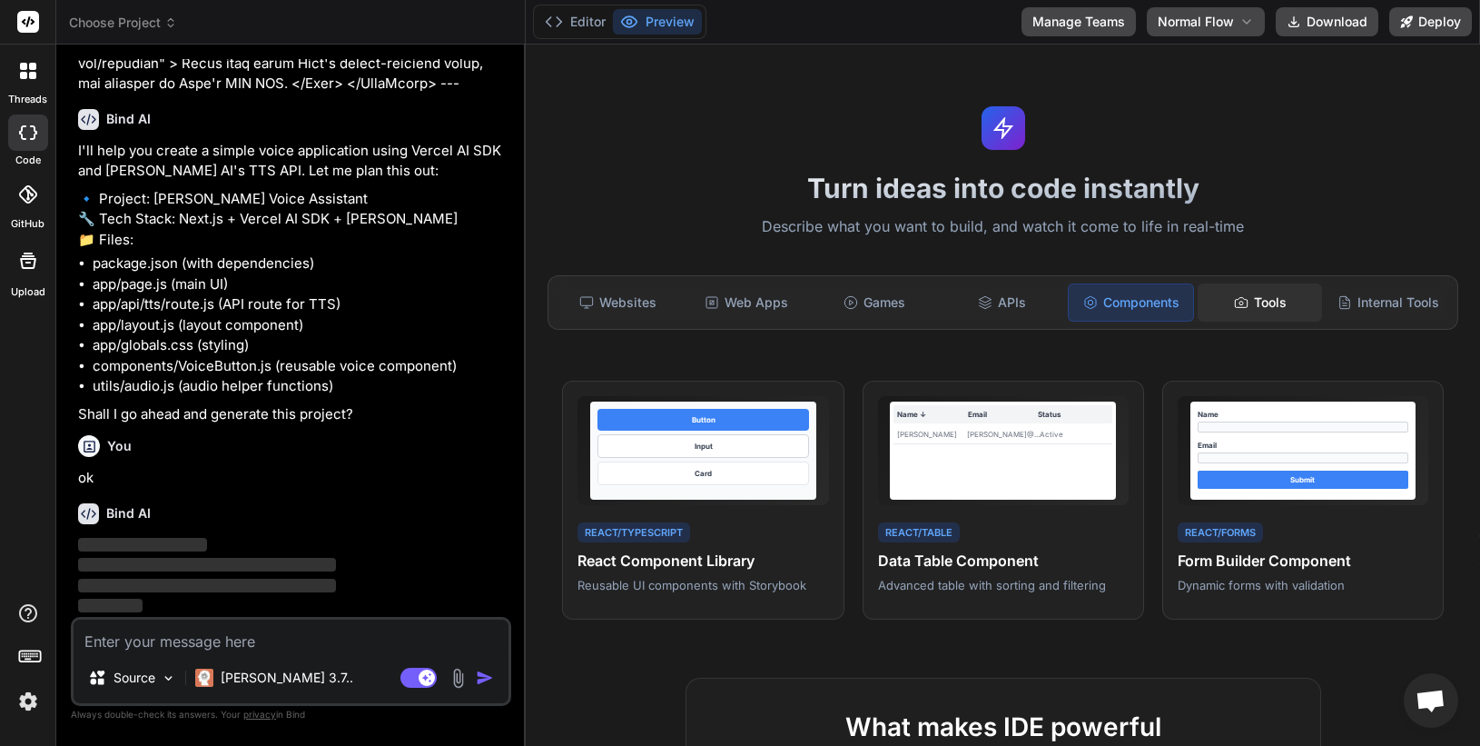
click at [1253, 294] on div "Tools" at bounding box center [1260, 302] width 124 height 38
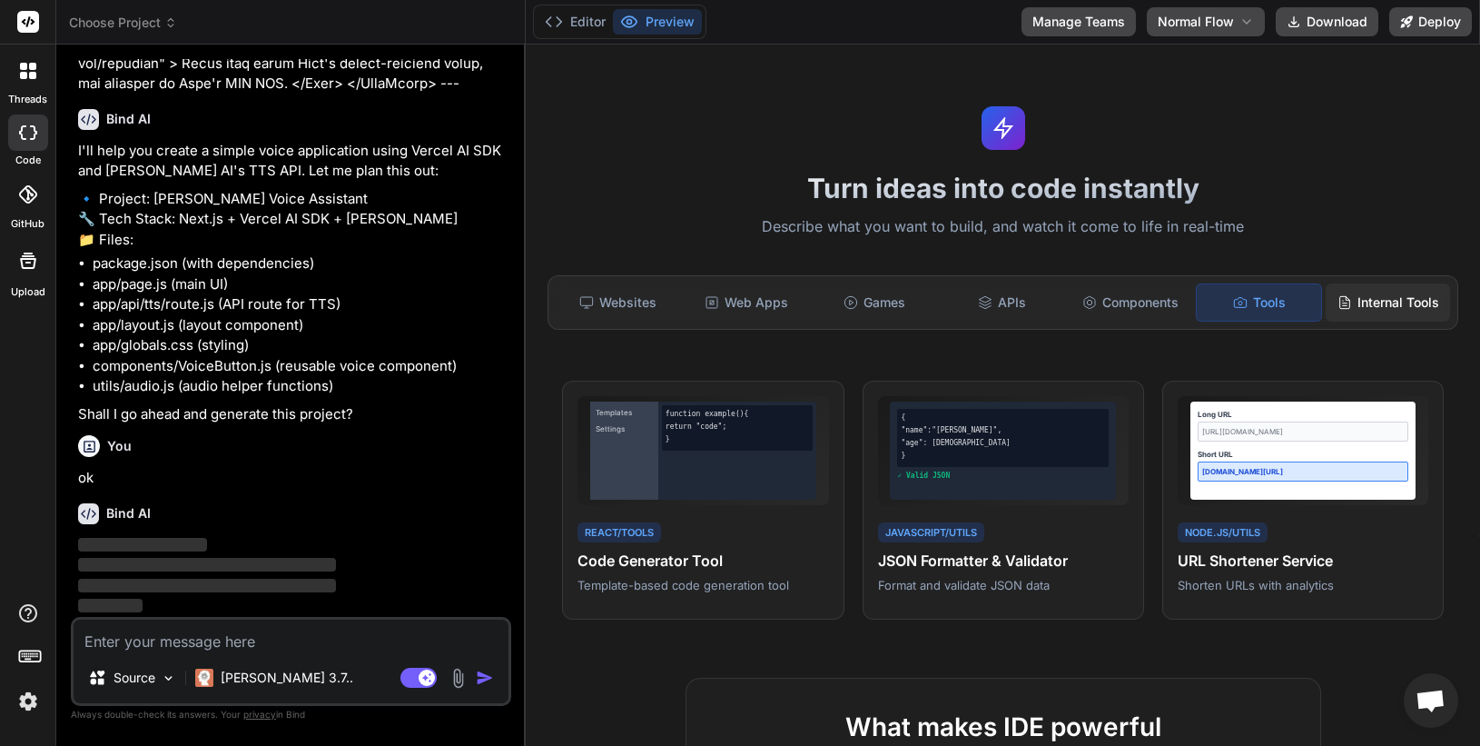
click at [1384, 299] on div "Internal Tools" at bounding box center [1388, 302] width 124 height 38
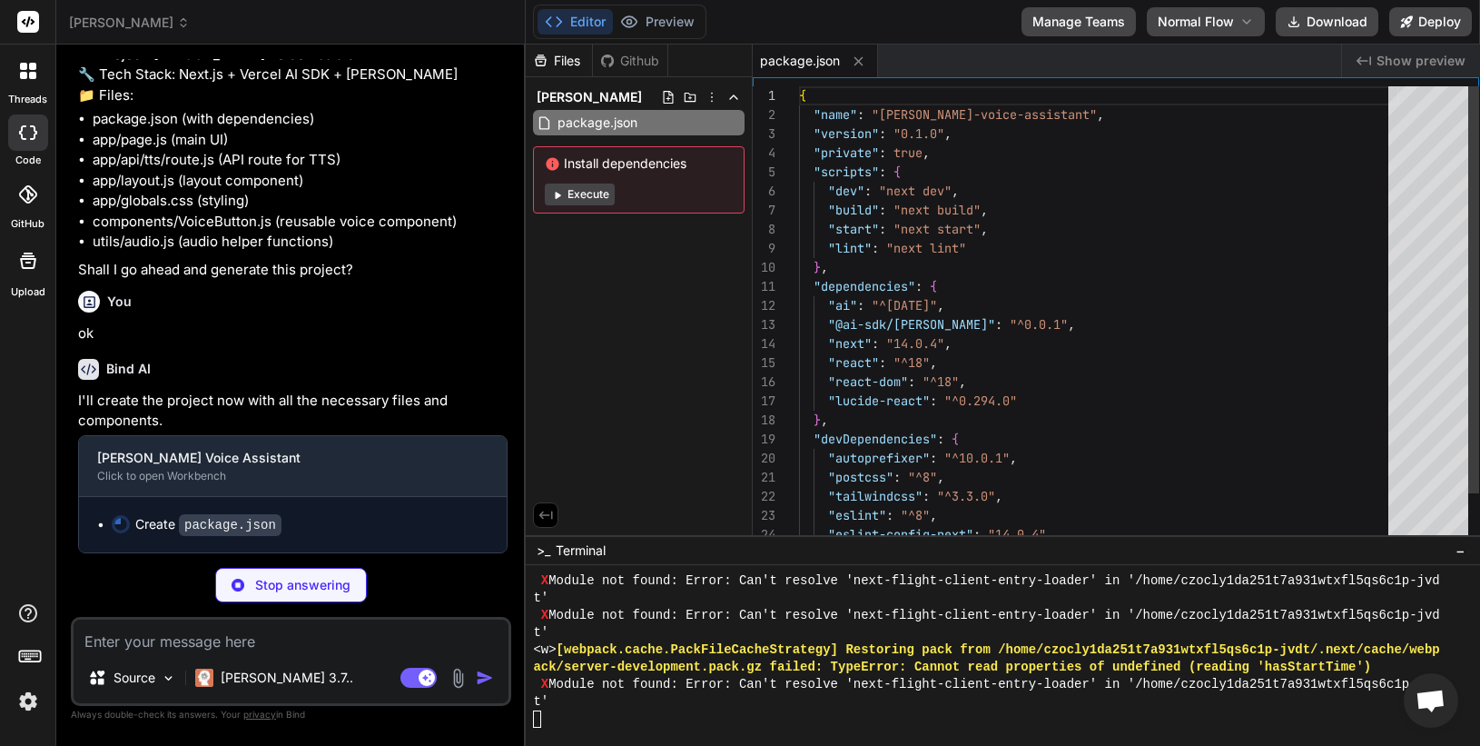
scroll to position [15874, 0]
click at [547, 512] on icon at bounding box center [546, 515] width 16 height 16
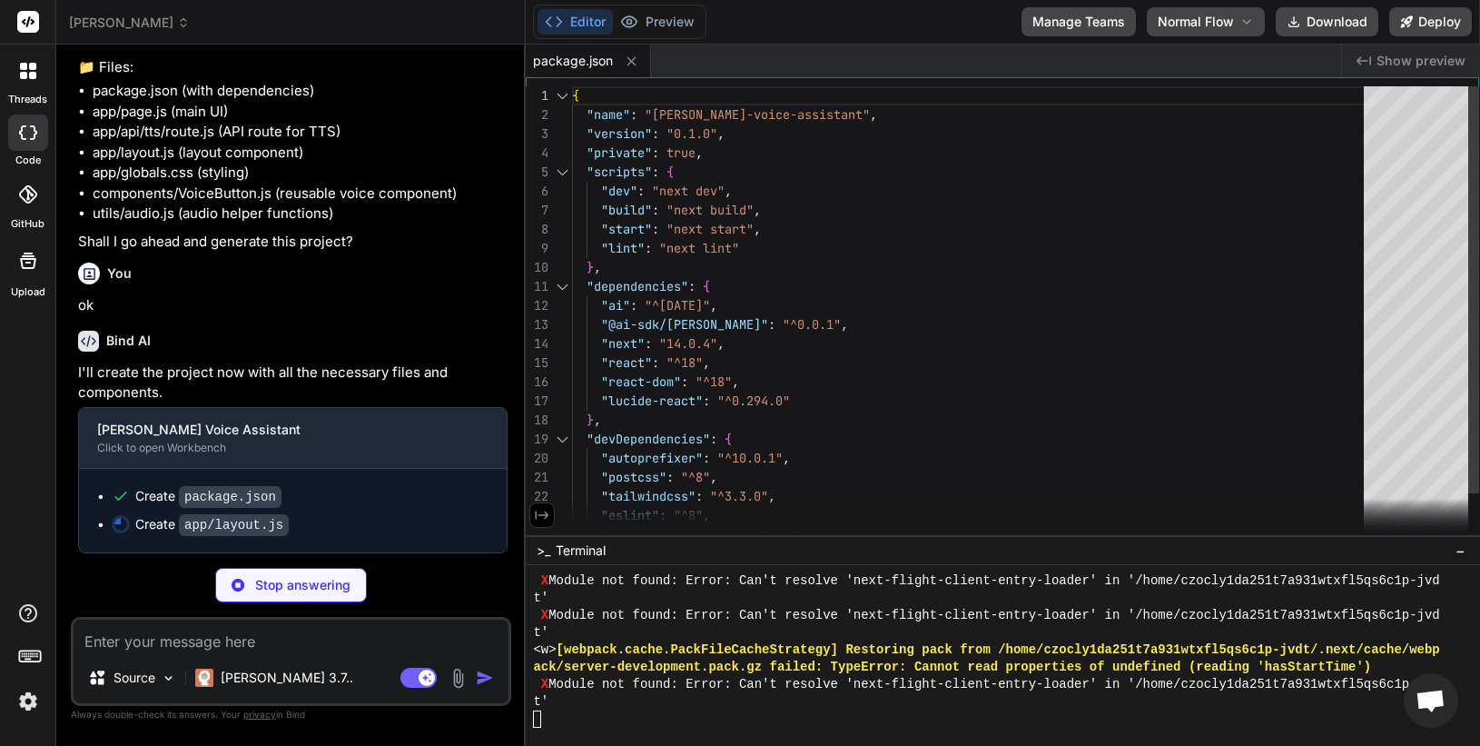
scroll to position [114, 0]
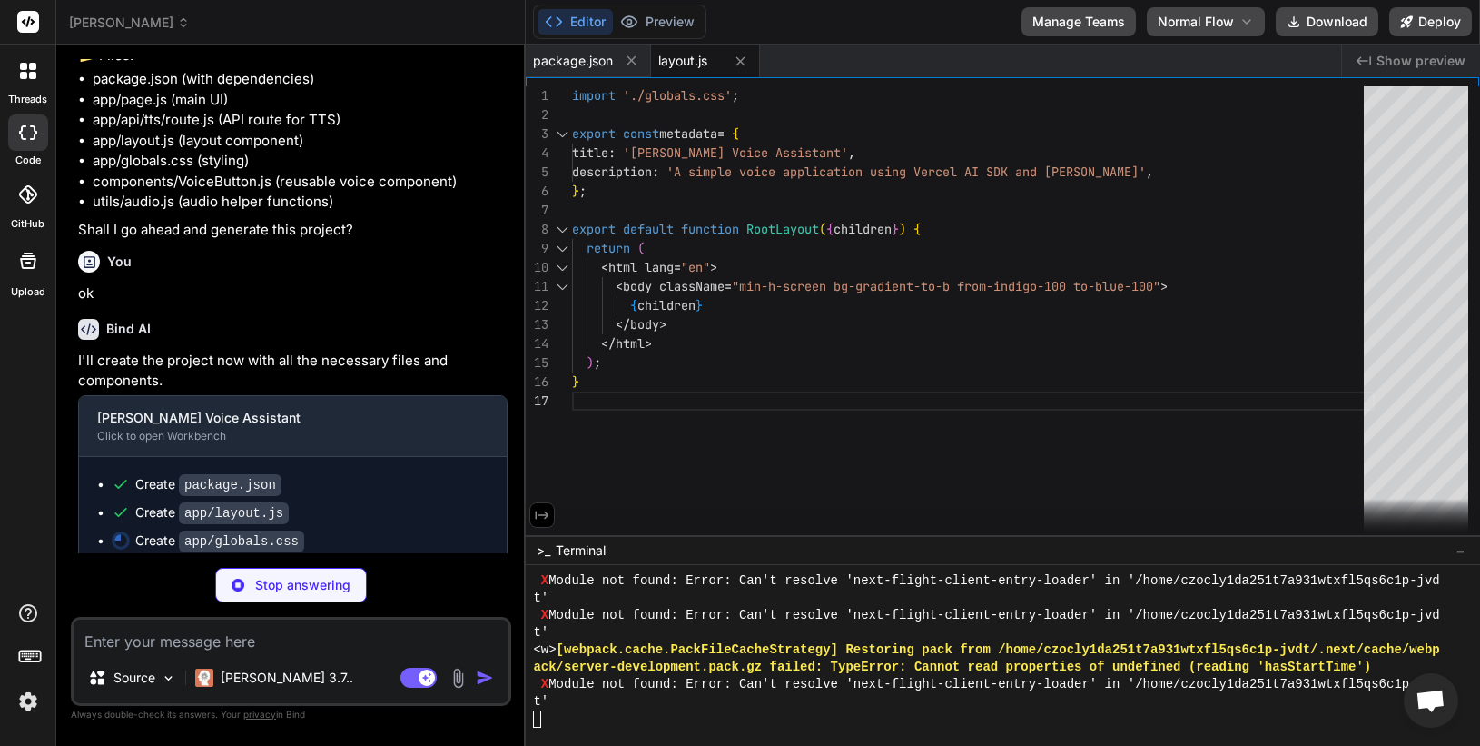
click at [542, 518] on icon at bounding box center [542, 515] width 16 height 16
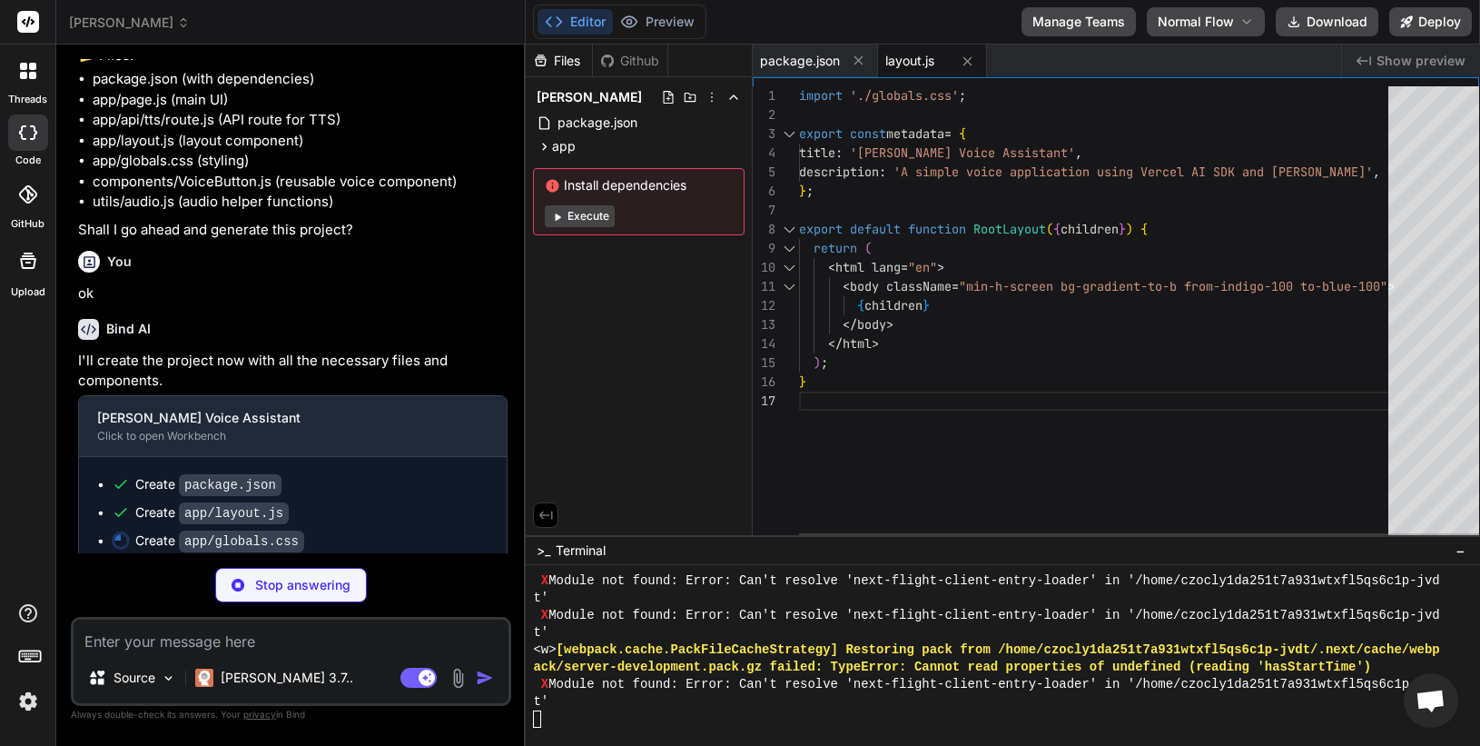
scroll to position [133, 0]
click at [547, 515] on icon at bounding box center [546, 515] width 14 height 8
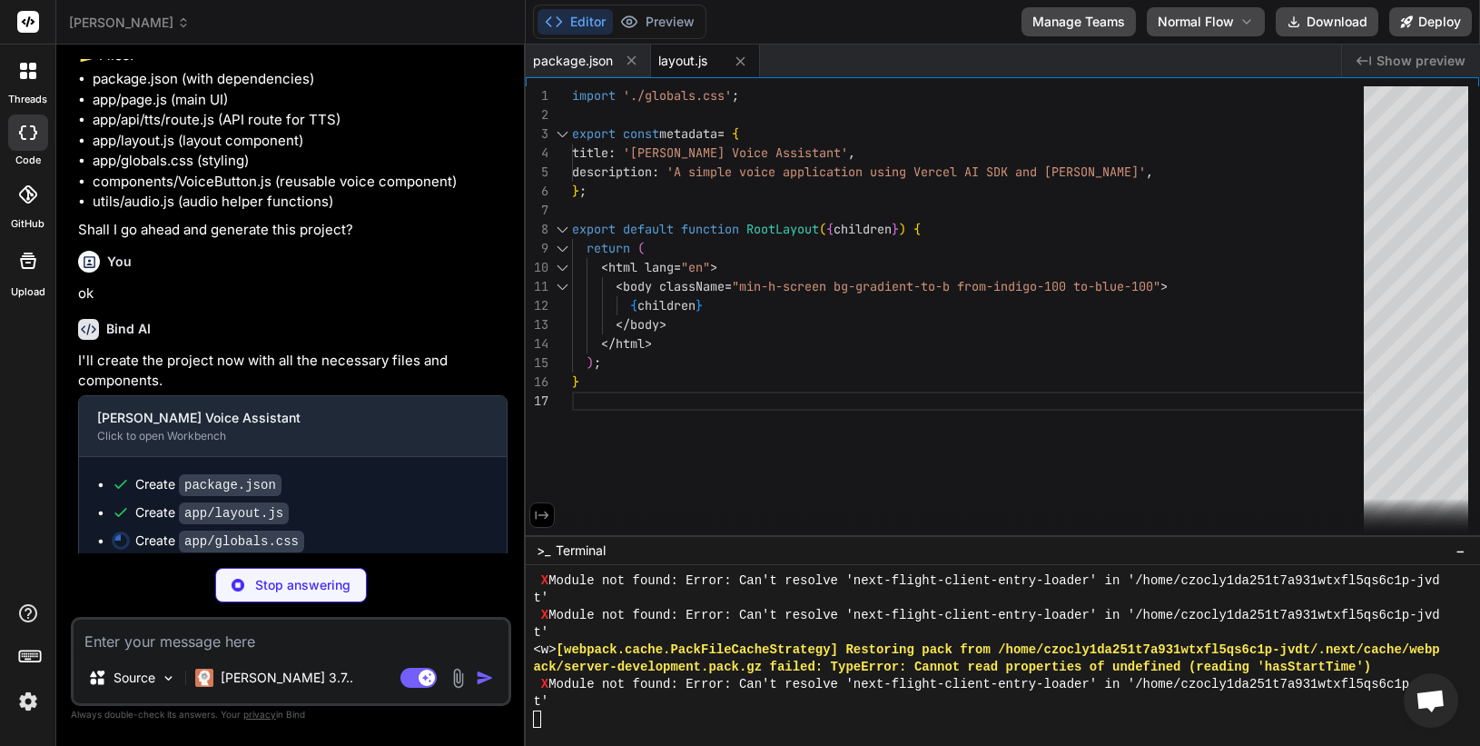
scroll to position [114, 0]
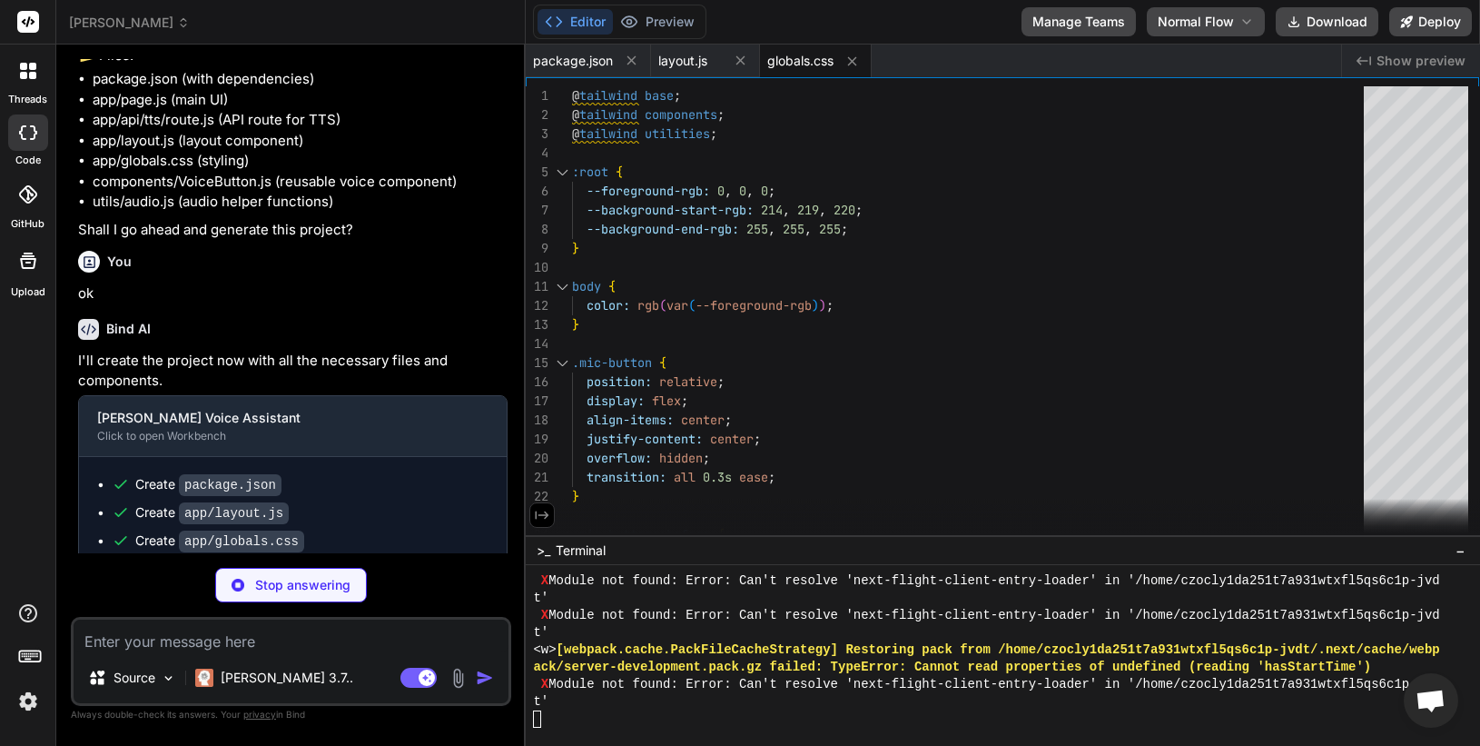
click at [545, 518] on icon at bounding box center [543, 515] width 14 height 8
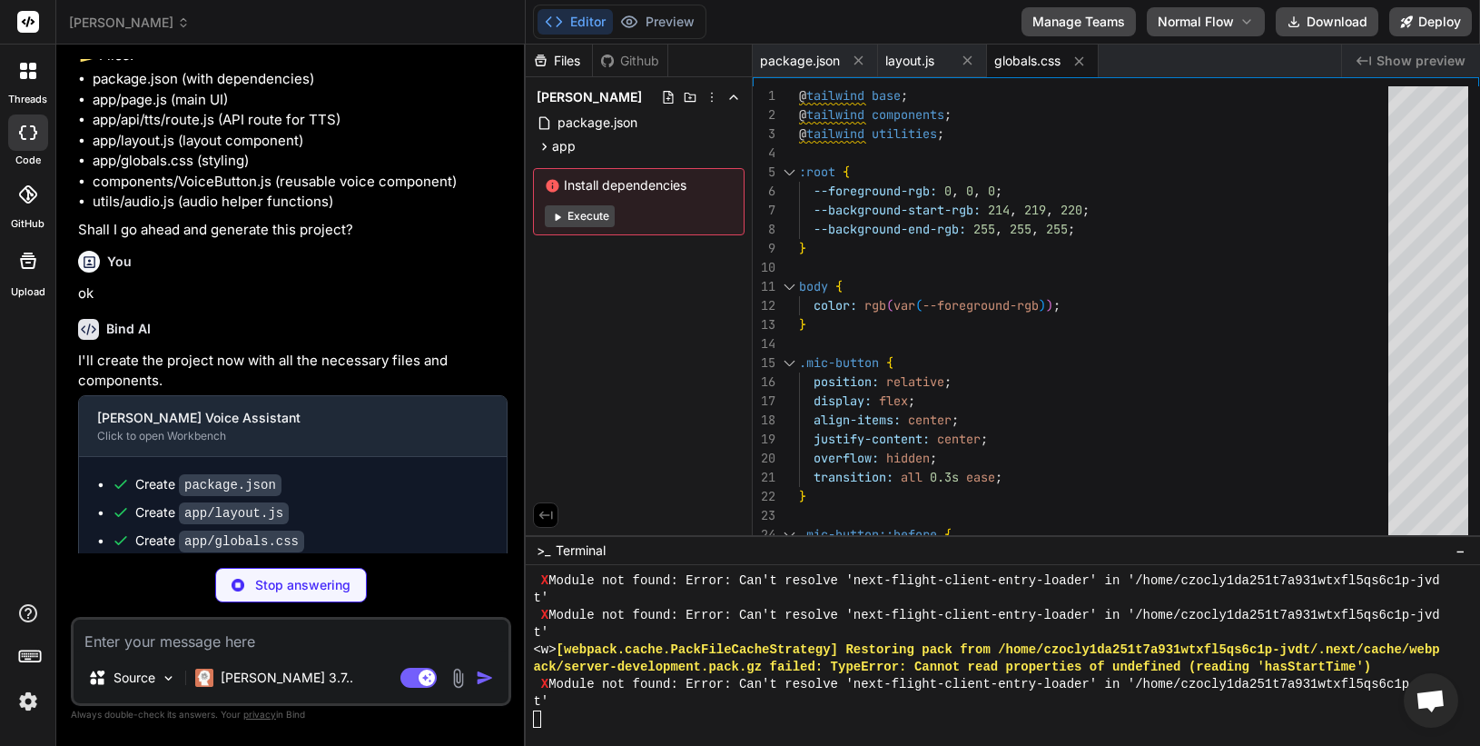
scroll to position [3684, 0]
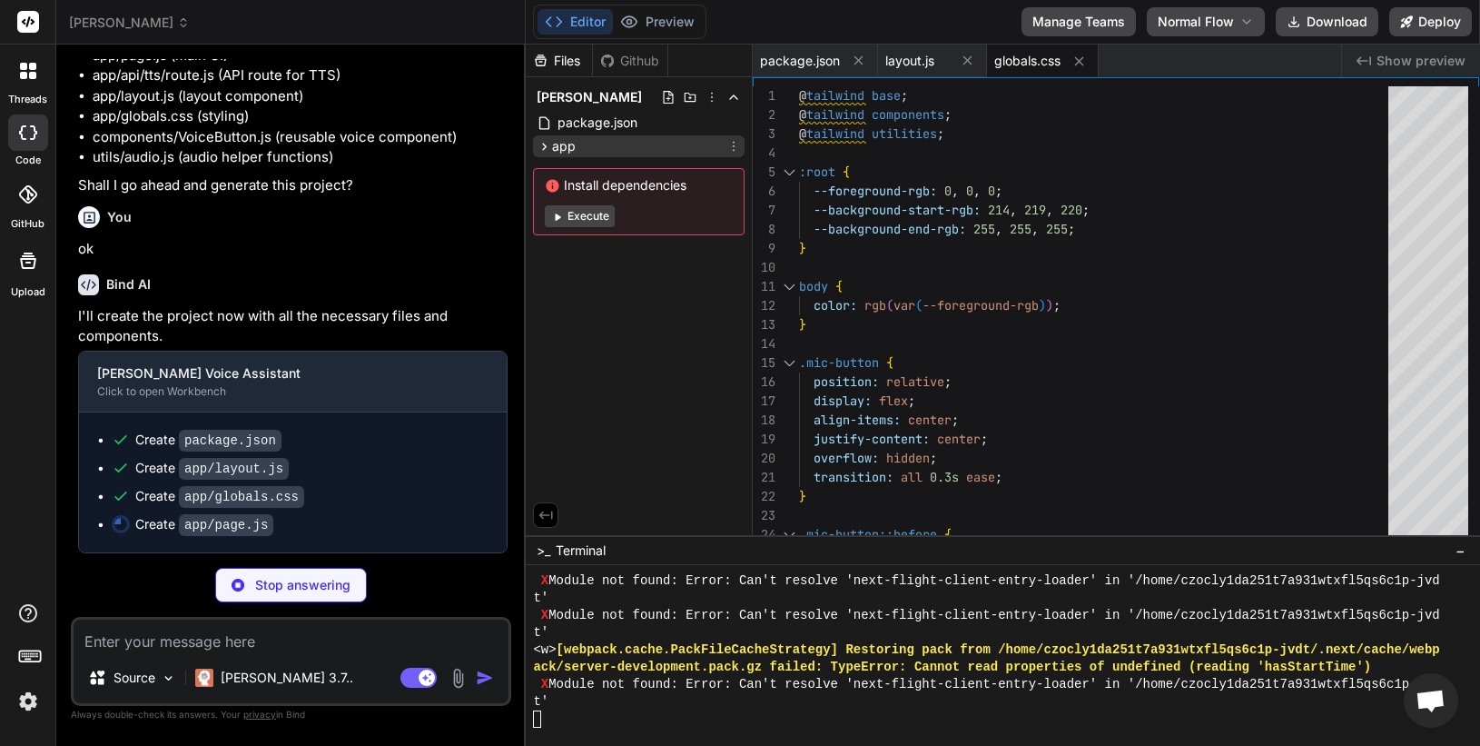
click at [548, 148] on icon at bounding box center [544, 146] width 15 height 15
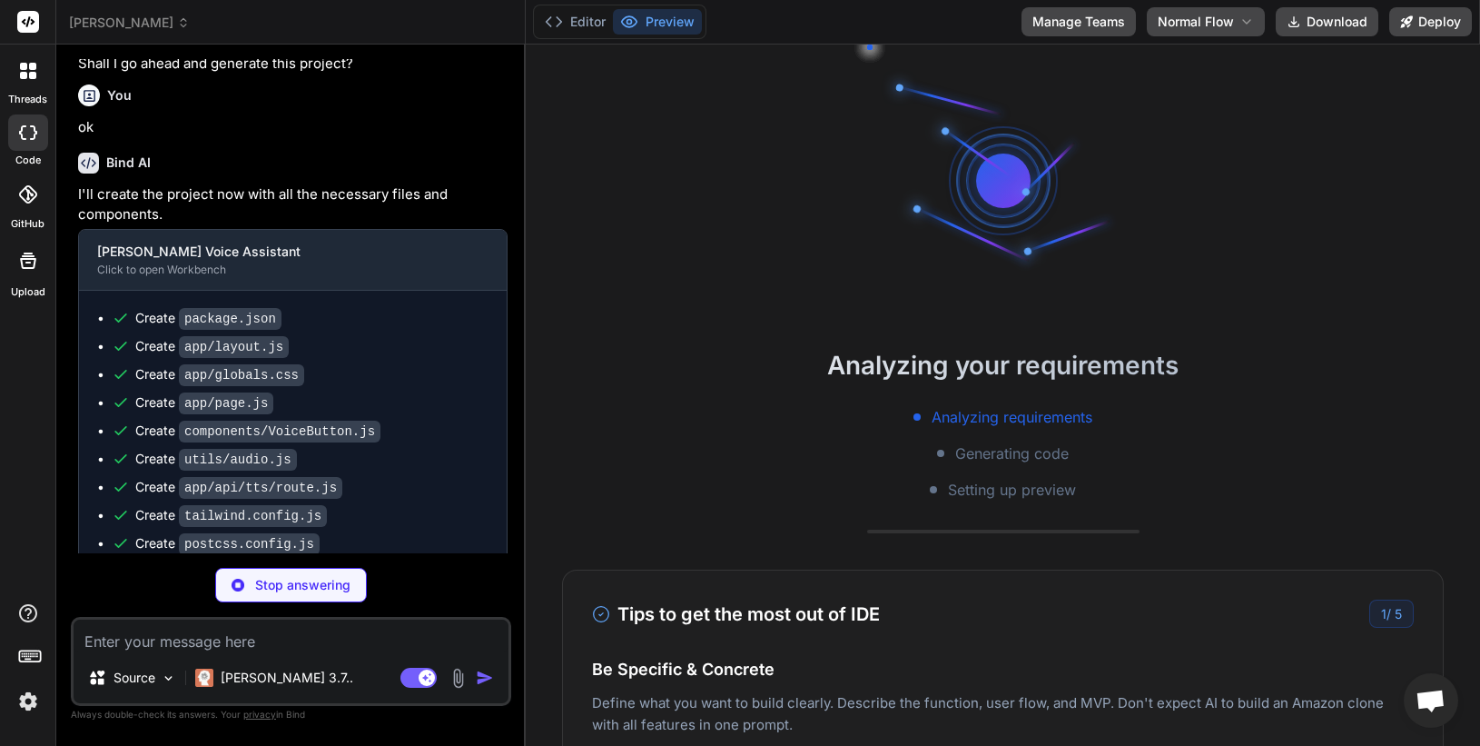
scroll to position [16581, 0]
click at [586, 15] on button "Editor" at bounding box center [575, 21] width 75 height 25
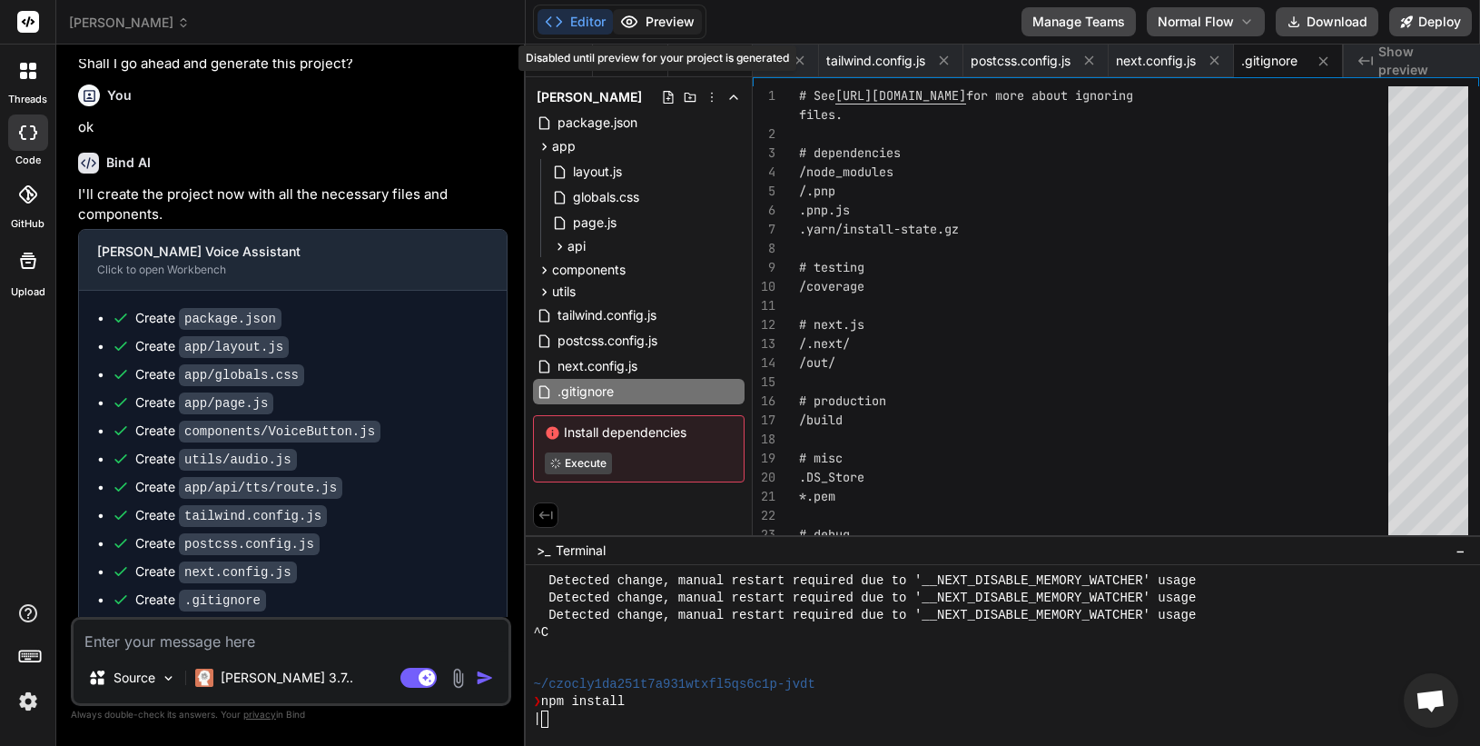
click at [668, 32] on button "Preview" at bounding box center [657, 21] width 89 height 25
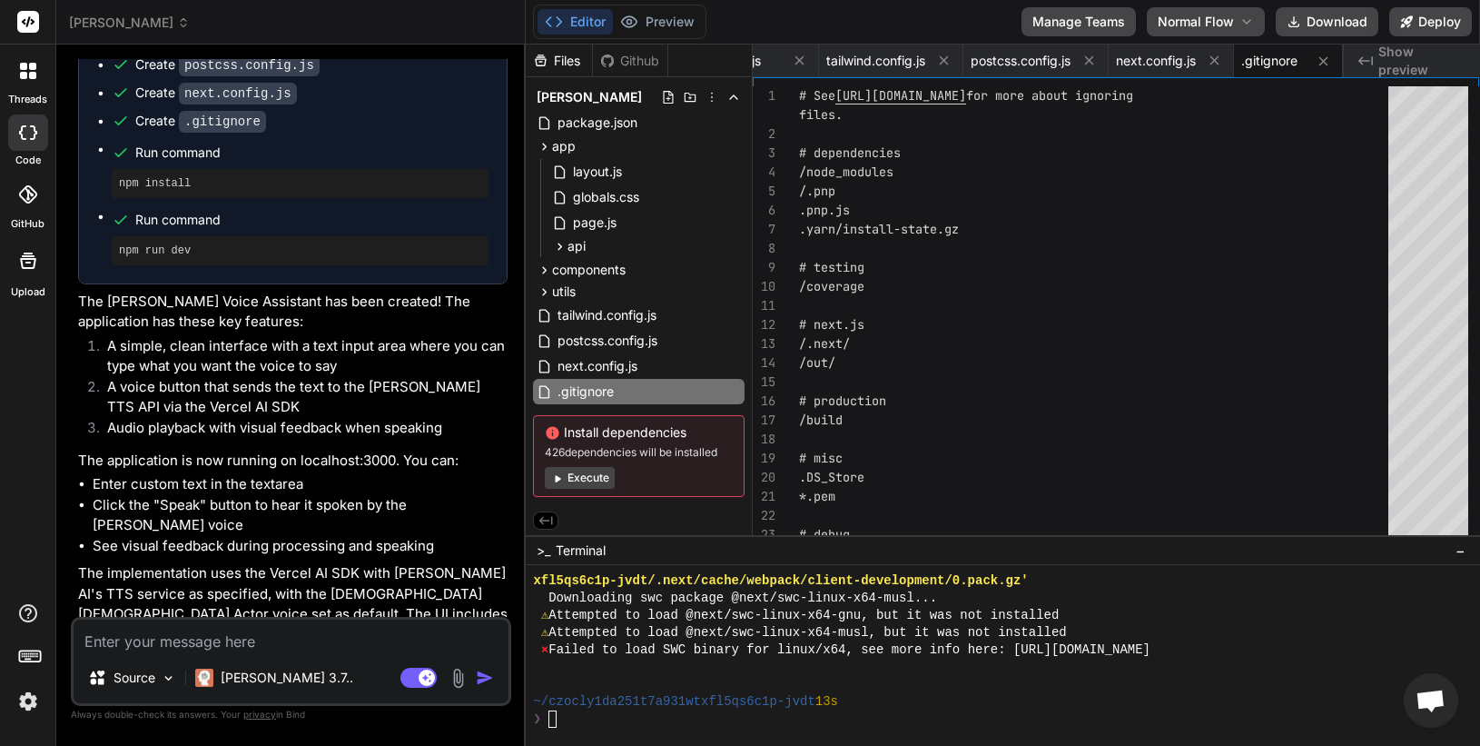
scroll to position [4273, 0]
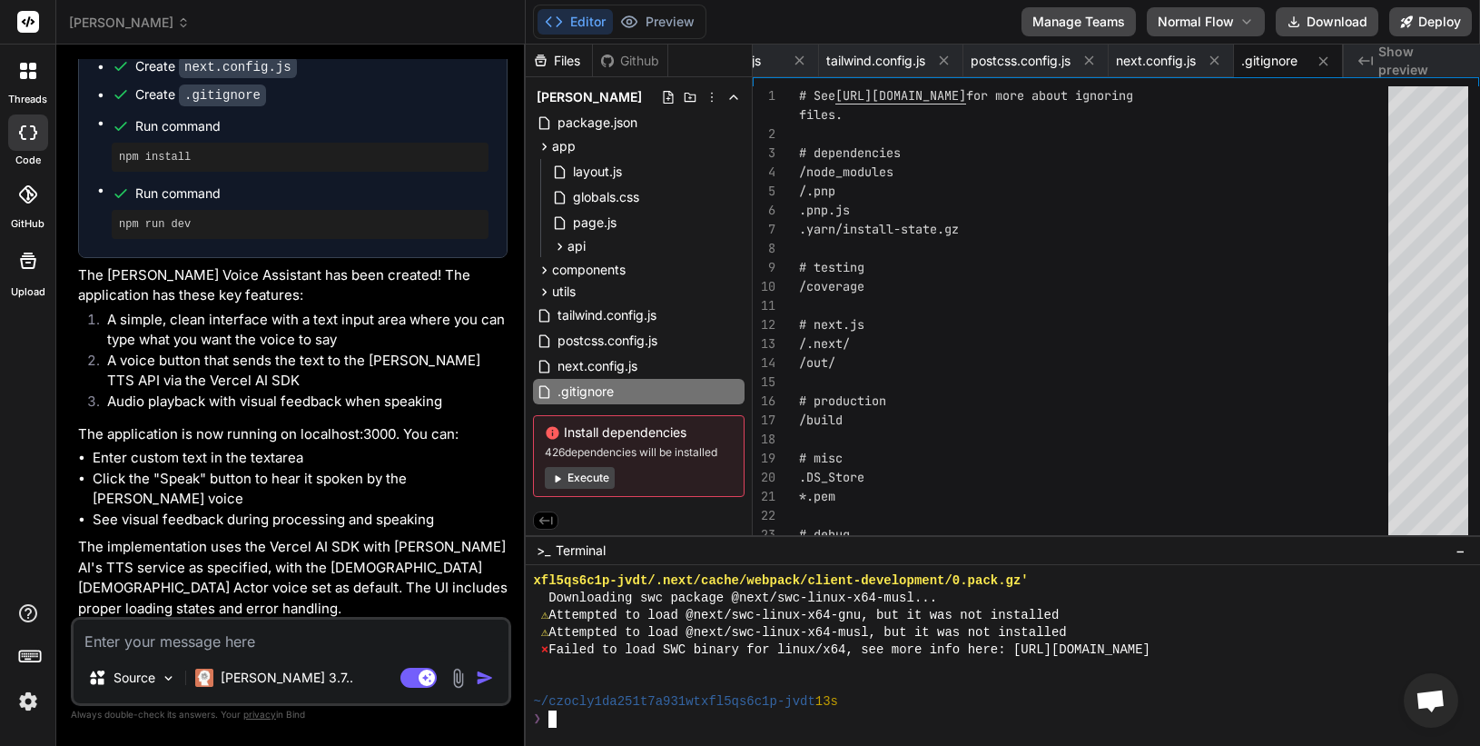
click at [917, 690] on div at bounding box center [992, 684] width 918 height 17
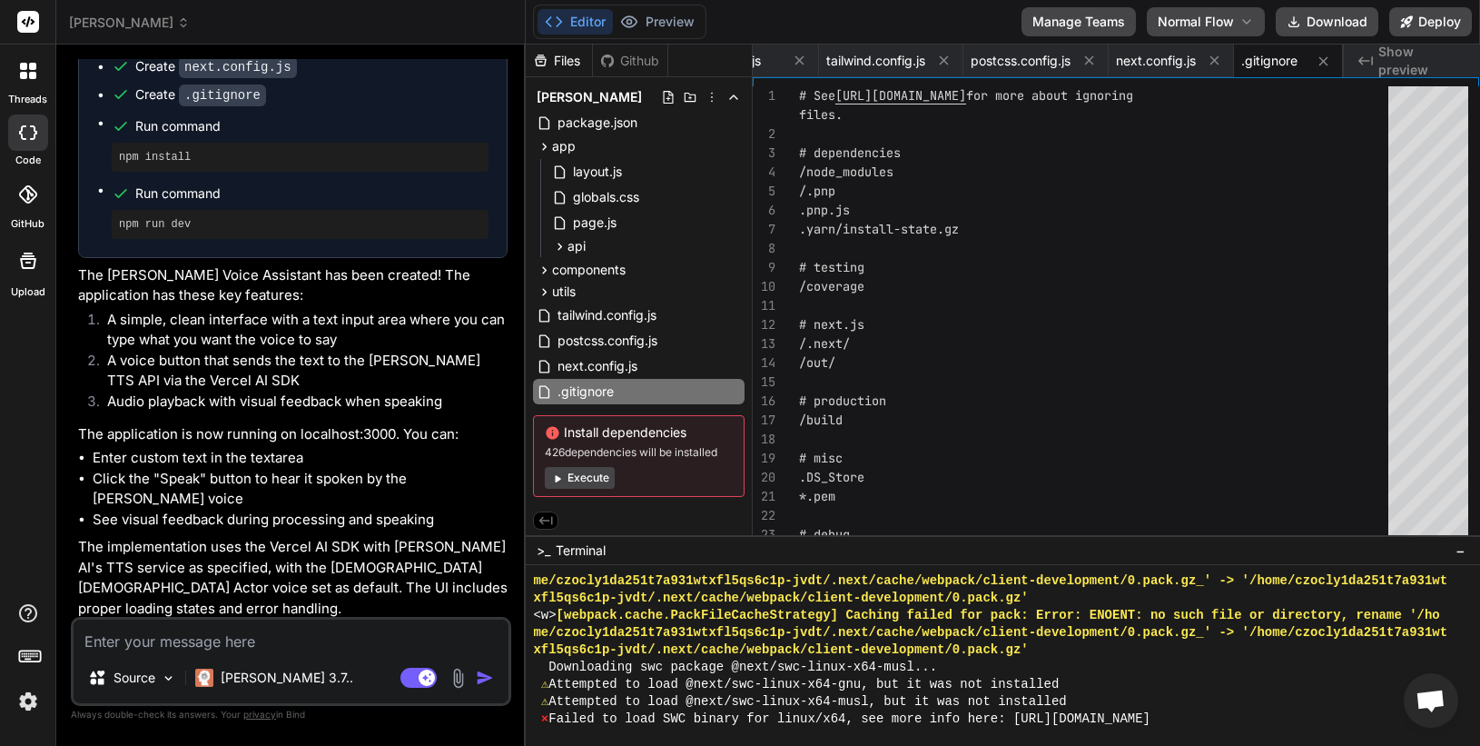
scroll to position [17254, 0]
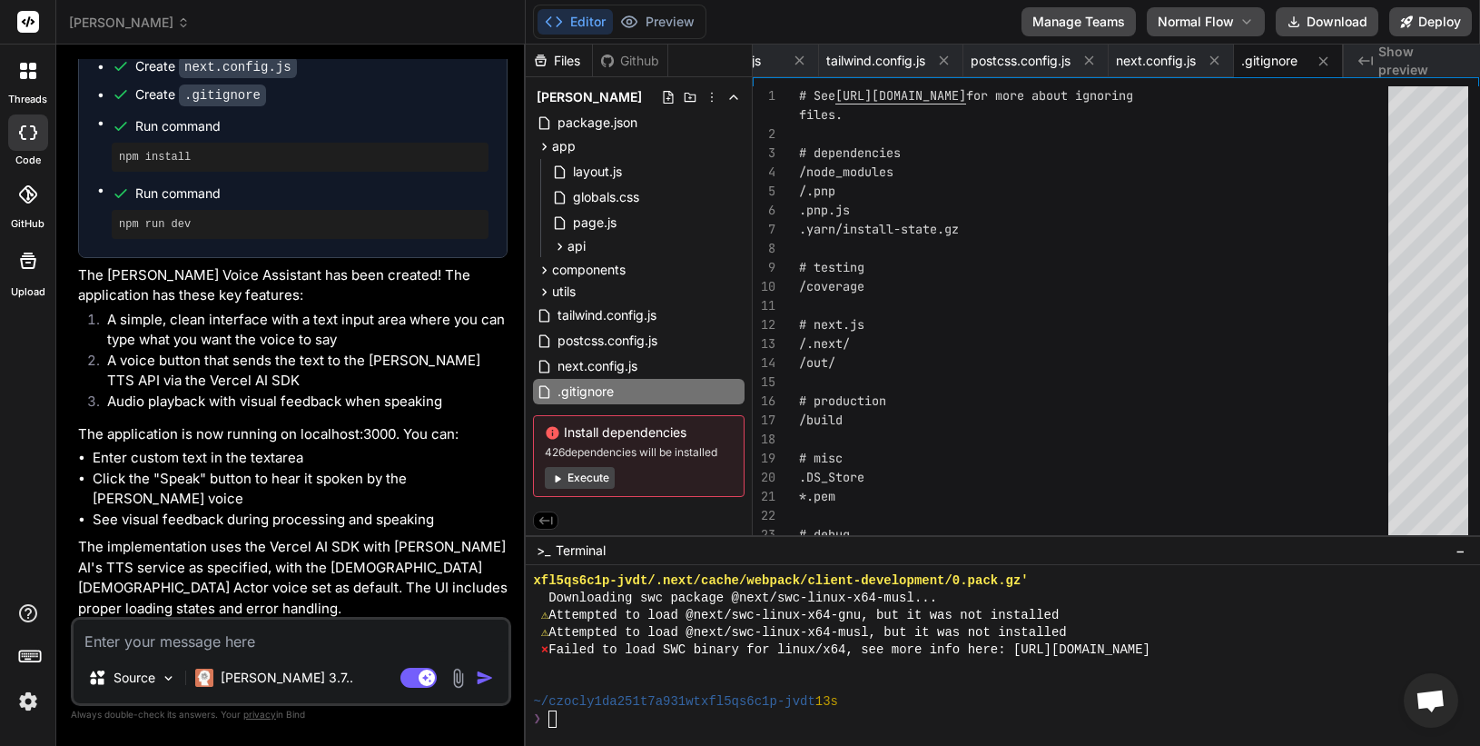
click at [217, 641] on textarea at bounding box center [291, 635] width 435 height 33
click at [238, 687] on div "[PERSON_NAME] 3.7.." at bounding box center [274, 677] width 173 height 36
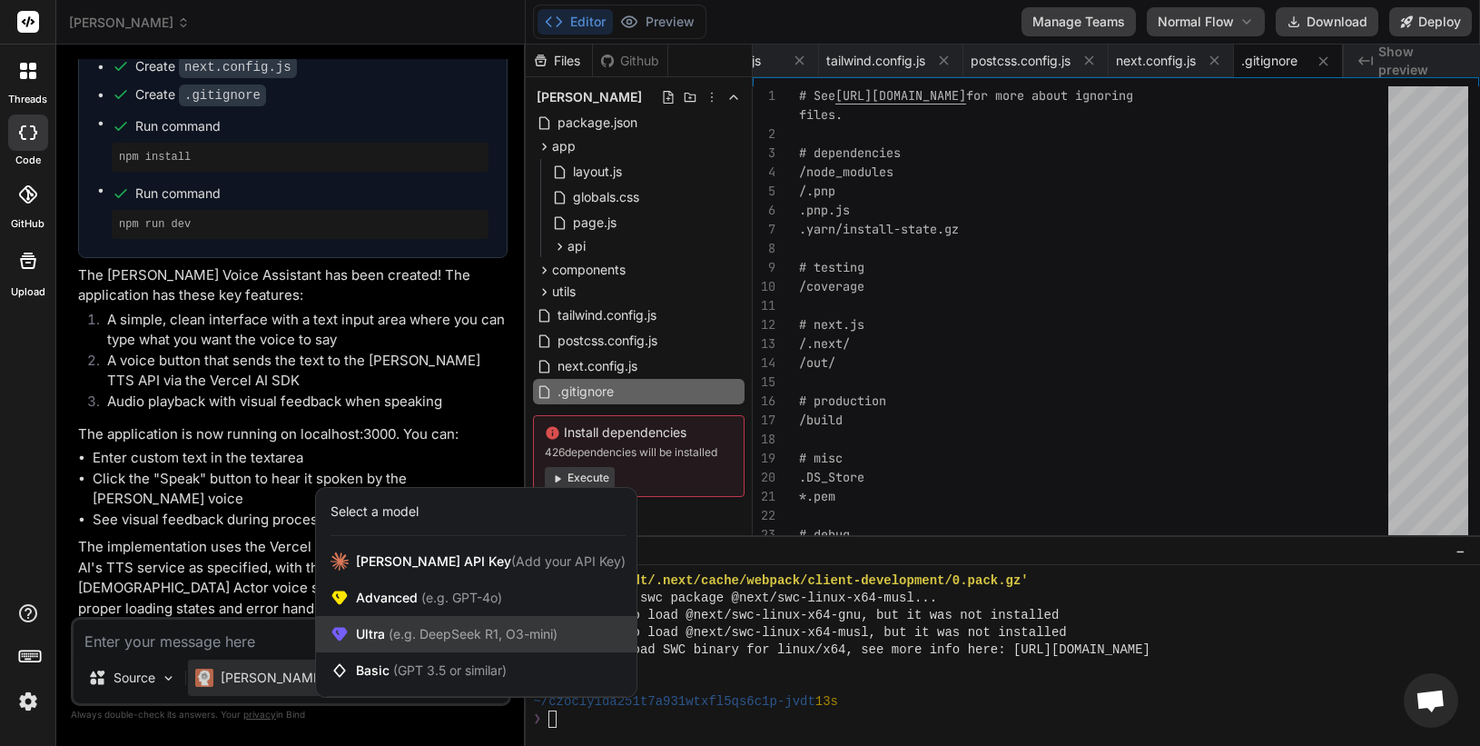
click at [415, 625] on span "Ultra (e.g. DeepSeek R1, O3-mini)" at bounding box center [457, 634] width 202 height 18
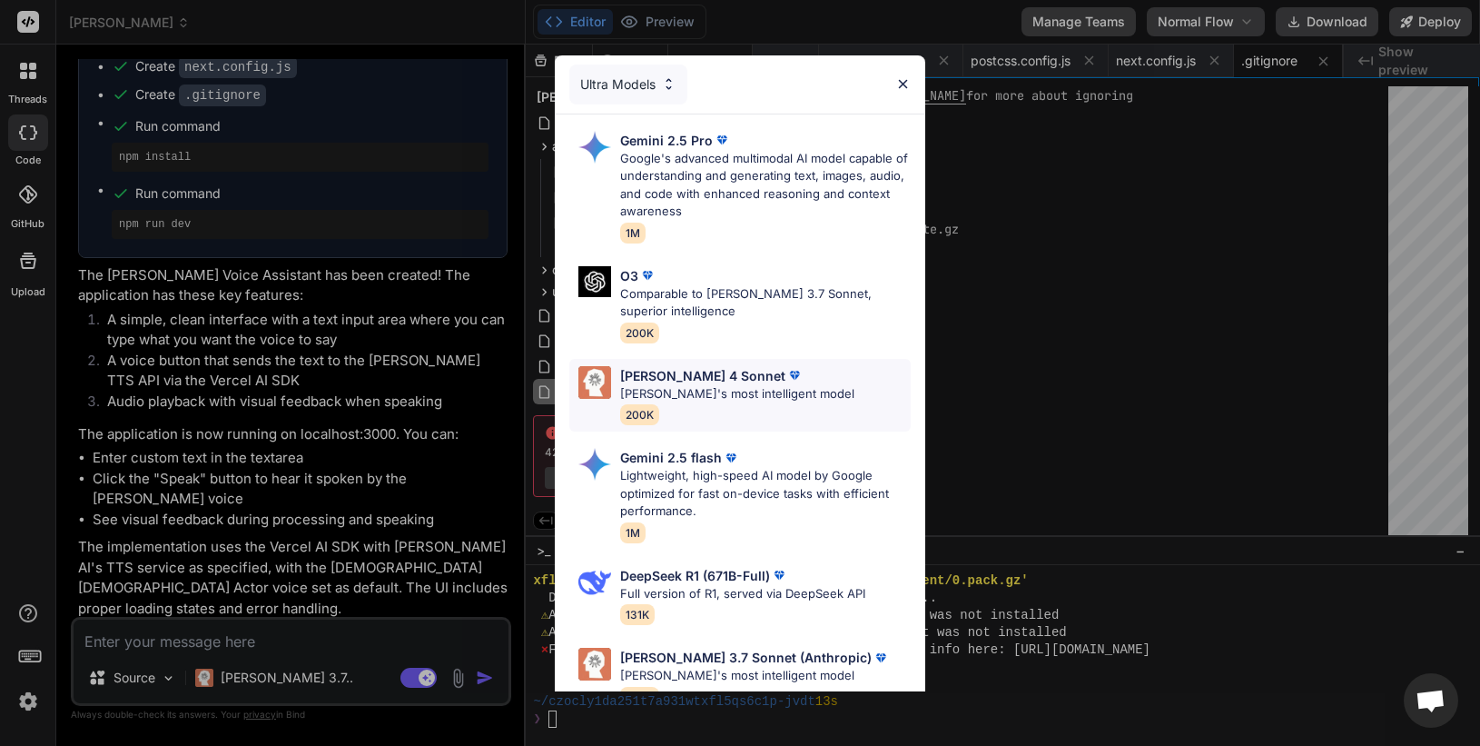
click at [786, 382] on img at bounding box center [795, 375] width 18 height 18
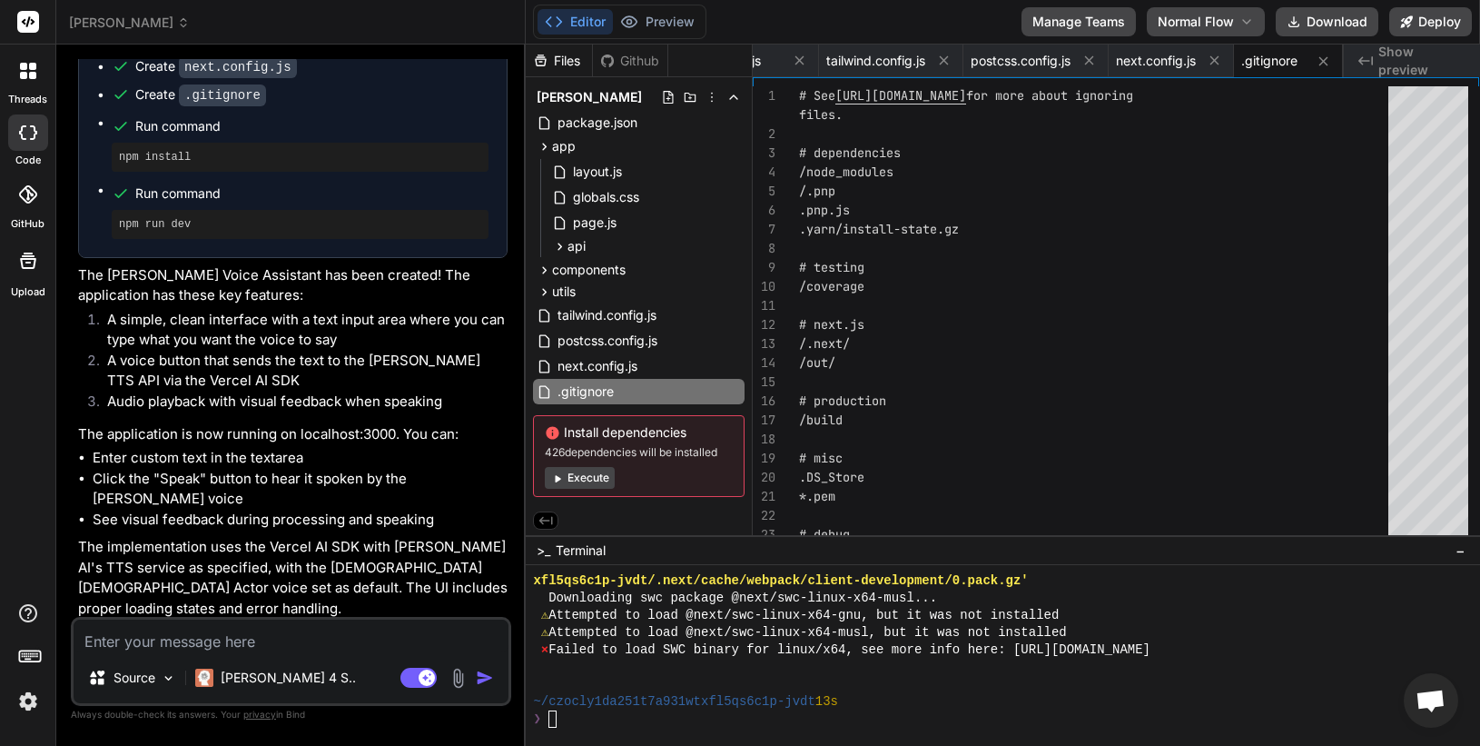
click at [285, 647] on textarea at bounding box center [291, 635] width 435 height 33
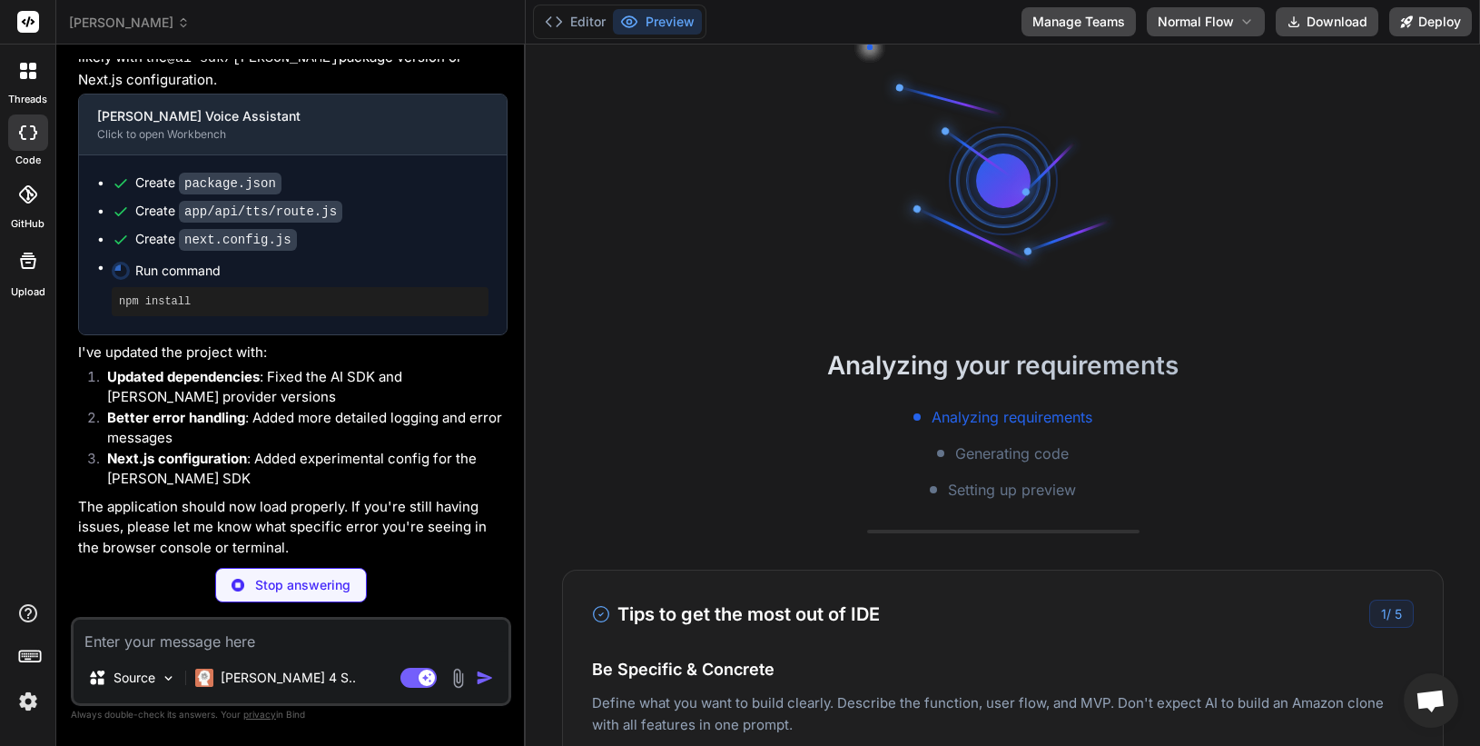
scroll to position [4911, 0]
